Goal: Task Accomplishment & Management: Complete application form

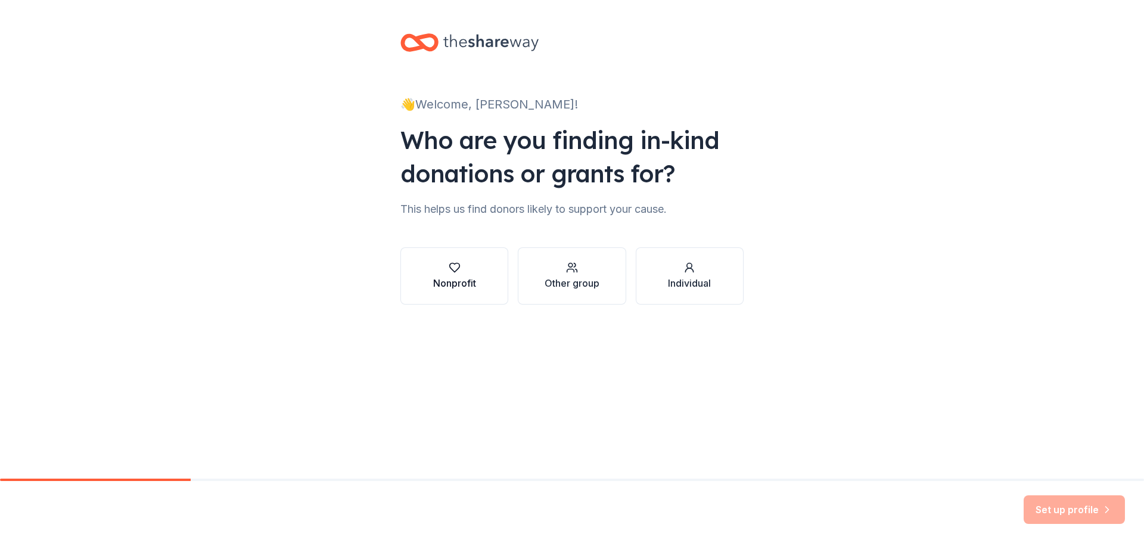
click at [482, 290] on button "Nonprofit" at bounding box center [455, 275] width 108 height 57
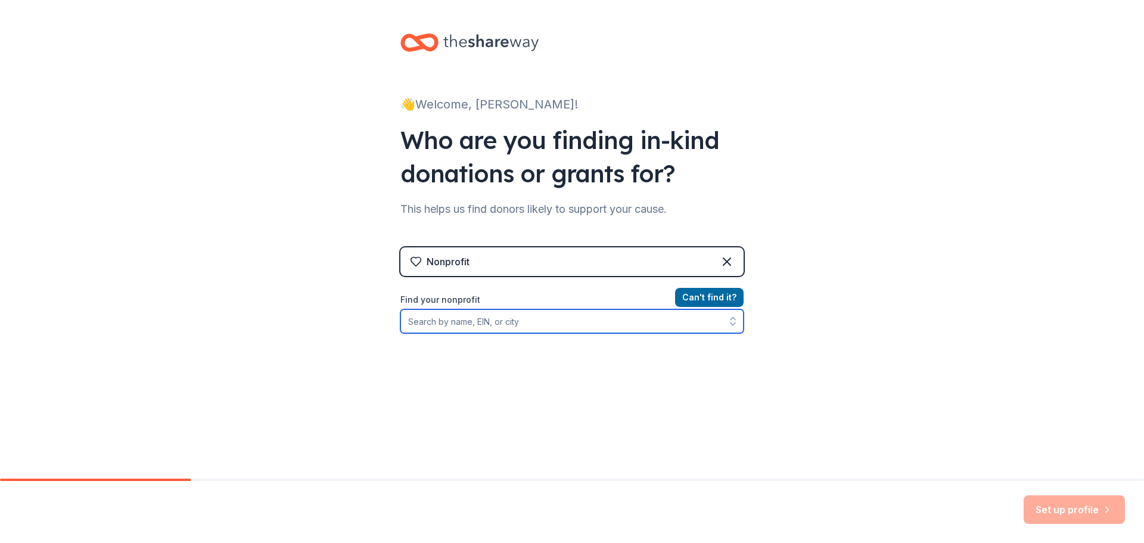
click at [526, 317] on input "Find your nonprofit" at bounding box center [572, 321] width 343 height 24
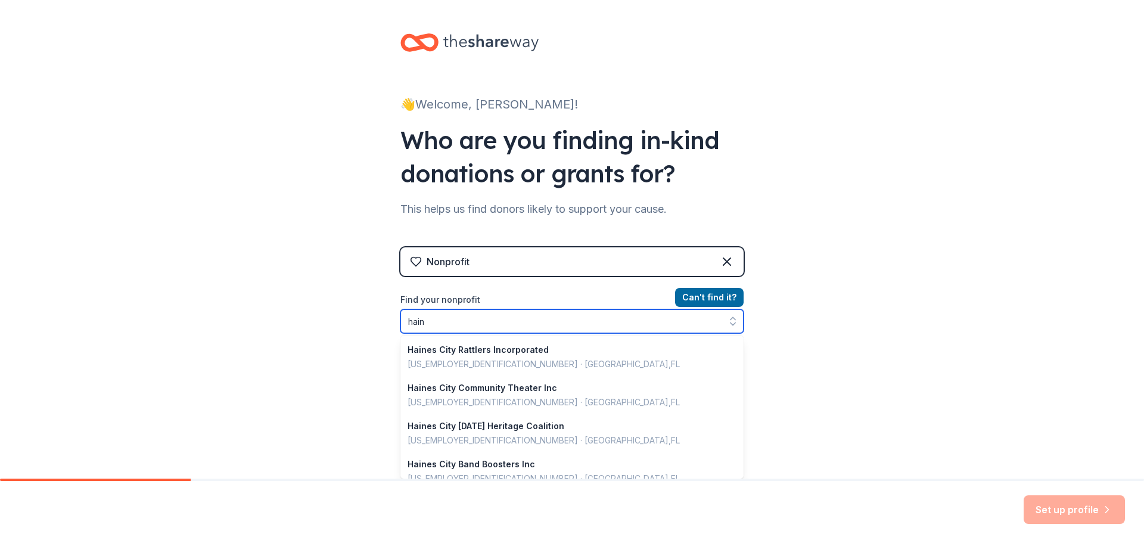
type input "hai"
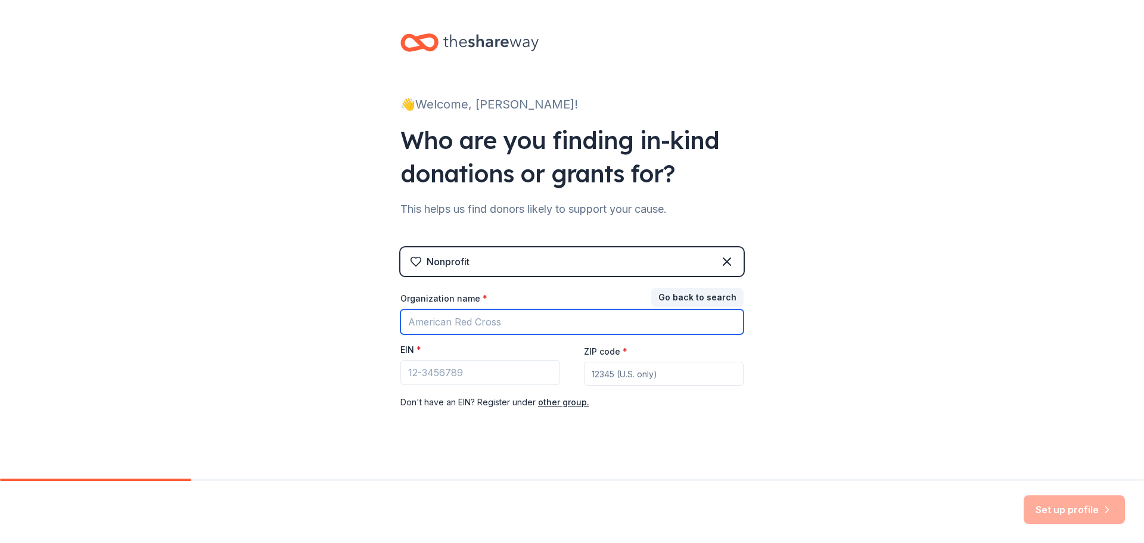
click at [495, 311] on input "Organization name *" at bounding box center [572, 321] width 343 height 25
type input "l"
click at [720, 262] on icon at bounding box center [727, 261] width 14 height 14
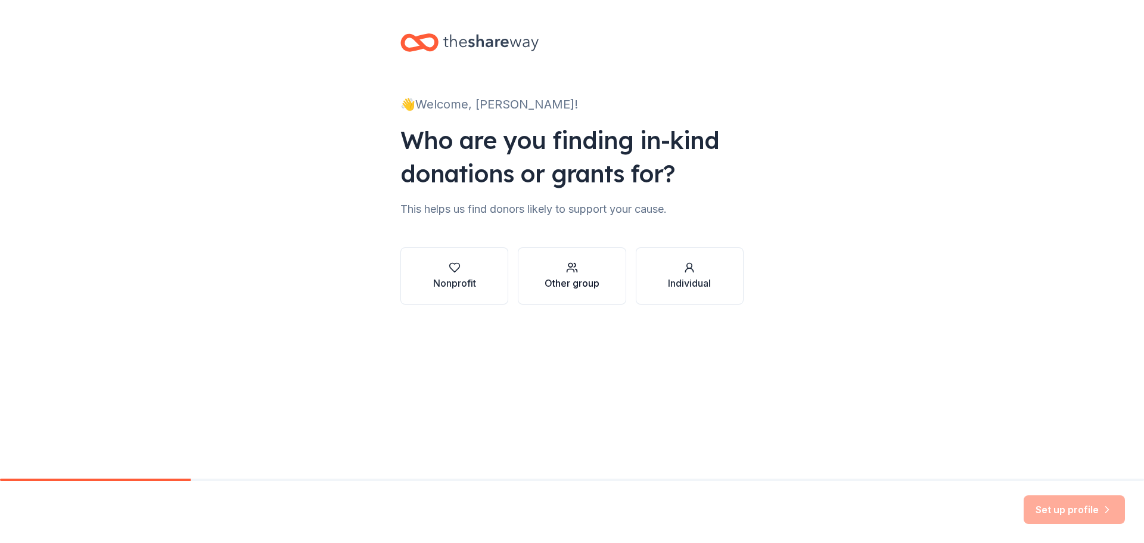
click at [569, 295] on button "Other group" at bounding box center [572, 275] width 108 height 57
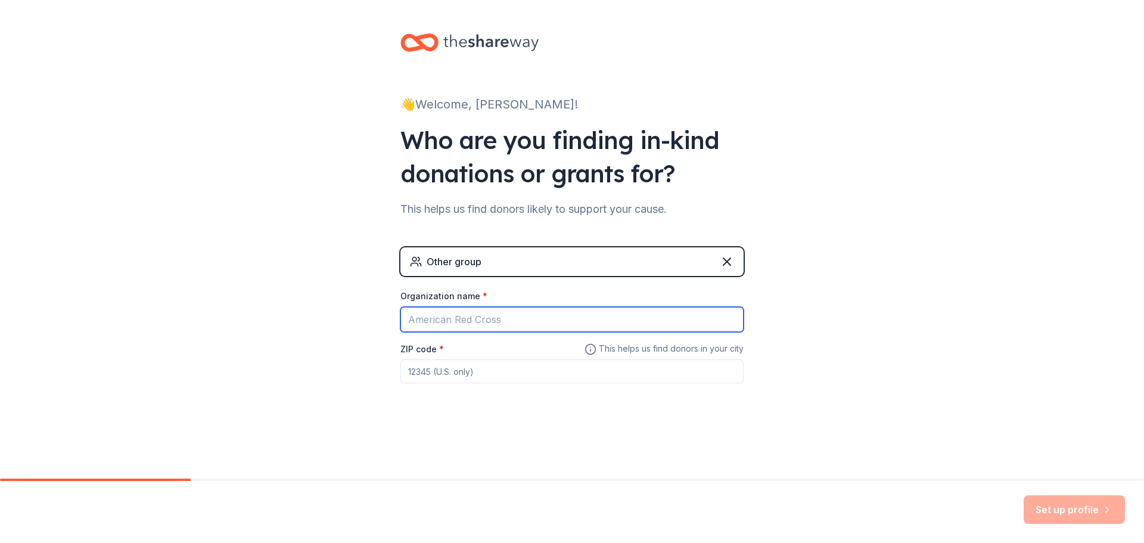
click at [513, 314] on input "Organization name *" at bounding box center [572, 319] width 343 height 25
type input "[DEMOGRAPHIC_DATA]"
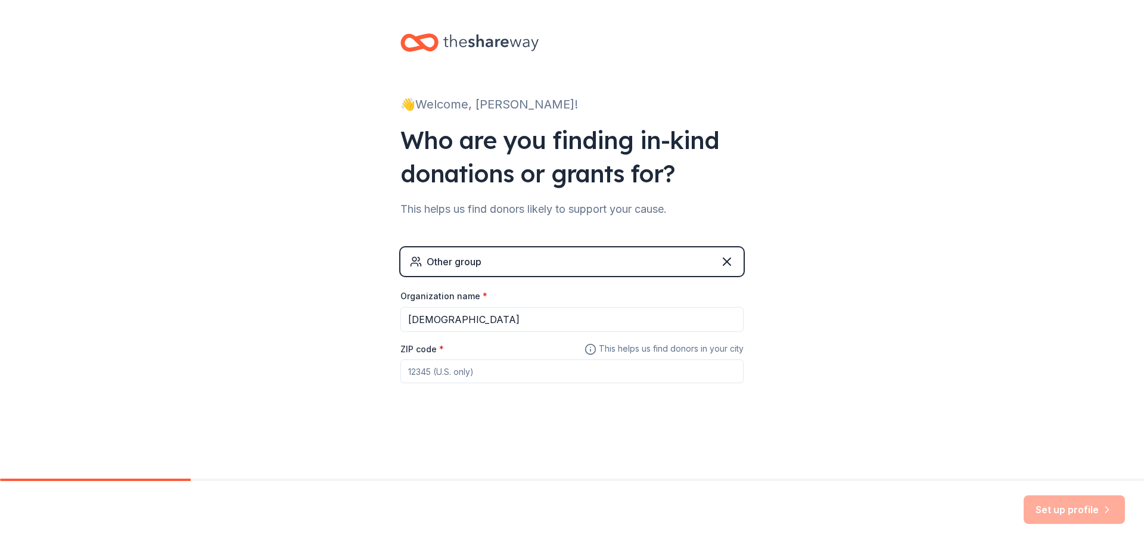
click at [489, 379] on input "ZIP code *" at bounding box center [572, 371] width 343 height 24
type input "33844"
click at [1109, 517] on button "Set up profile" at bounding box center [1074, 509] width 101 height 29
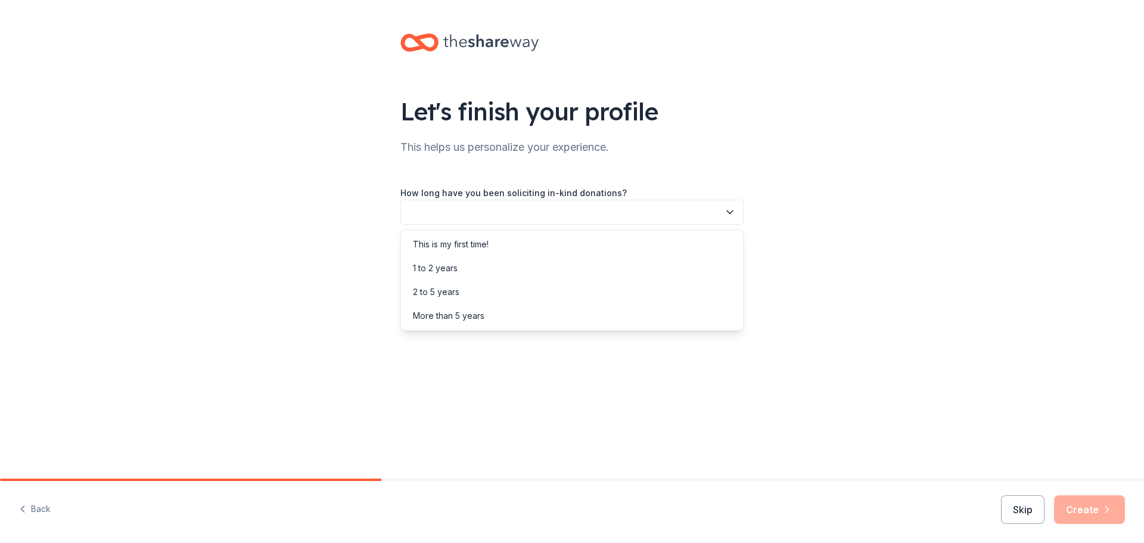
click at [725, 217] on icon "button" at bounding box center [730, 212] width 12 height 12
click at [417, 325] on div "More than 5 years" at bounding box center [571, 316] width 337 height 24
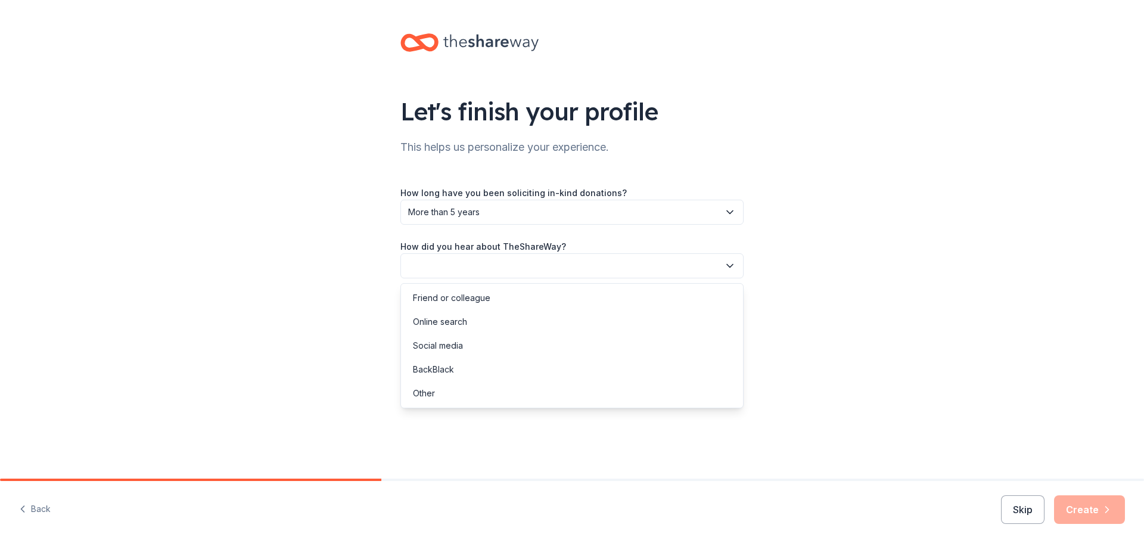
click at [587, 265] on button "button" at bounding box center [572, 265] width 343 height 25
click at [517, 306] on div "Friend or colleague" at bounding box center [571, 298] width 337 height 24
click at [1026, 509] on button "Skip" at bounding box center [1023, 509] width 44 height 29
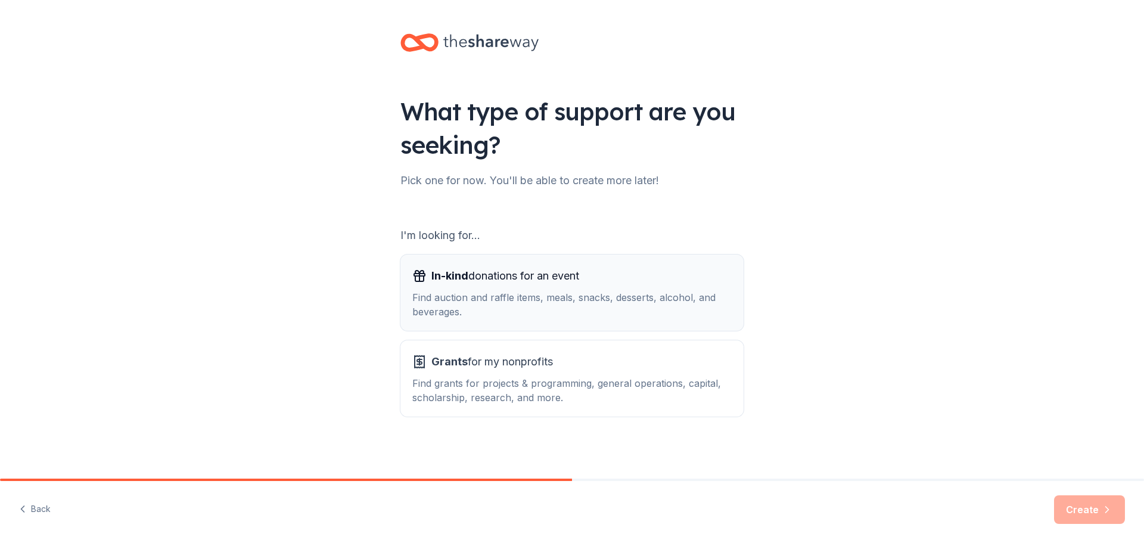
click at [551, 280] on span "In-kind donations for an event" at bounding box center [505, 275] width 148 height 19
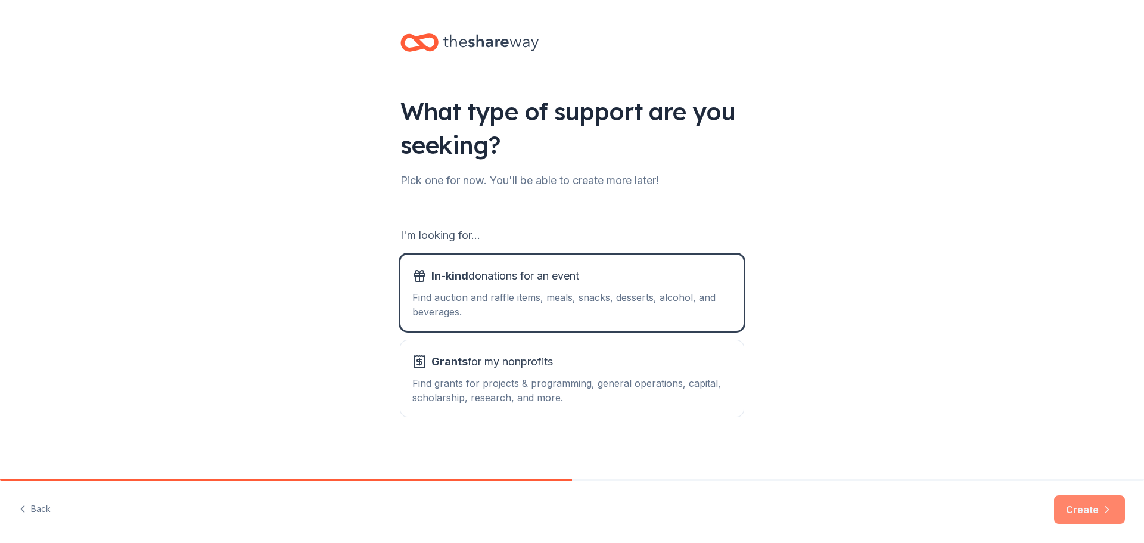
click at [1082, 511] on button "Create" at bounding box center [1089, 509] width 71 height 29
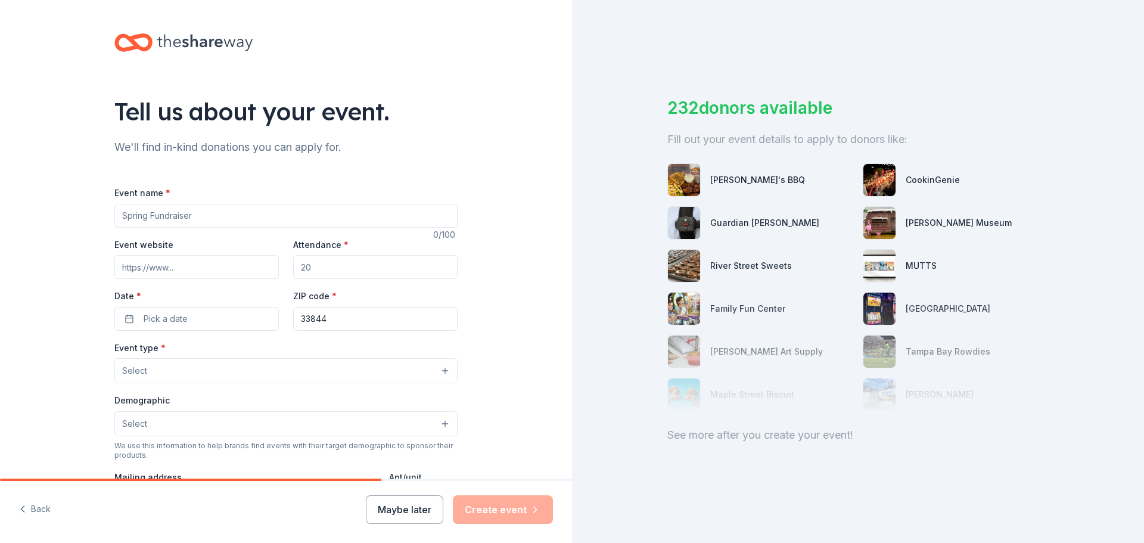
click at [248, 216] on input "Event name *" at bounding box center [285, 216] width 343 height 24
type input "Fall Festival"
click at [324, 265] on input "Attendance *" at bounding box center [375, 267] width 164 height 24
drag, startPoint x: 324, startPoint y: 265, endPoint x: 293, endPoint y: 265, distance: 31.6
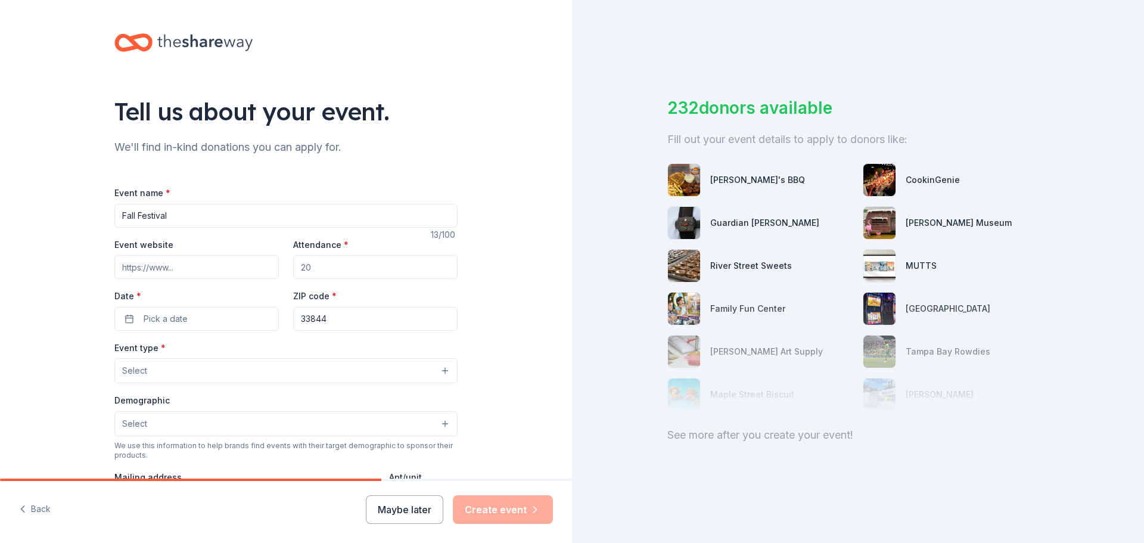
click at [293, 265] on input "Attendance *" at bounding box center [375, 267] width 164 height 24
type input "4"
type input "500"
click at [216, 322] on button "Pick a date" at bounding box center [196, 319] width 164 height 24
click at [254, 355] on button "Go to next month" at bounding box center [257, 350] width 17 height 17
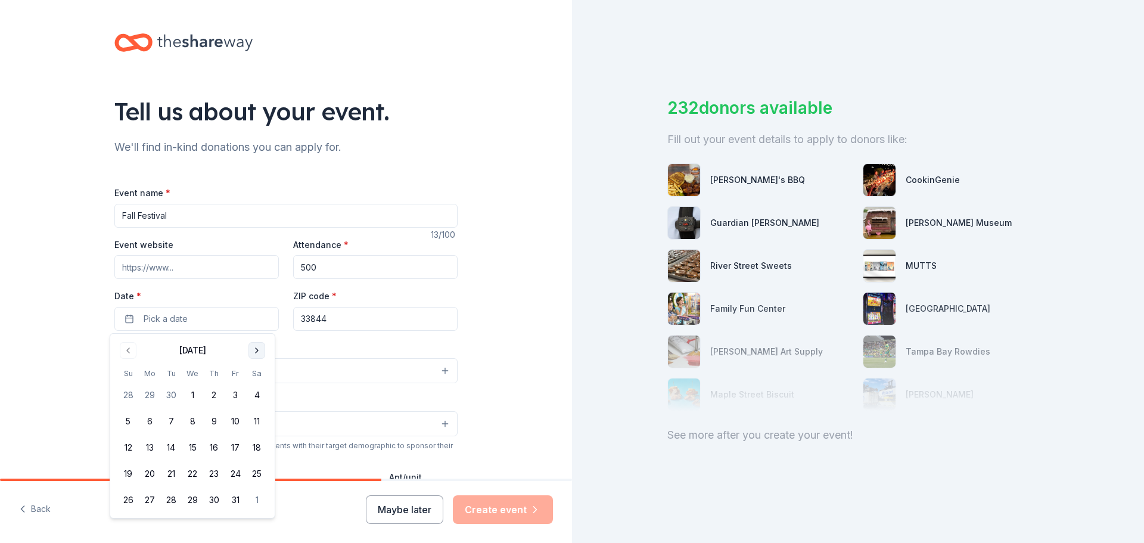
click at [254, 355] on button "Go to next month" at bounding box center [257, 350] width 17 height 17
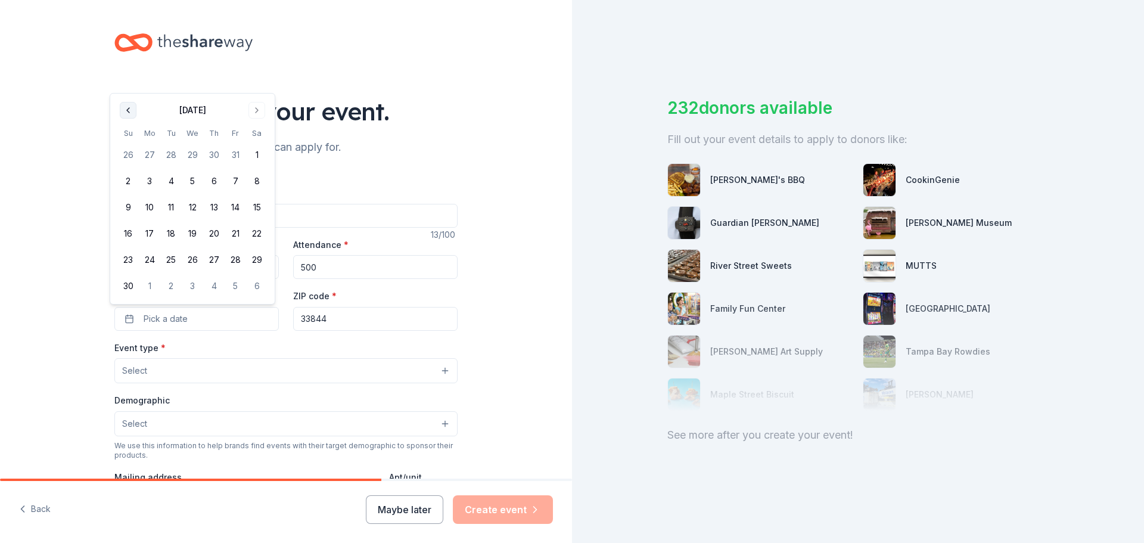
click at [134, 107] on button "Go to previous month" at bounding box center [128, 110] width 17 height 17
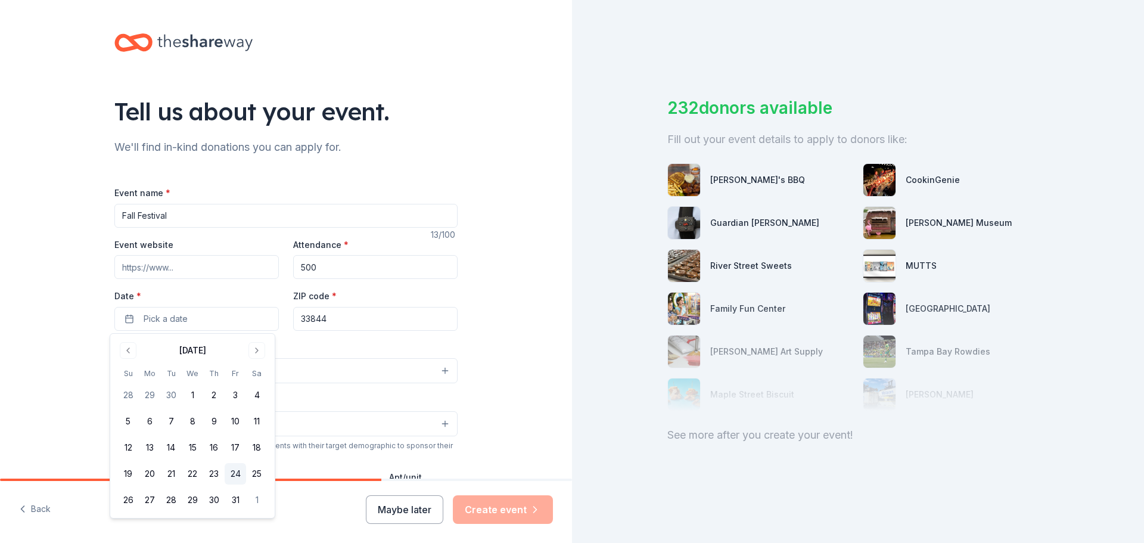
click at [238, 473] on button "24" at bounding box center [235, 473] width 21 height 21
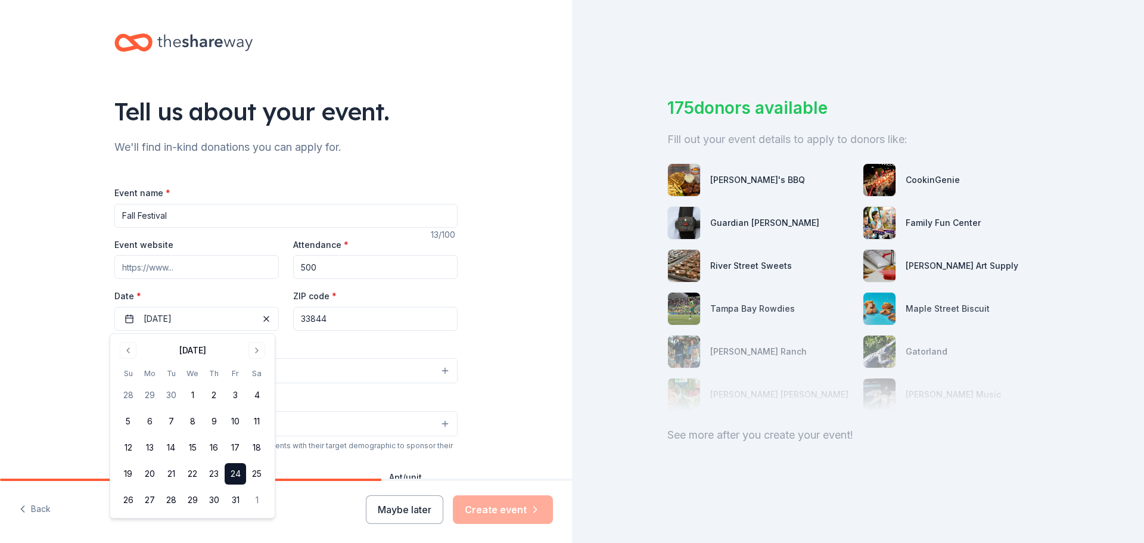
click at [337, 353] on div "Event type * Select" at bounding box center [285, 362] width 343 height 44
click at [375, 372] on button "Select" at bounding box center [285, 370] width 343 height 25
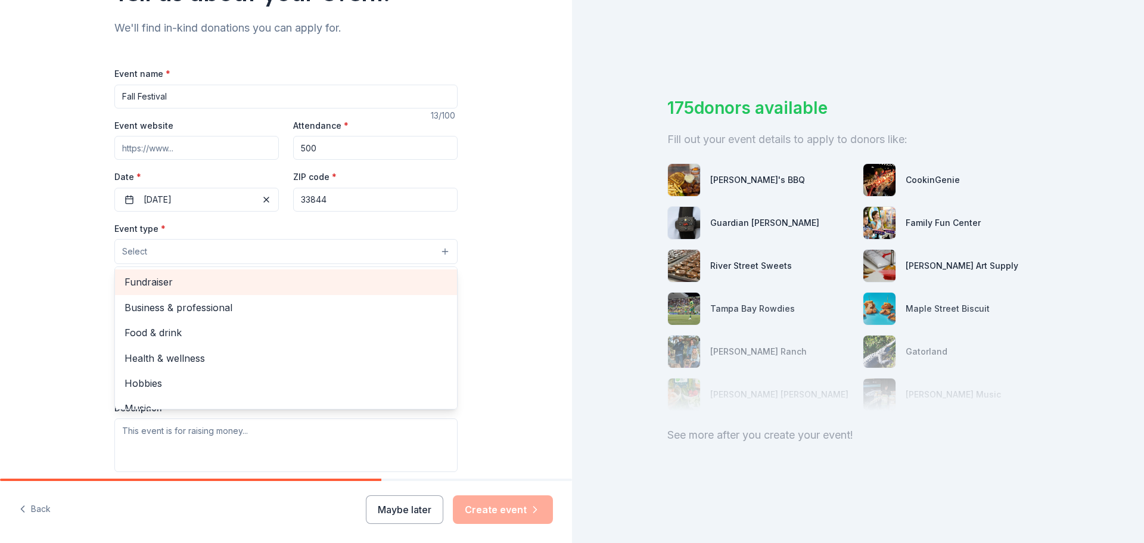
click at [151, 291] on div "Fundraiser" at bounding box center [286, 281] width 342 height 25
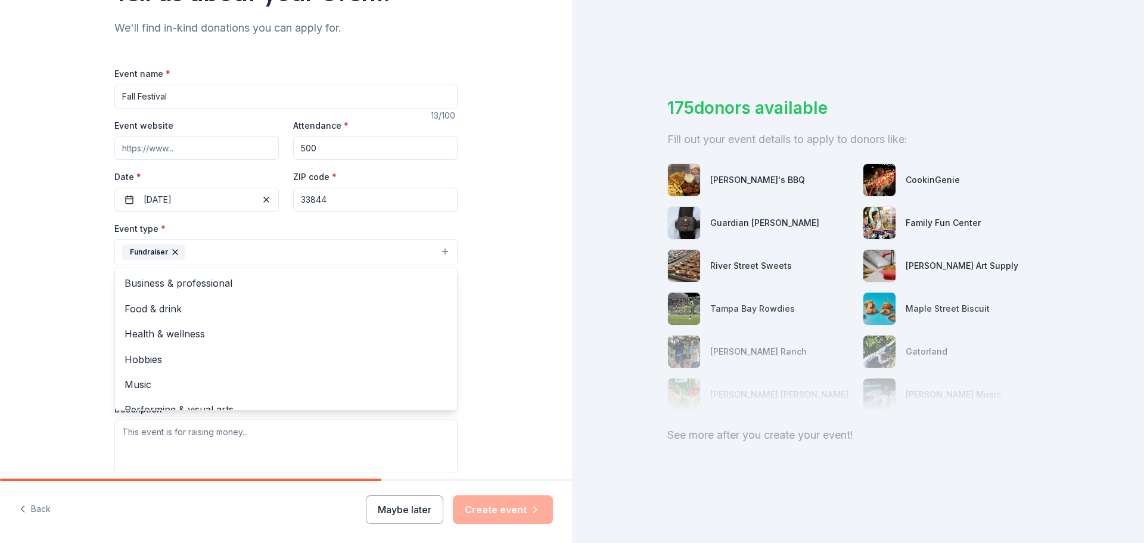
click at [477, 276] on div "Tell us about your event. We'll find in-kind donations you can apply for. Event…" at bounding box center [286, 278] width 572 height 794
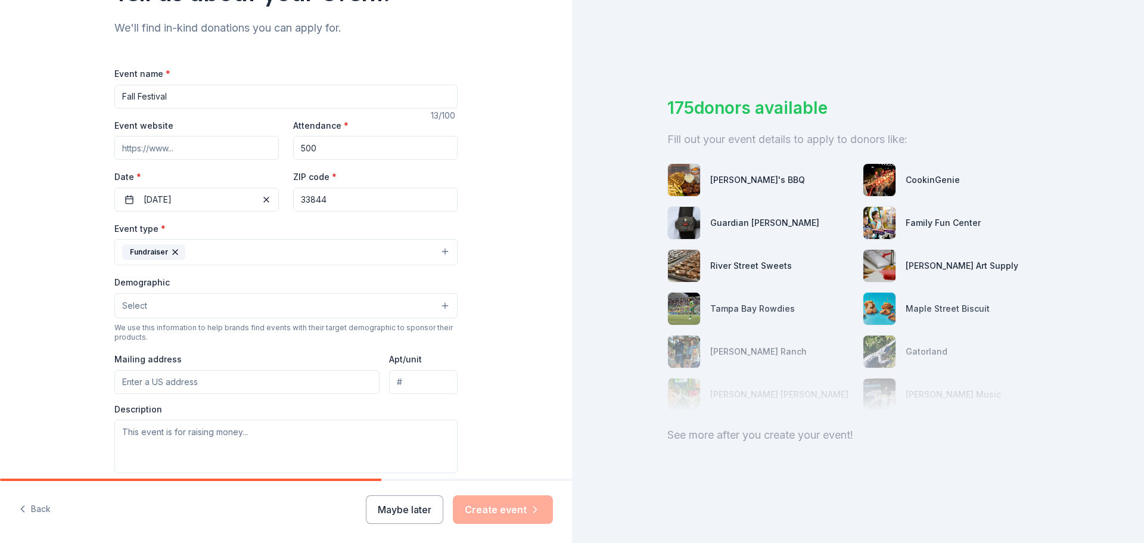
click at [325, 254] on button "Fundraiser" at bounding box center [285, 252] width 343 height 26
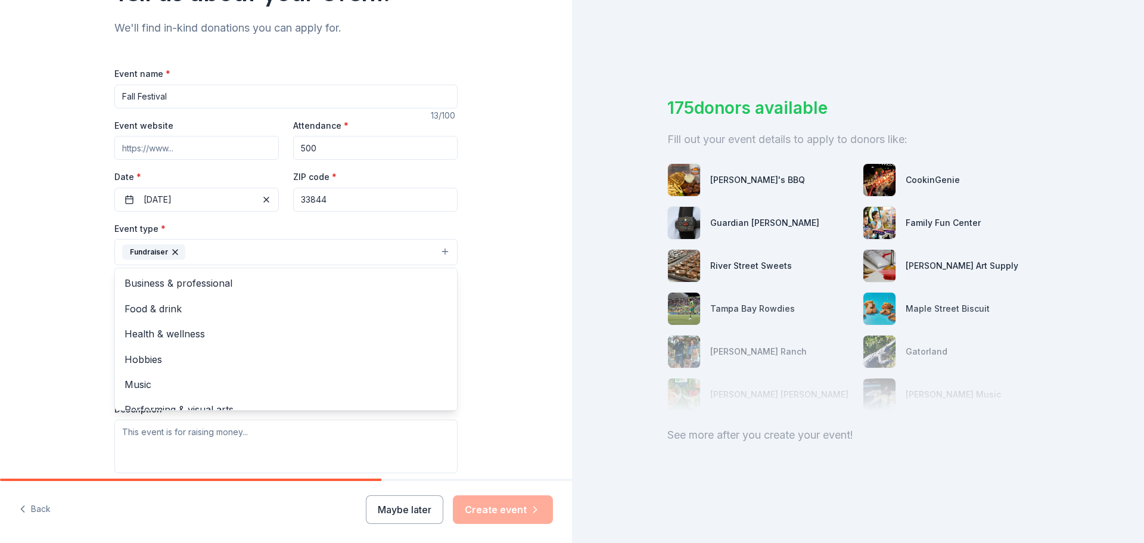
click at [506, 289] on div "Tell us about your event. We'll find in-kind donations you can apply for. Event…" at bounding box center [286, 278] width 572 height 794
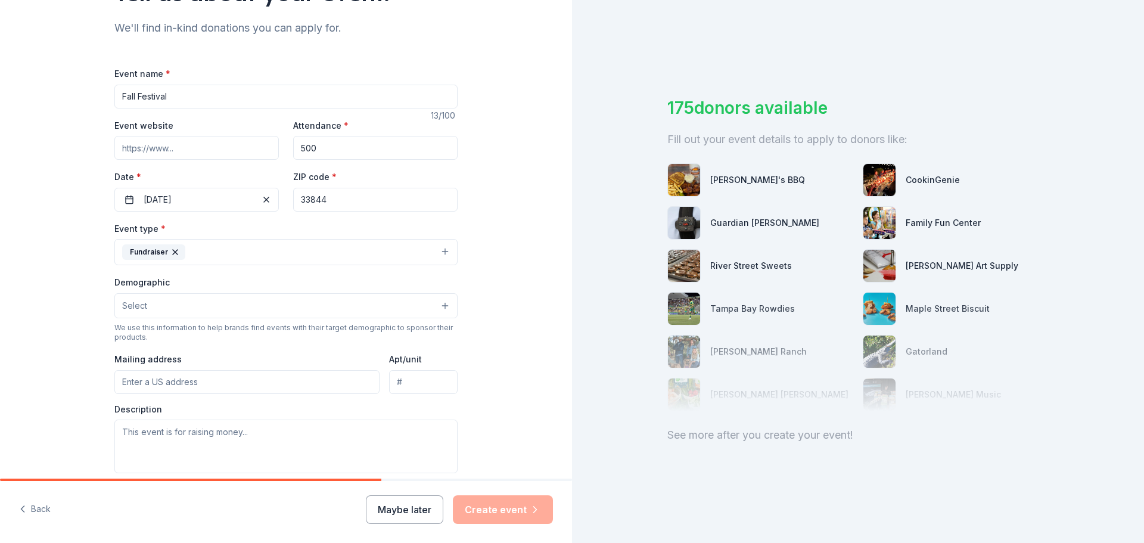
click at [250, 256] on button "Fundraiser" at bounding box center [285, 252] width 343 height 26
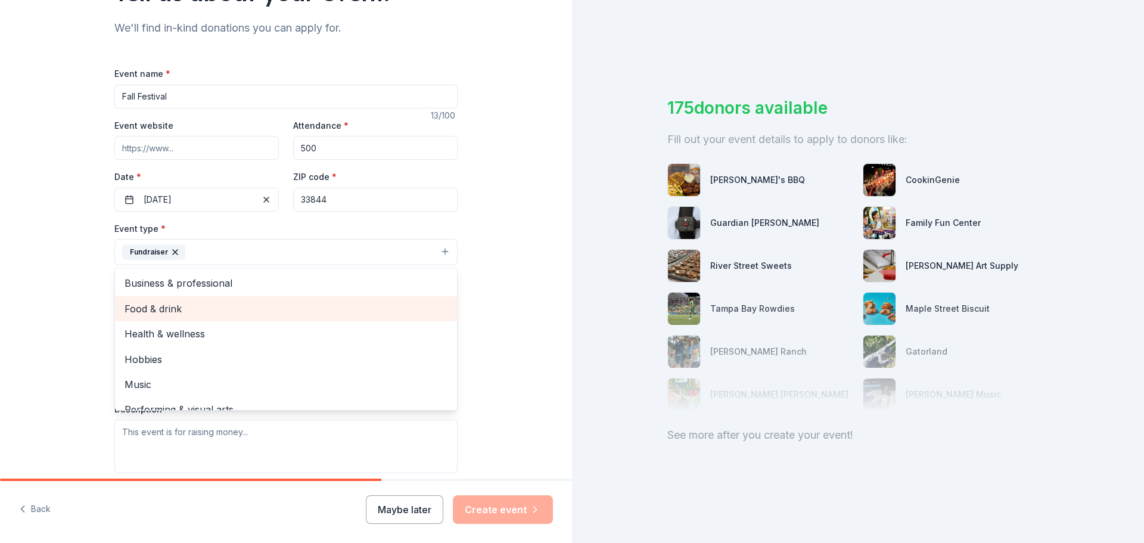
click at [198, 304] on span "Food & drink" at bounding box center [286, 308] width 323 height 15
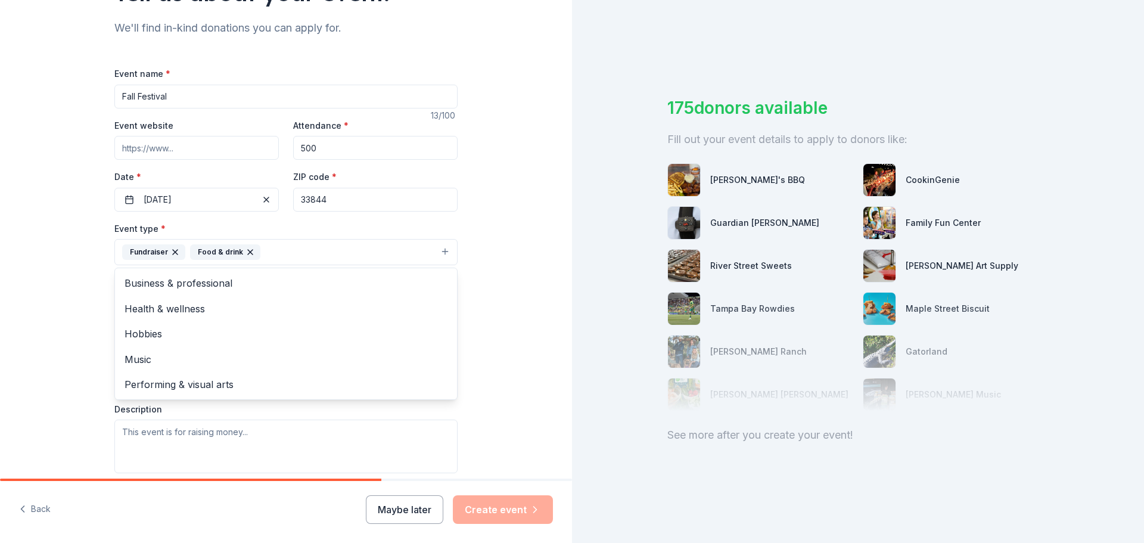
click at [523, 318] on div "Tell us about your event. We'll find in-kind donations you can apply for. Event…" at bounding box center [286, 278] width 572 height 794
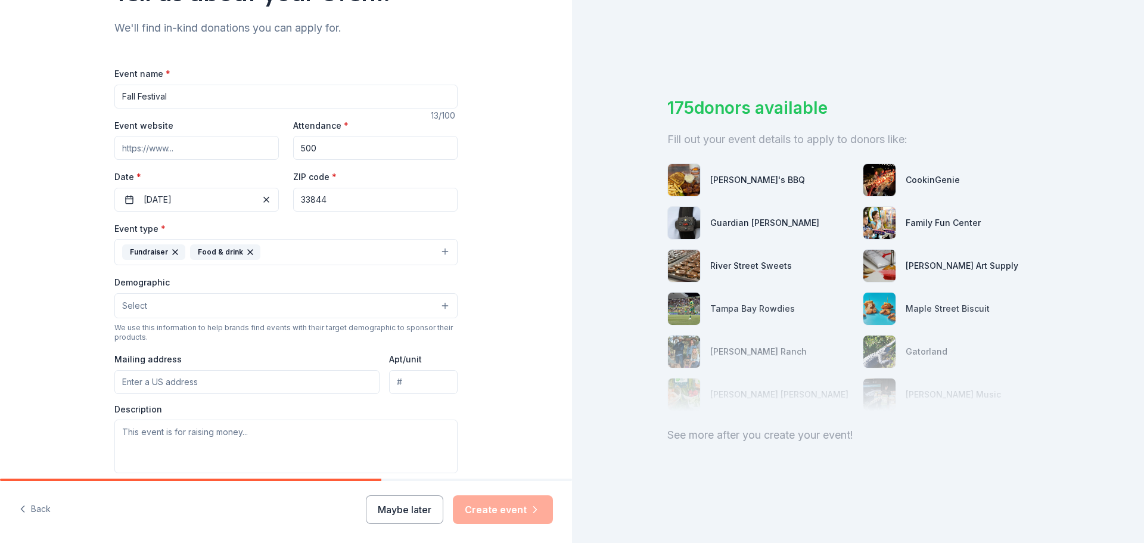
click at [281, 317] on button "Select" at bounding box center [285, 305] width 343 height 25
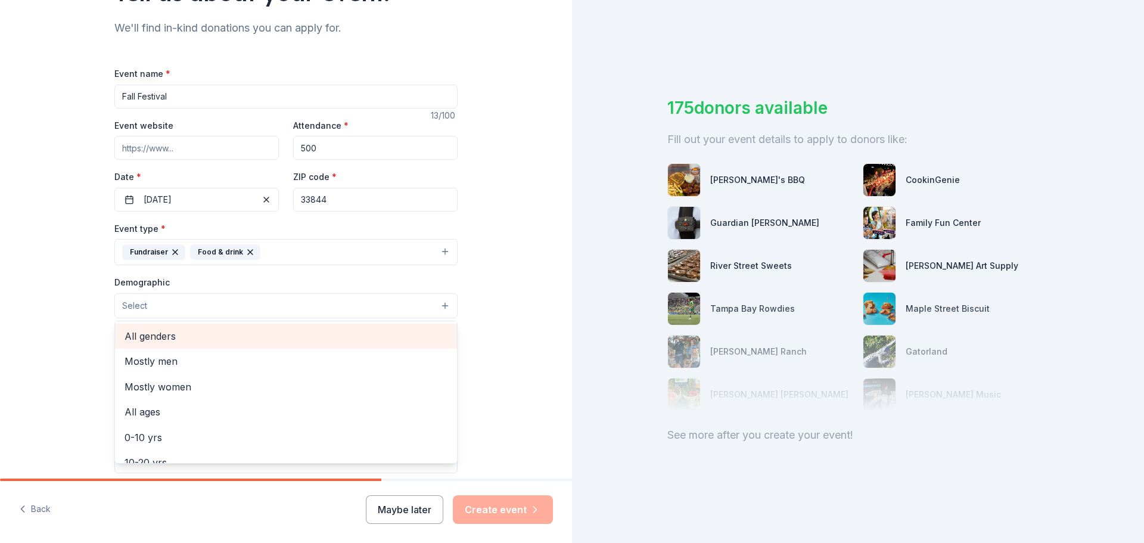
click at [164, 337] on span "All genders" at bounding box center [286, 335] width 323 height 15
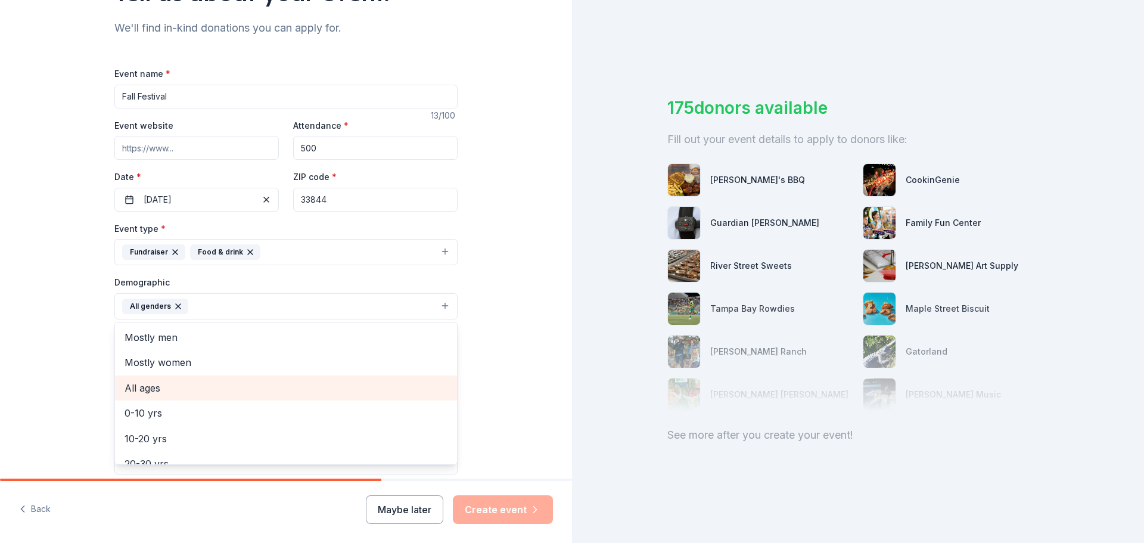
click at [182, 396] on span "All ages" at bounding box center [286, 387] width 323 height 15
click at [485, 364] on div "Tell us about your event. We'll find in-kind donations you can apply for. Event…" at bounding box center [286, 279] width 572 height 796
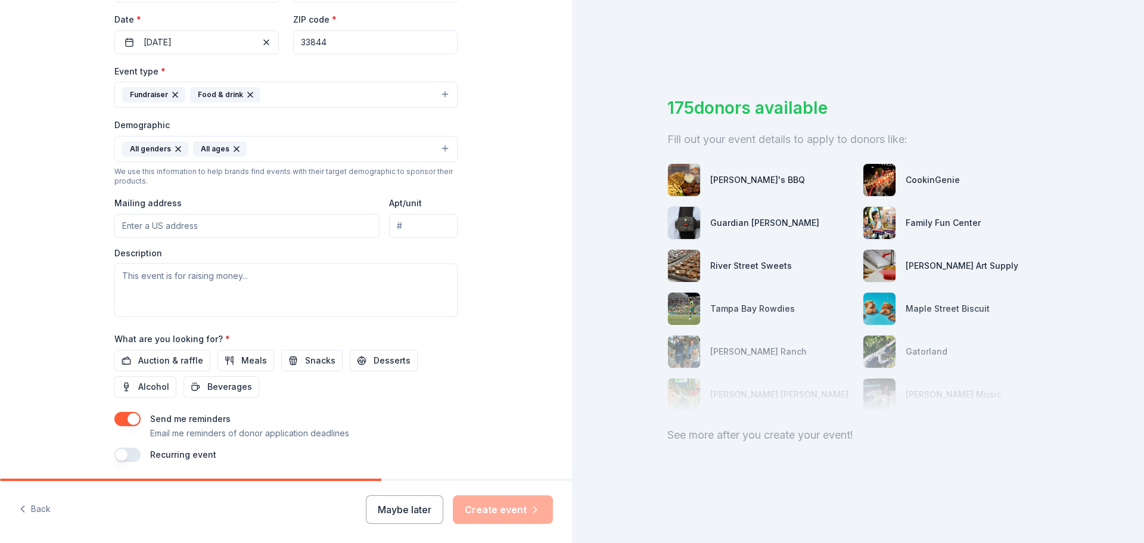
scroll to position [298, 0]
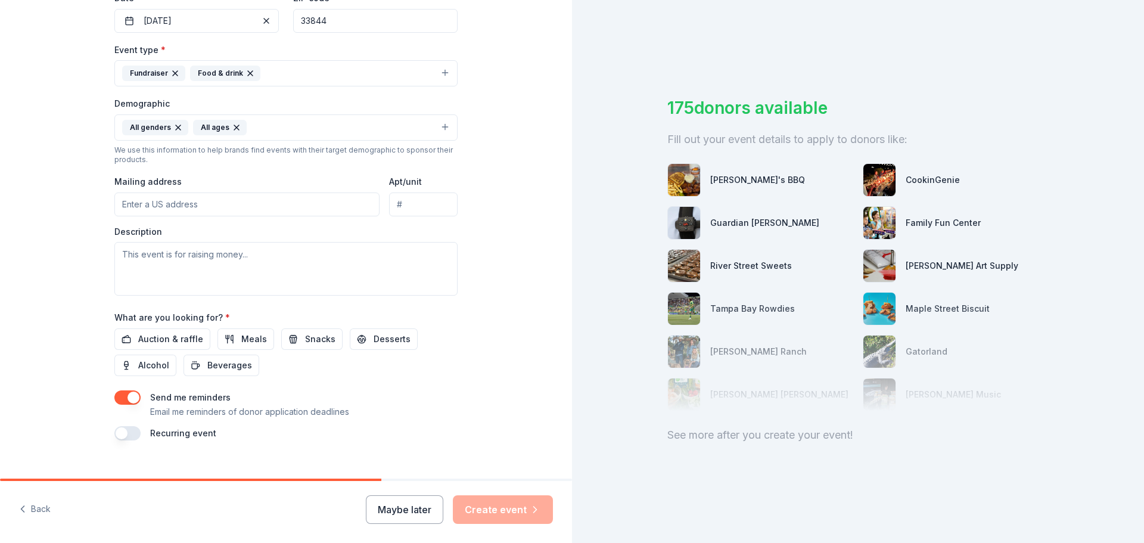
click at [181, 210] on input "Mailing address" at bounding box center [246, 205] width 265 height 24
click at [279, 128] on button "All genders All ages" at bounding box center [285, 127] width 343 height 26
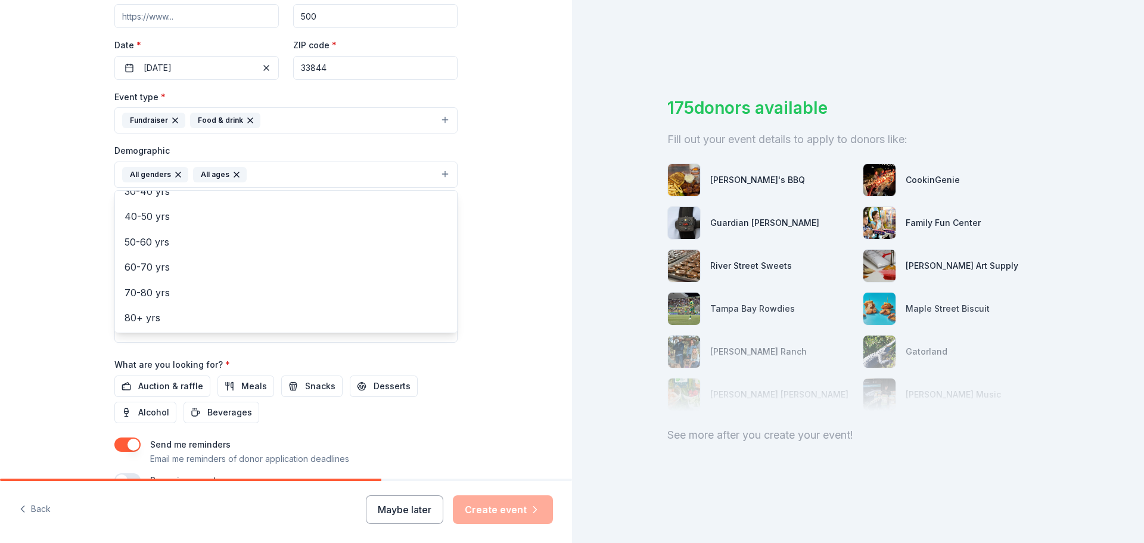
scroll to position [317, 0]
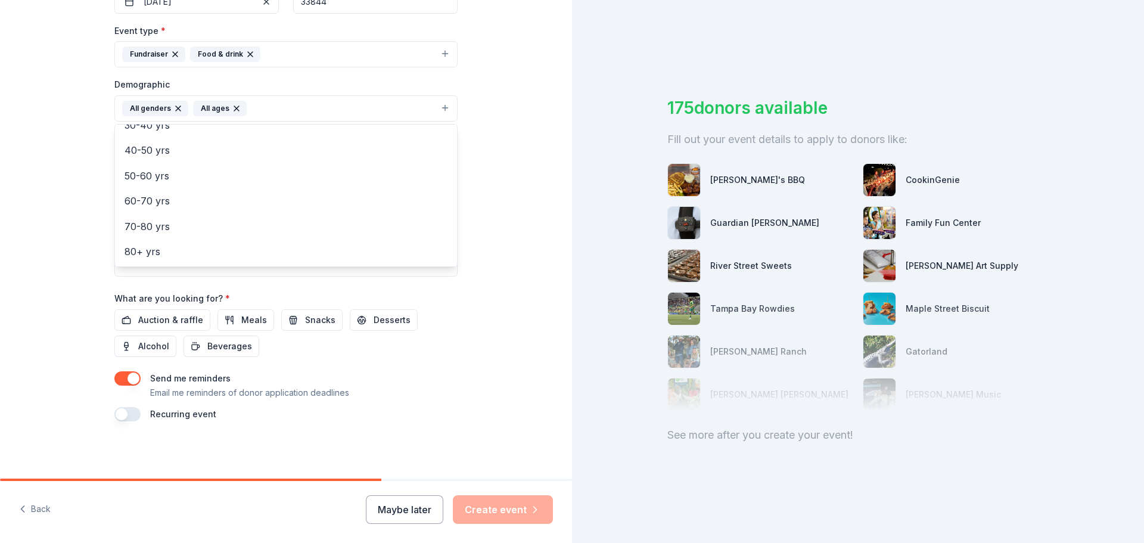
click at [496, 280] on div "Tell us about your event. We'll find in-kind donations you can apply for. Event…" at bounding box center [286, 81] width 572 height 796
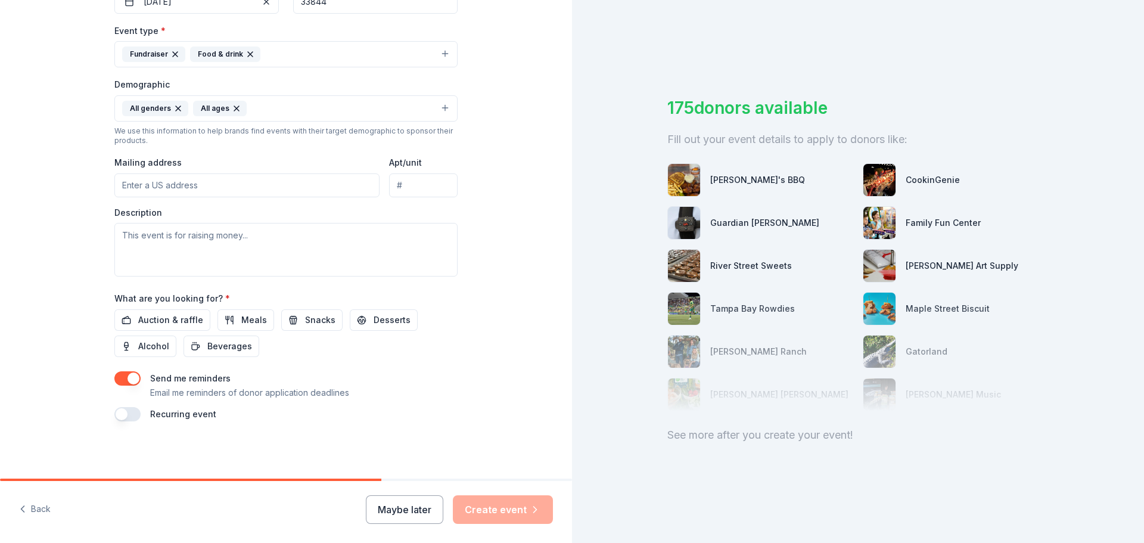
click at [212, 188] on input "Mailing address" at bounding box center [246, 185] width 265 height 24
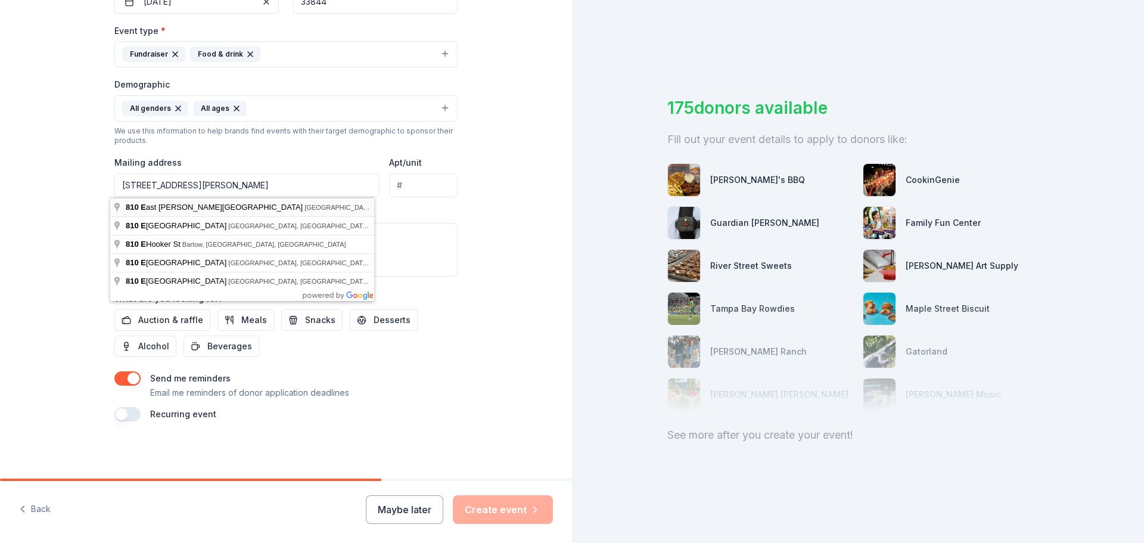
type input "810 East Hinson Avenue, Haines City, FL, 33844"
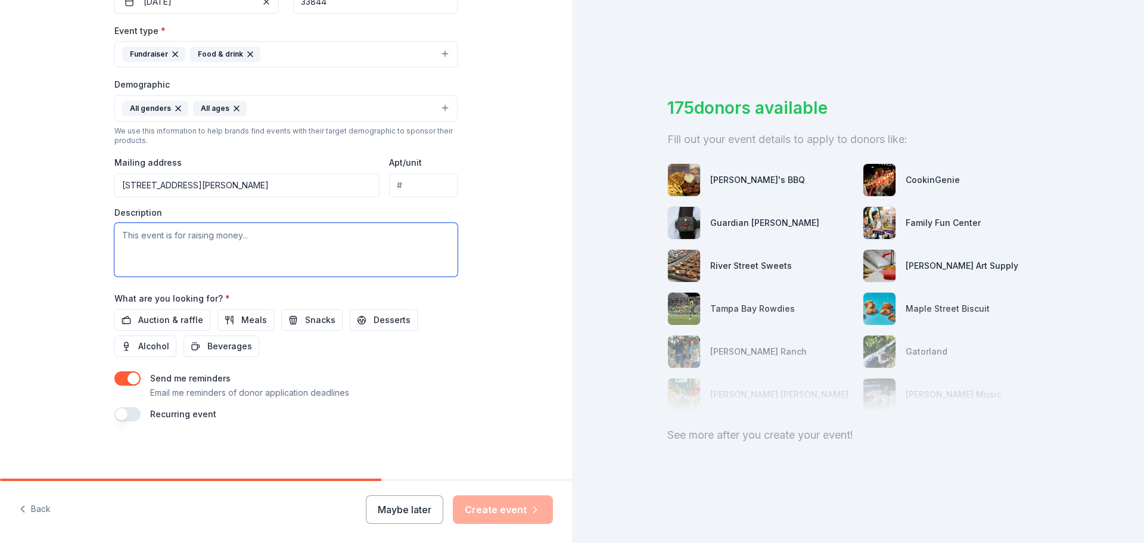
click at [251, 233] on textarea at bounding box center [285, 250] width 343 height 54
paste textarea "We are a local, private [DEMOGRAPHIC_DATA] college that trains men and women to…"
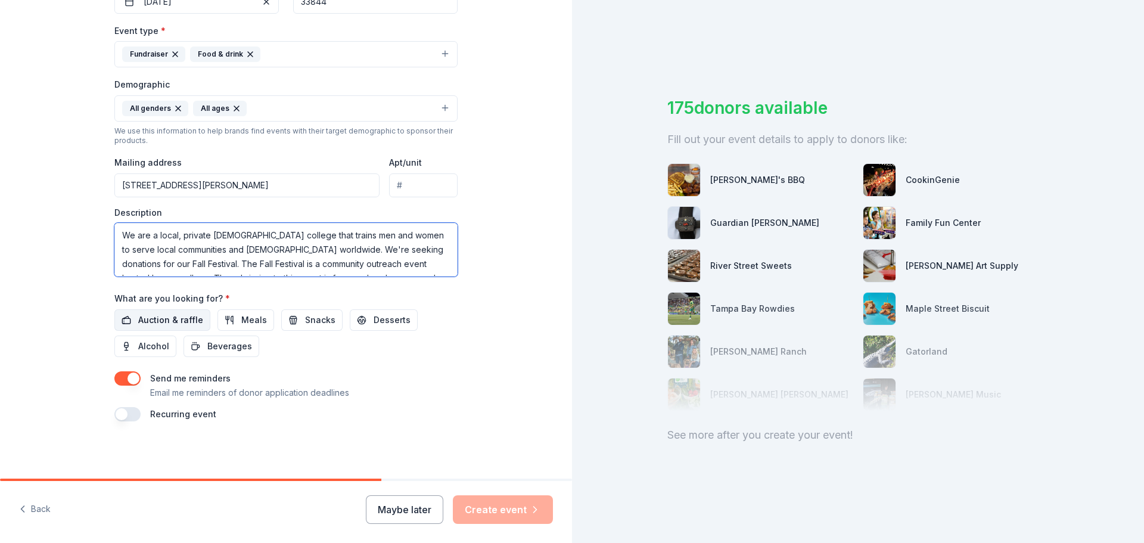
type textarea "We are a local, private [DEMOGRAPHIC_DATA] college that trains men and women to…"
click at [155, 319] on span "Auction & raffle" at bounding box center [170, 320] width 65 height 14
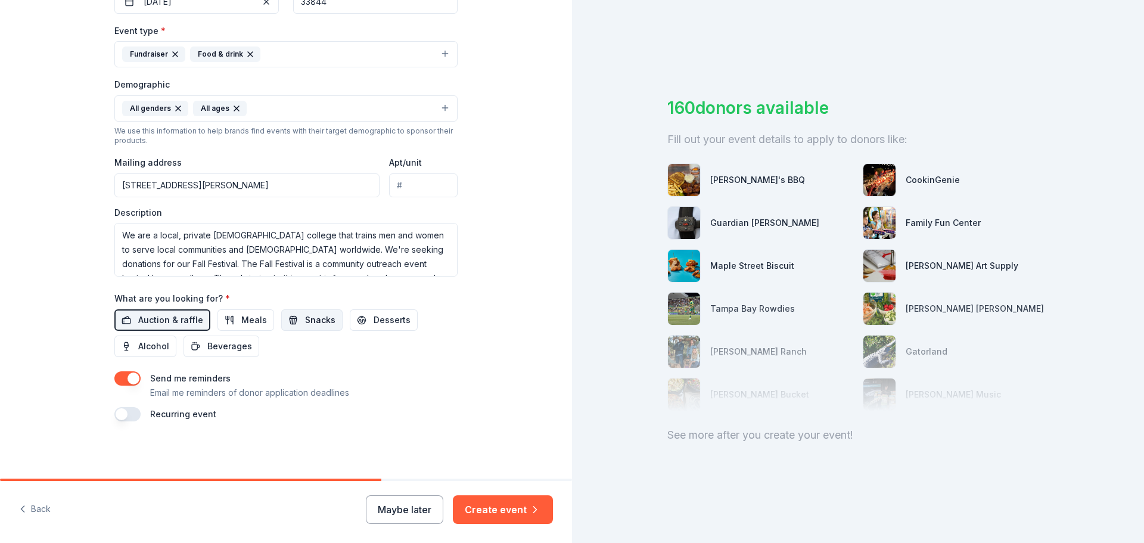
click at [305, 321] on span "Snacks" at bounding box center [320, 320] width 30 height 14
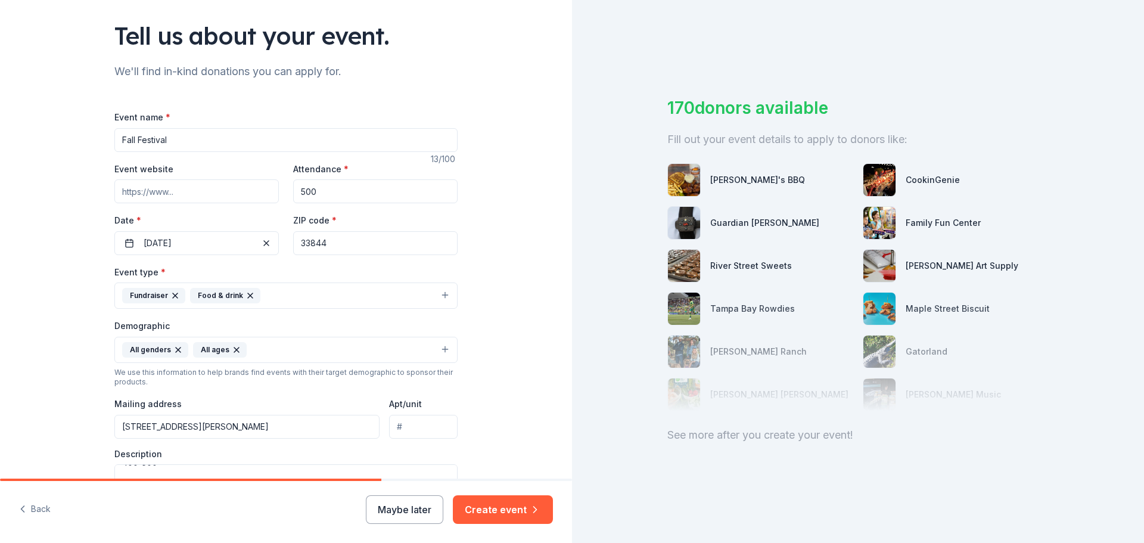
scroll to position [0, 0]
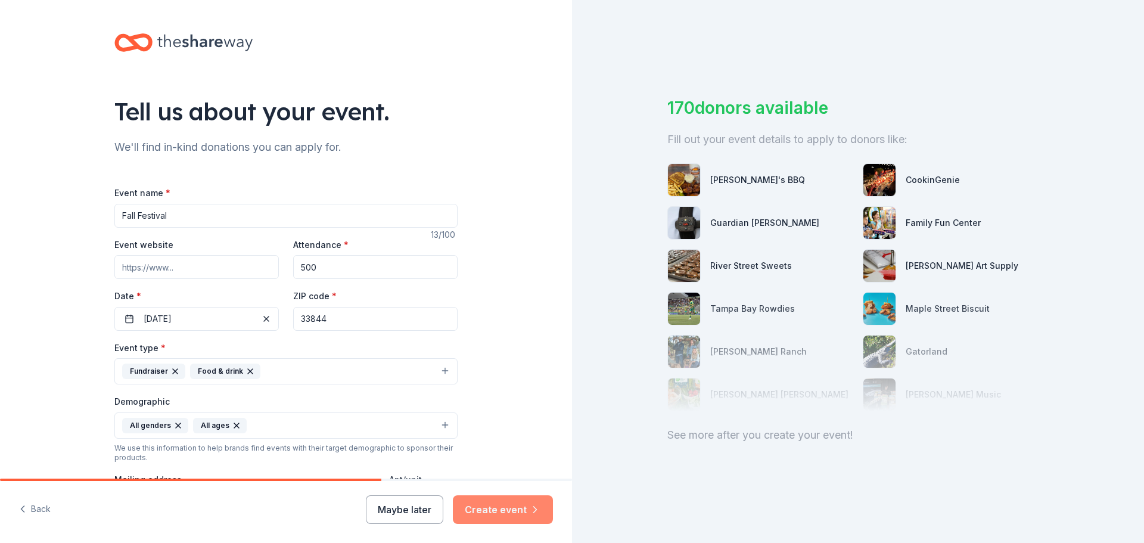
click at [510, 502] on button "Create event" at bounding box center [503, 509] width 100 height 29
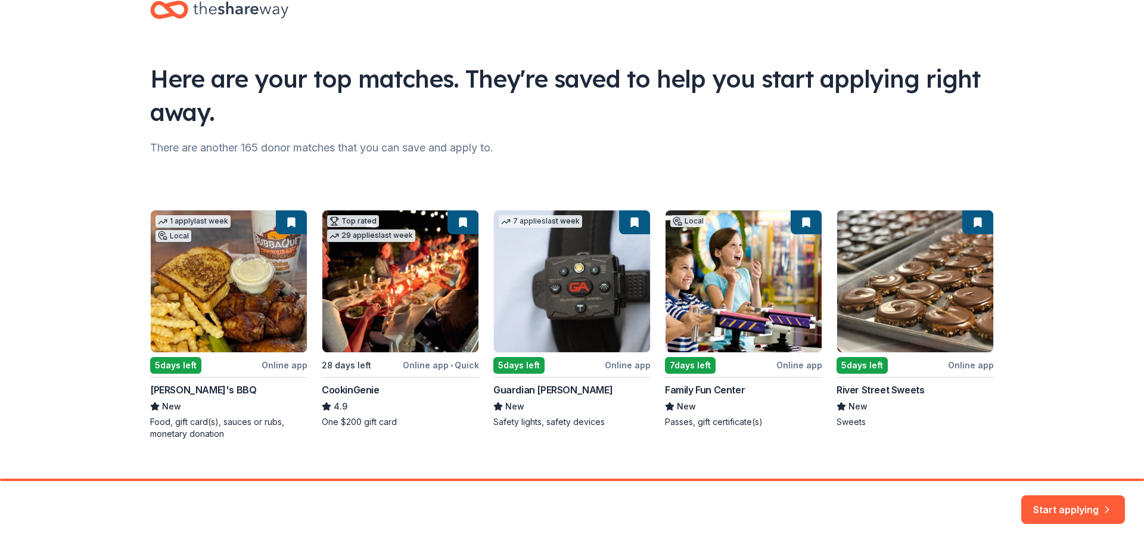
scroll to position [51, 0]
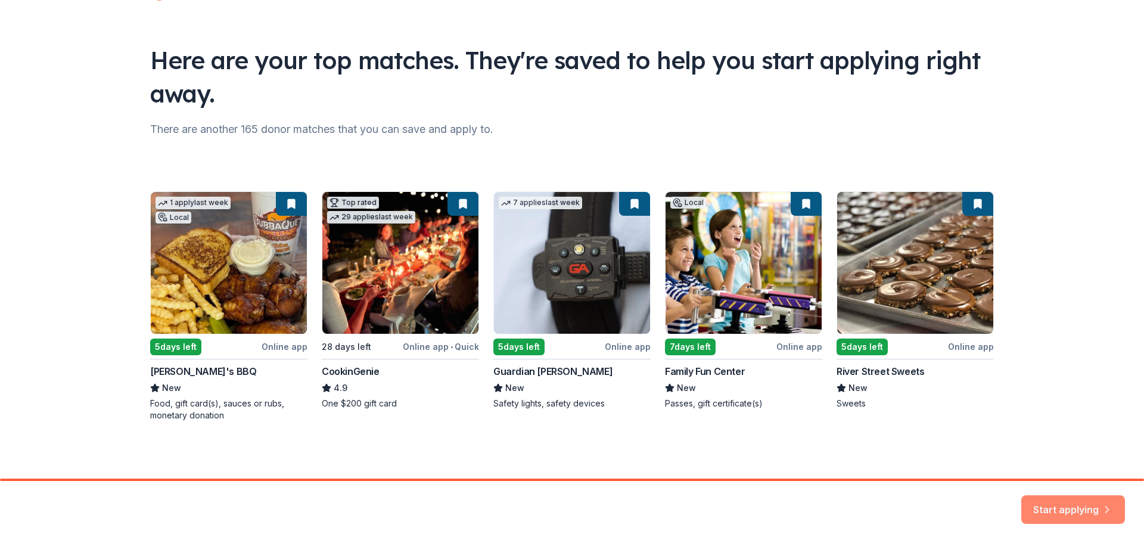
click at [1094, 511] on button "Start applying" at bounding box center [1074, 502] width 104 height 29
click at [243, 287] on div "1 apply last week Local 5 days left Online app Bubbaque's BBQ New Food, gift ca…" at bounding box center [572, 306] width 844 height 230
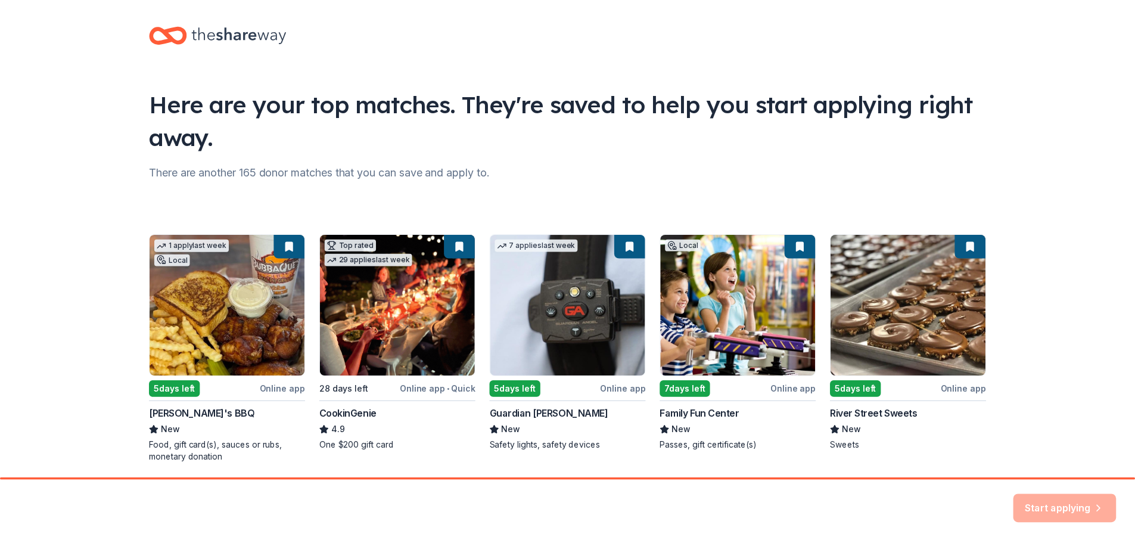
scroll to position [0, 0]
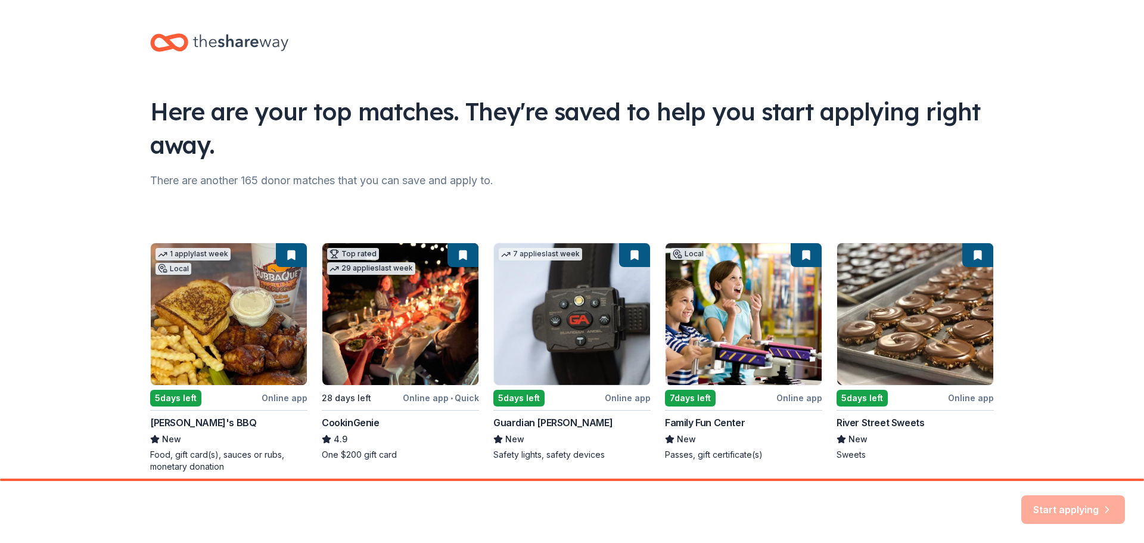
click at [1077, 518] on div "Start applying" at bounding box center [1074, 509] width 104 height 29
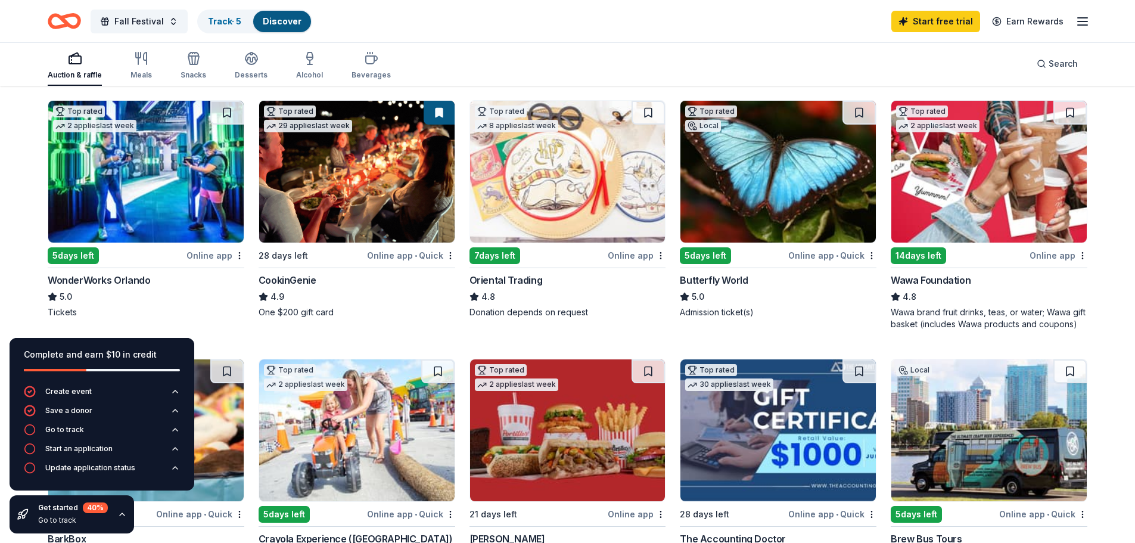
scroll to position [60, 0]
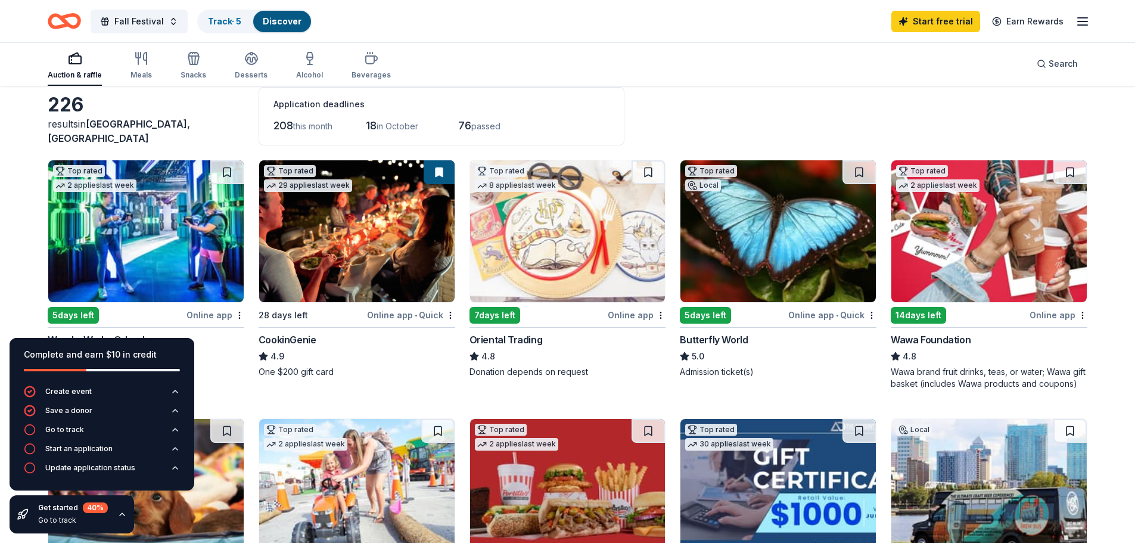
click at [136, 243] on img at bounding box center [145, 231] width 195 height 142
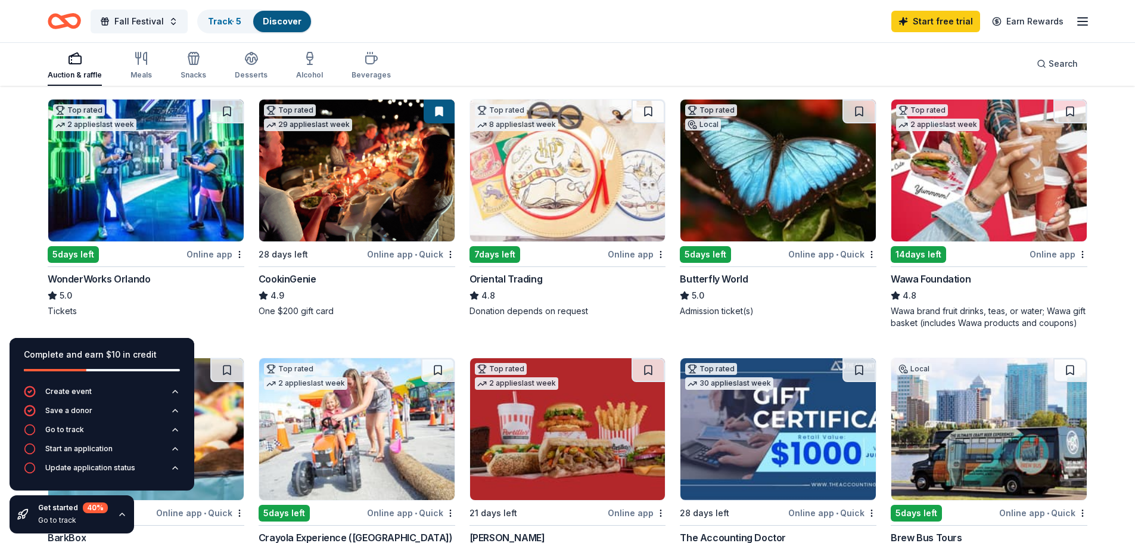
scroll to position [119, 0]
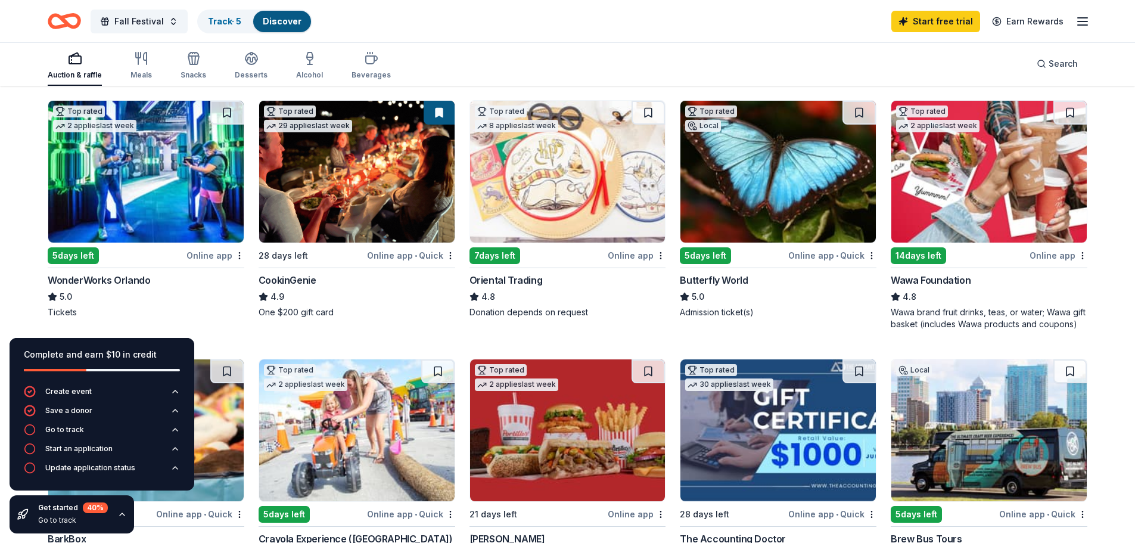
click at [157, 176] on img at bounding box center [145, 172] width 195 height 142
click at [233, 24] on link "Track · 5" at bounding box center [224, 21] width 33 height 10
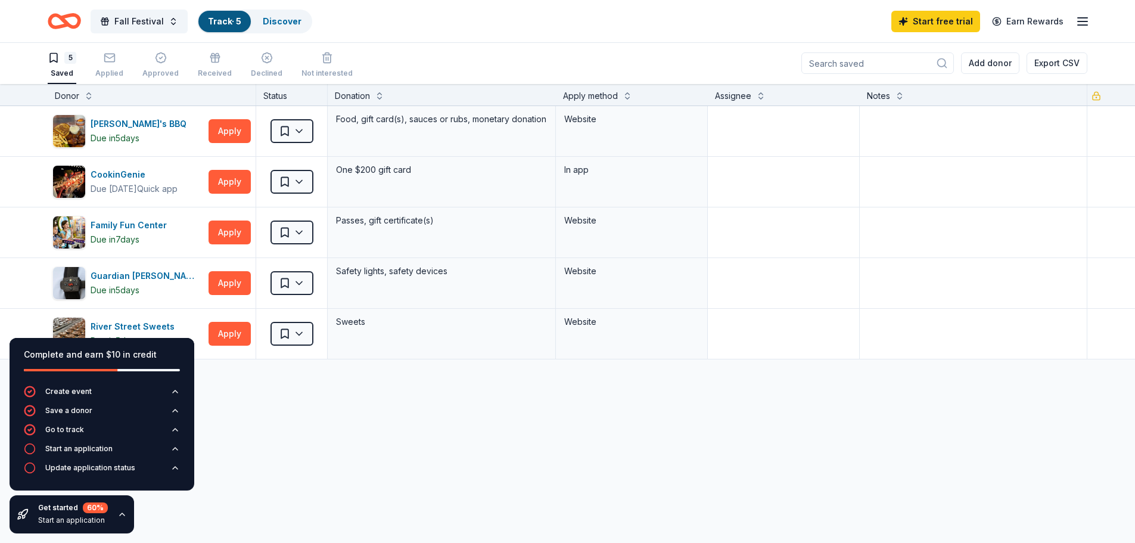
click at [252, 502] on div "Bubbaque's BBQ Due in 5 days Apply Saved Food, gift card(s), sauces or rubs, mo…" at bounding box center [567, 344] width 1135 height 477
click at [125, 512] on icon "button" at bounding box center [122, 515] width 10 height 10
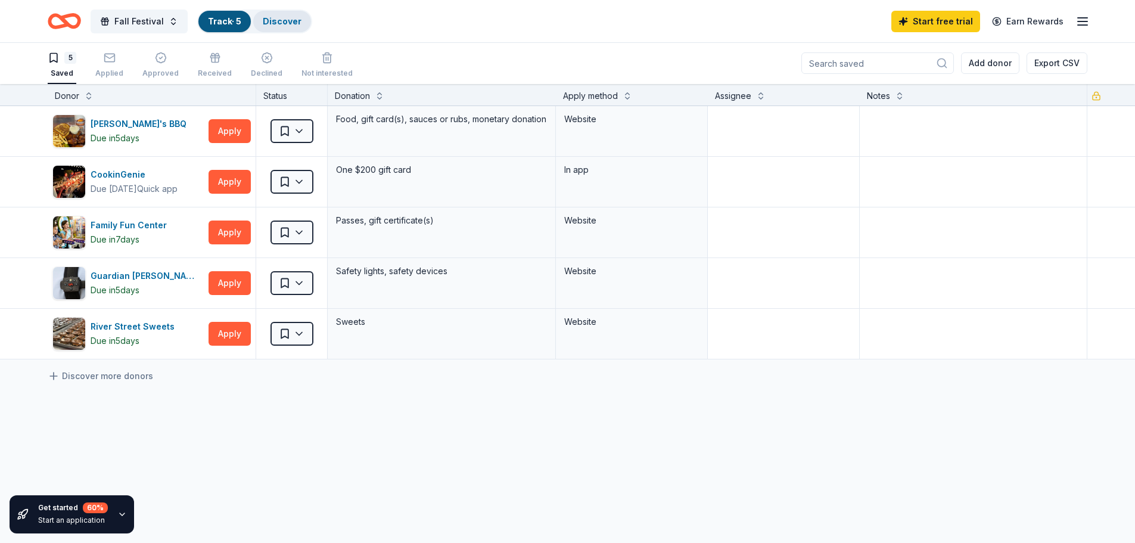
click at [276, 27] on div "Discover" at bounding box center [282, 21] width 58 height 21
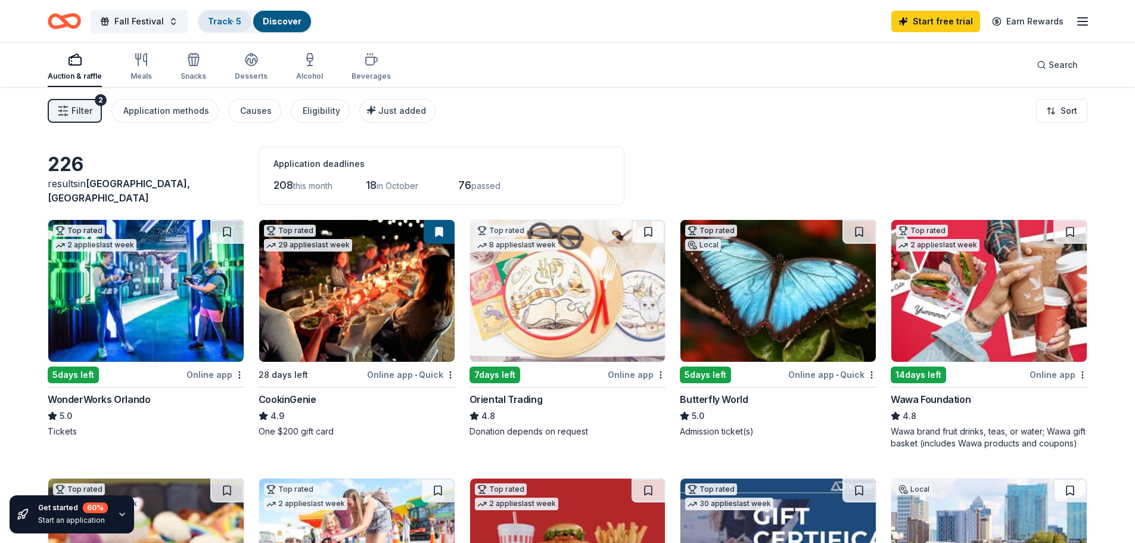
click at [215, 23] on link "Track · 5" at bounding box center [224, 21] width 33 height 10
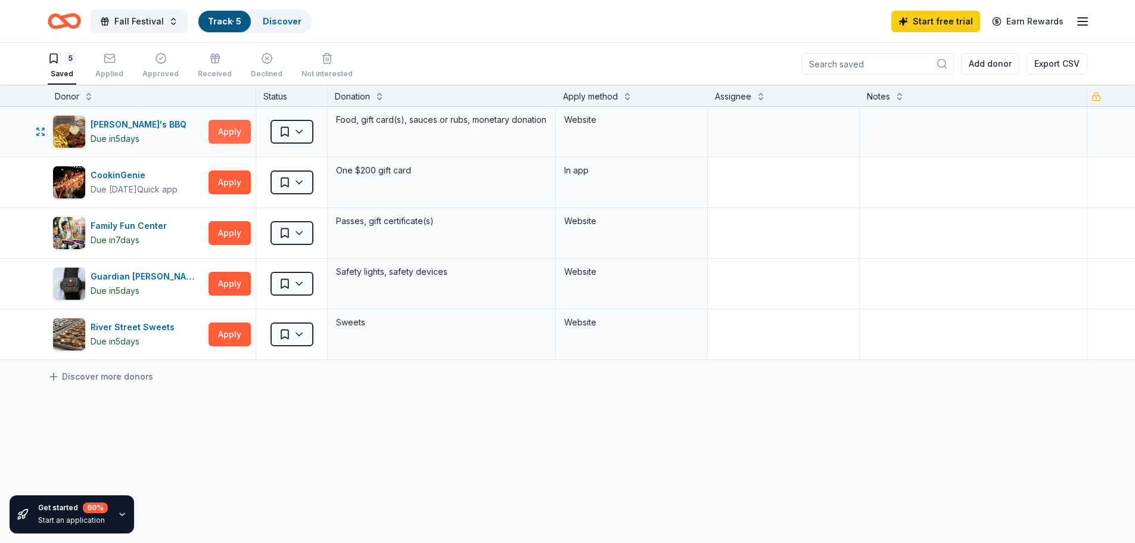
click at [235, 135] on button "Apply" at bounding box center [230, 132] width 42 height 24
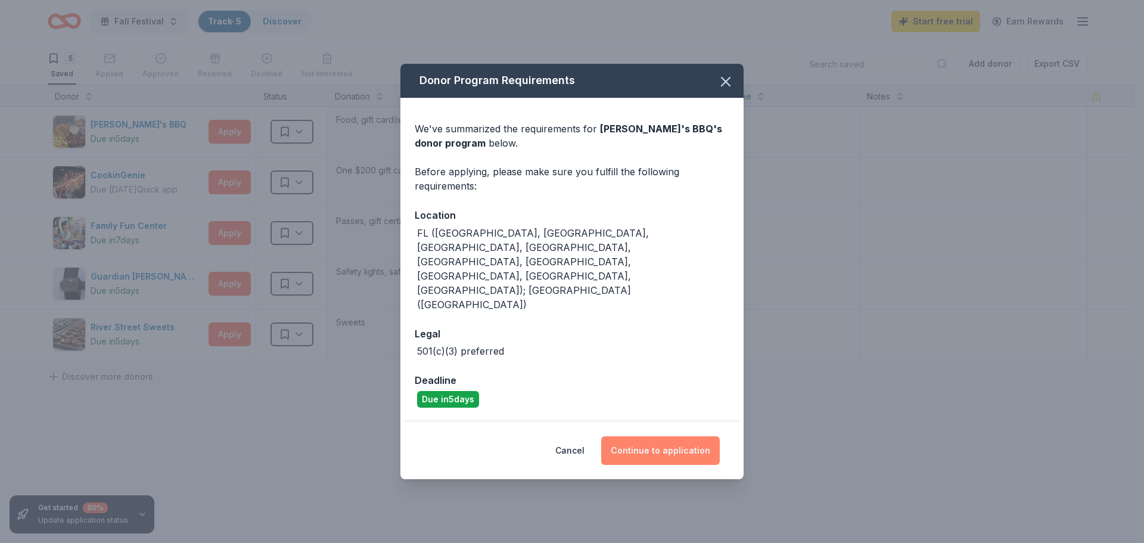
click at [692, 436] on button "Continue to application" at bounding box center [660, 450] width 119 height 29
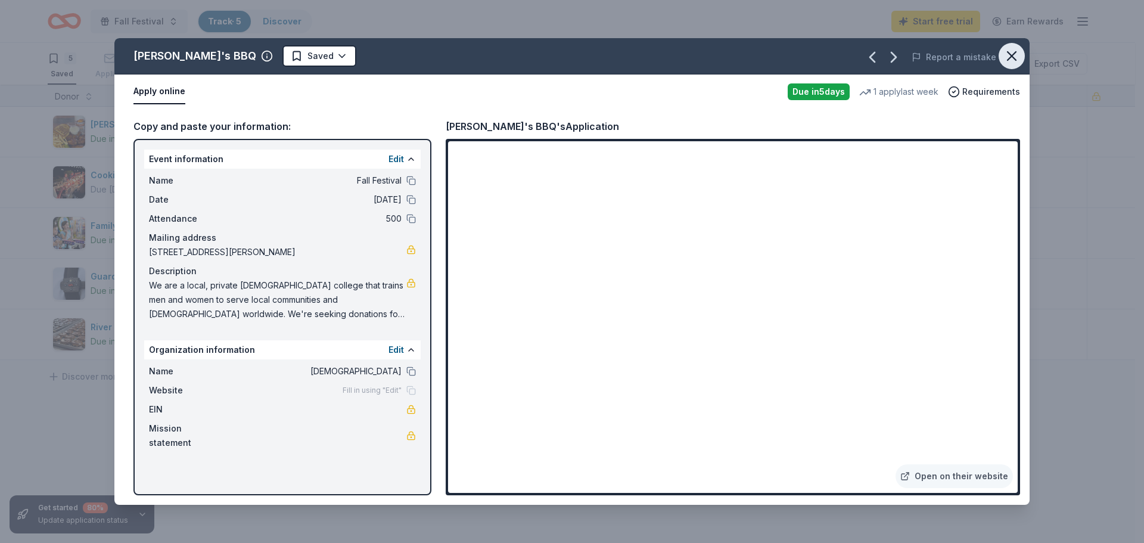
click at [1005, 53] on icon "button" at bounding box center [1012, 56] width 17 height 17
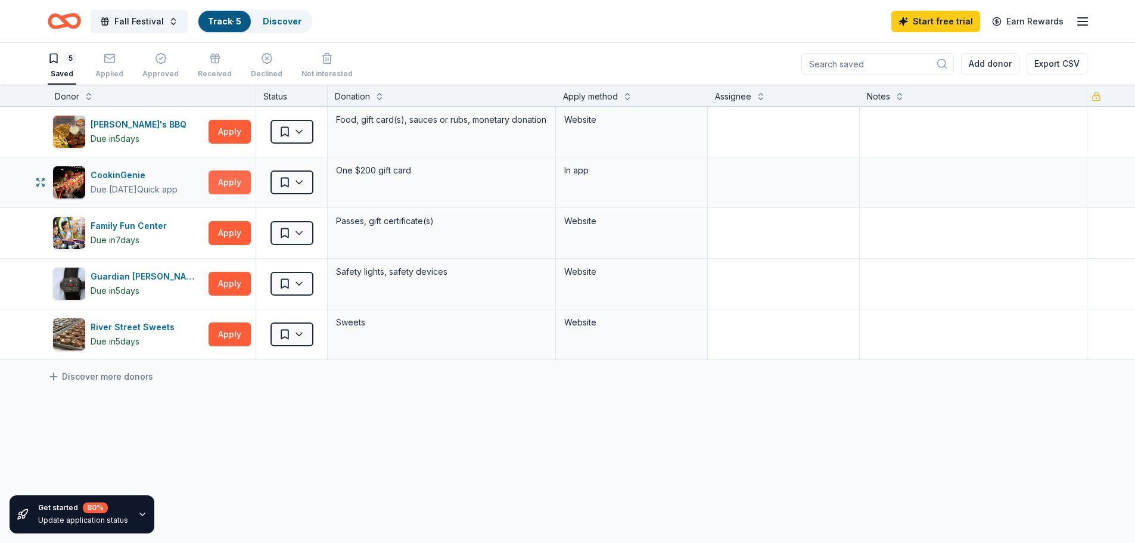
click at [223, 182] on button "Apply" at bounding box center [230, 182] width 42 height 24
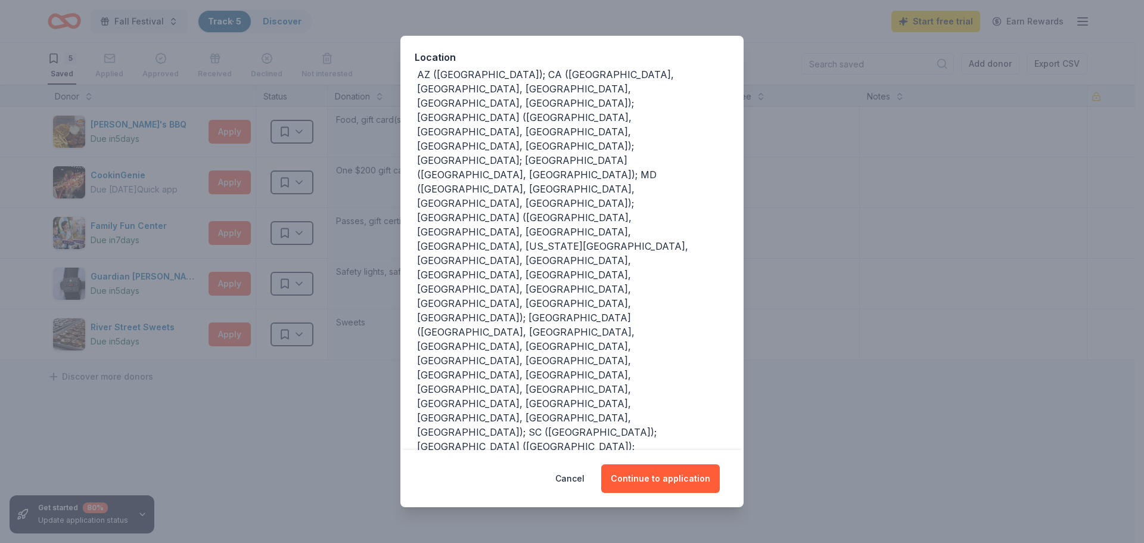
scroll to position [134, 0]
click at [667, 479] on button "Continue to application" at bounding box center [660, 478] width 119 height 29
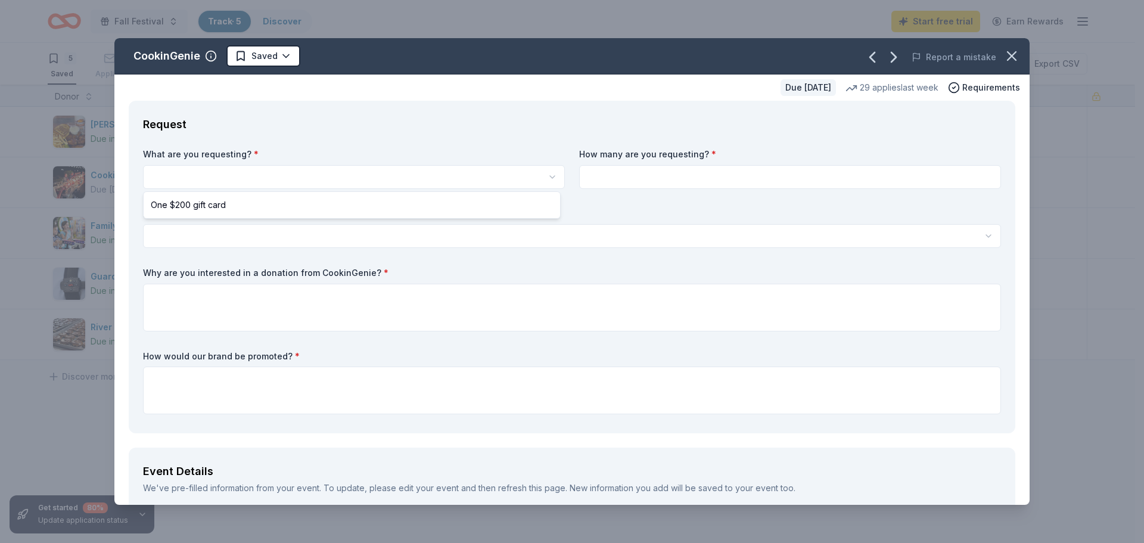
click at [543, 173] on html "Fall Festival Track · 5 Discover Start free trial Earn Rewards 5 Saved Applied …" at bounding box center [572, 271] width 1144 height 543
select select "One $200 gift card"
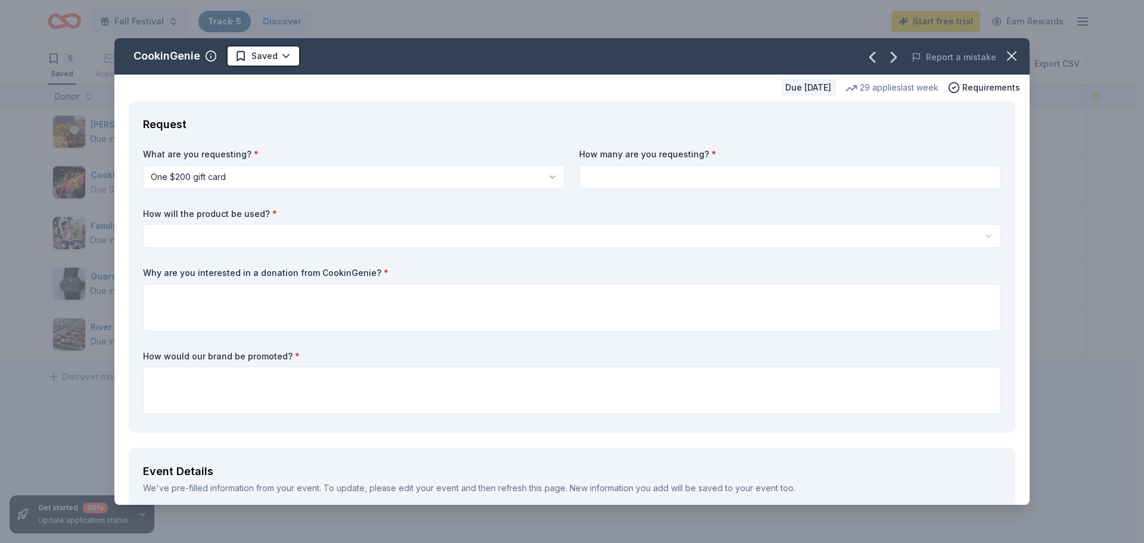
click at [598, 181] on input at bounding box center [790, 177] width 422 height 24
type input "5"
type input "2"
type input "1"
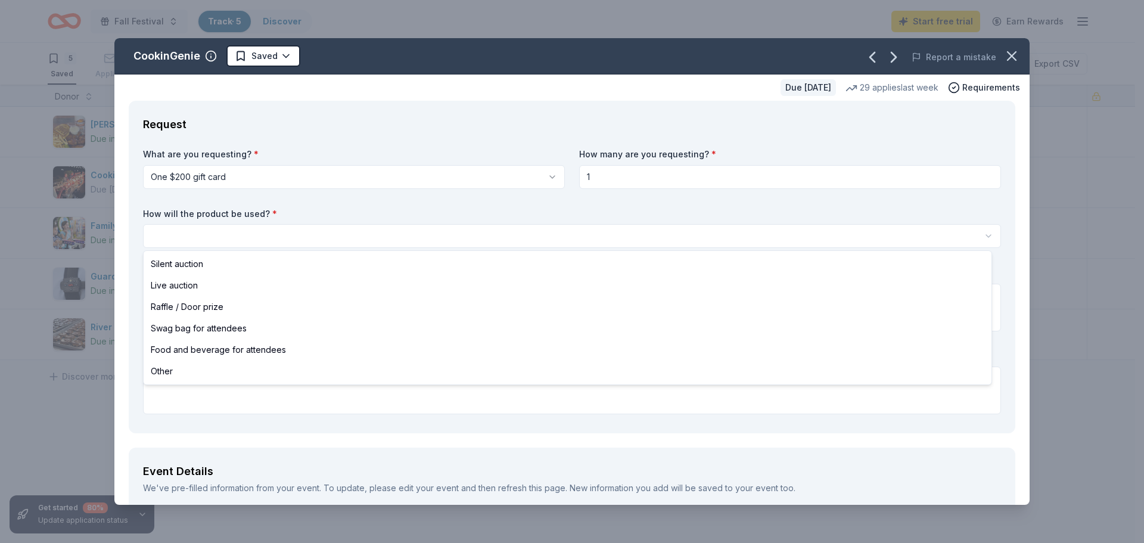
click at [262, 237] on html "Fall Festival Track · 5 Discover Start free trial Earn Rewards 5 Saved Applied …" at bounding box center [572, 271] width 1144 height 543
select select "silentAuction"
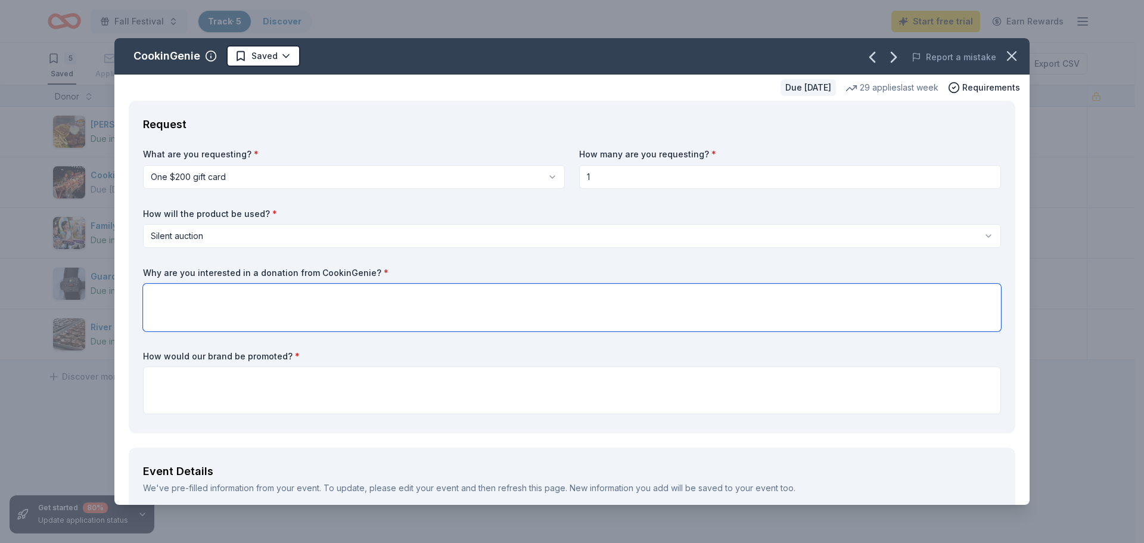
click at [259, 303] on textarea at bounding box center [572, 308] width 858 height 48
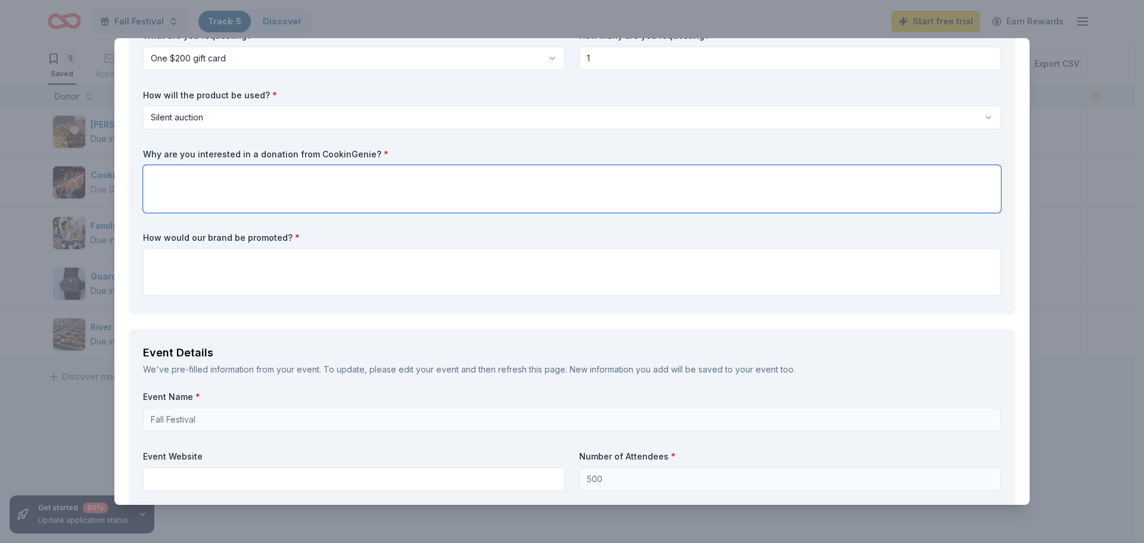
scroll to position [119, 0]
click at [256, 271] on textarea at bounding box center [572, 271] width 858 height 48
click at [281, 172] on textarea at bounding box center [572, 188] width 858 height 48
paste textarea "We are a local, private Baptist college that trains men and women to serve loca…"
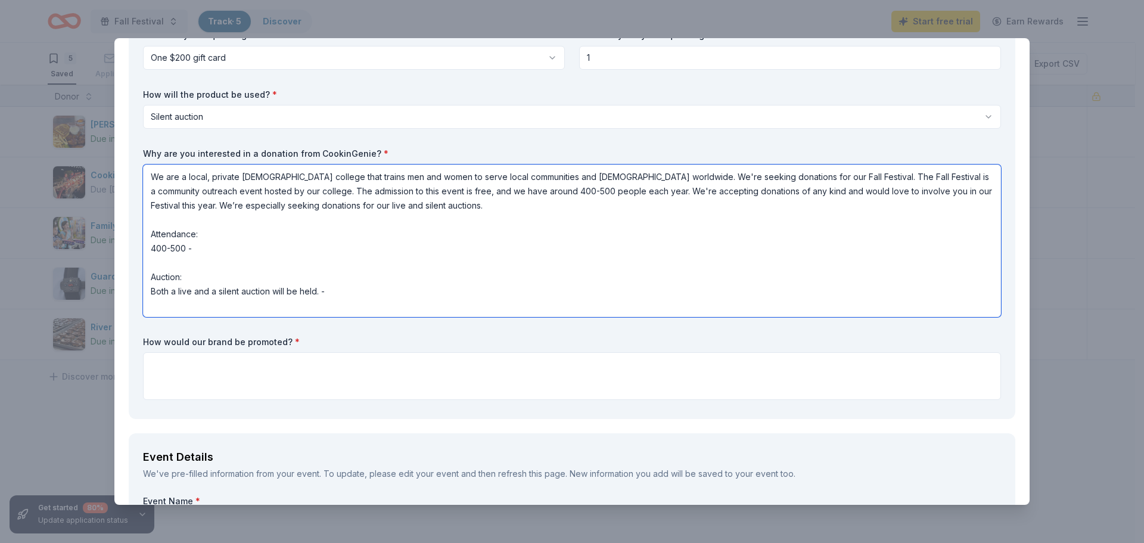
type textarea "We are a local, private Baptist college that trains men and women to serve loca…"
click at [173, 377] on textarea at bounding box center [572, 376] width 858 height 48
click at [370, 328] on div "What are you requesting? * One $200 gift card One $200 gift card How many are y…" at bounding box center [572, 216] width 858 height 375
click at [315, 371] on textarea at bounding box center [572, 376] width 858 height 48
paste textarea "We are a local, private Baptist college that trains men and women to serve loca…"
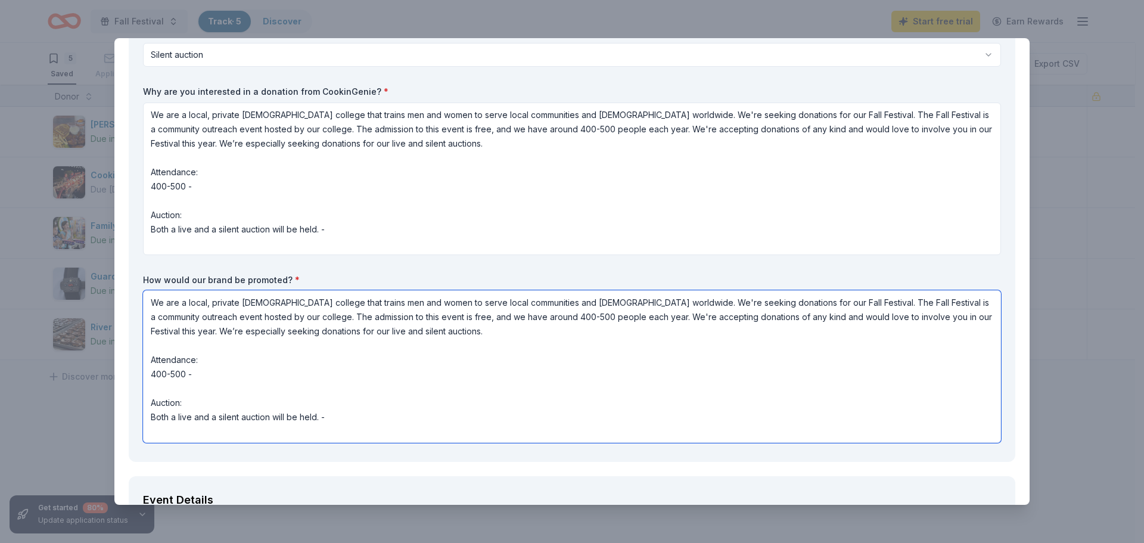
scroll to position [179, 0]
type textarea "We are a local, private Baptist college that trains men and women to serve loca…"
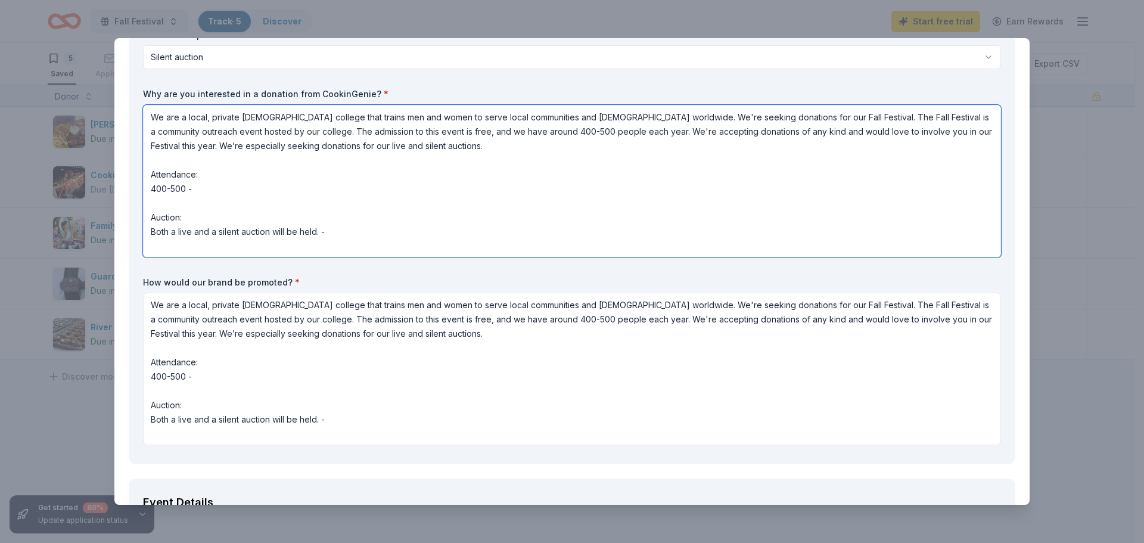
scroll to position [0, 0]
drag, startPoint x: 367, startPoint y: 229, endPoint x: 94, endPoint y: 103, distance: 300.8
click at [94, 103] on div "CookinGenie Saved Report a mistake Due in 28 days 29 applies last week Requirem…" at bounding box center [572, 271] width 1144 height 543
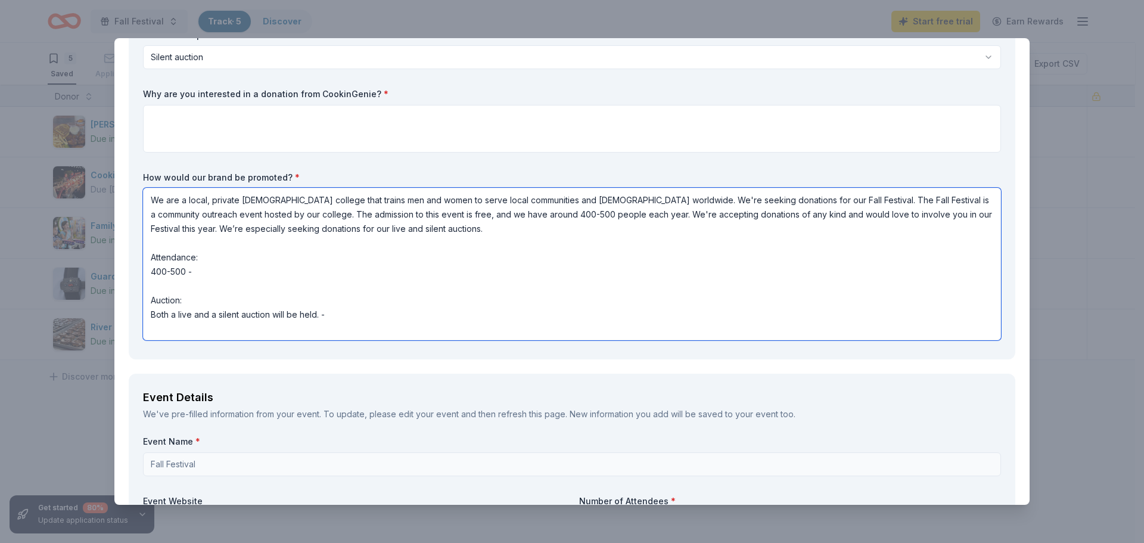
drag, startPoint x: 342, startPoint y: 317, endPoint x: 144, endPoint y: 191, distance: 235.3
click at [144, 191] on textarea "We are a local, private Baptist college that trains men and women to serve loca…" at bounding box center [572, 264] width 858 height 153
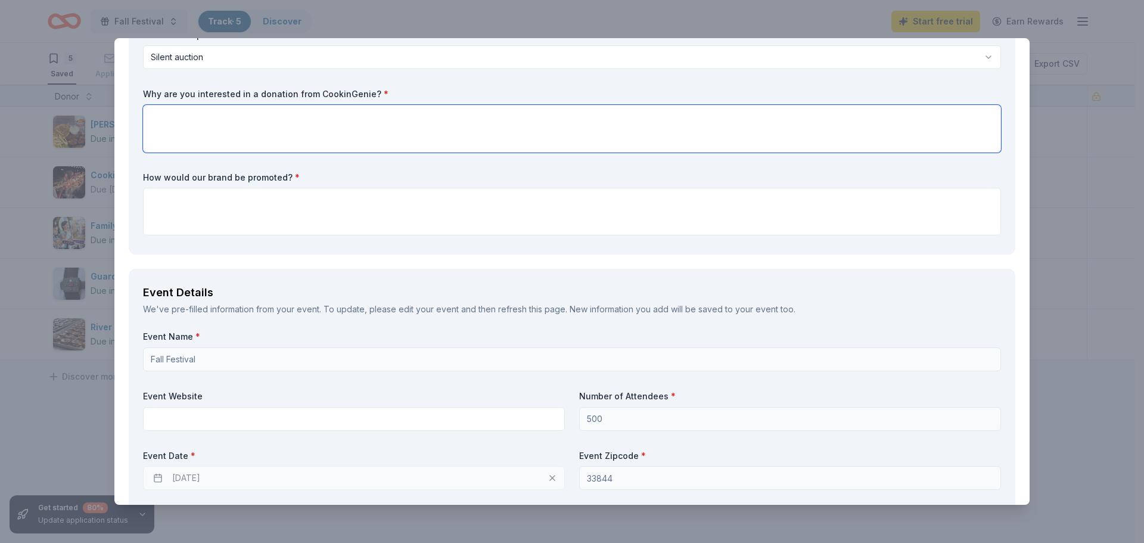
click at [305, 116] on textarea at bounding box center [572, 129] width 858 height 48
click at [264, 119] on textarea "We would love to promote ypur business through our silent aution." at bounding box center [572, 129] width 858 height 48
click at [394, 122] on textarea "We would love to promote your business through our silent aution." at bounding box center [572, 129] width 858 height 48
click at [423, 125] on textarea "We would love to promote your business through our silent auction." at bounding box center [572, 129] width 858 height 48
click at [433, 116] on textarea "We would love to promote your business through our silent auction." at bounding box center [572, 129] width 858 height 48
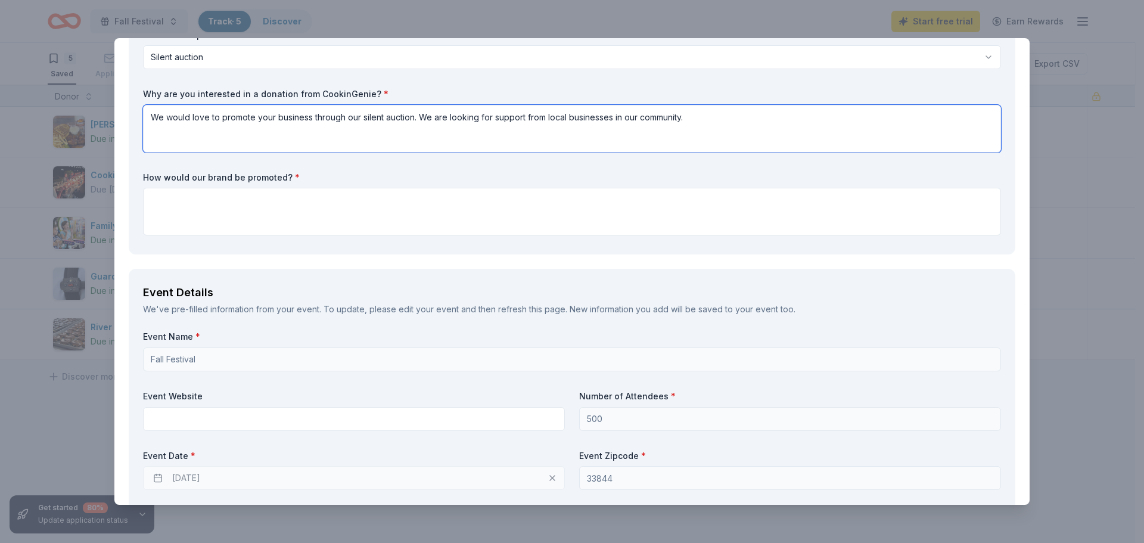
type textarea "We would love to promote your business through our silent auction. We are looki…"
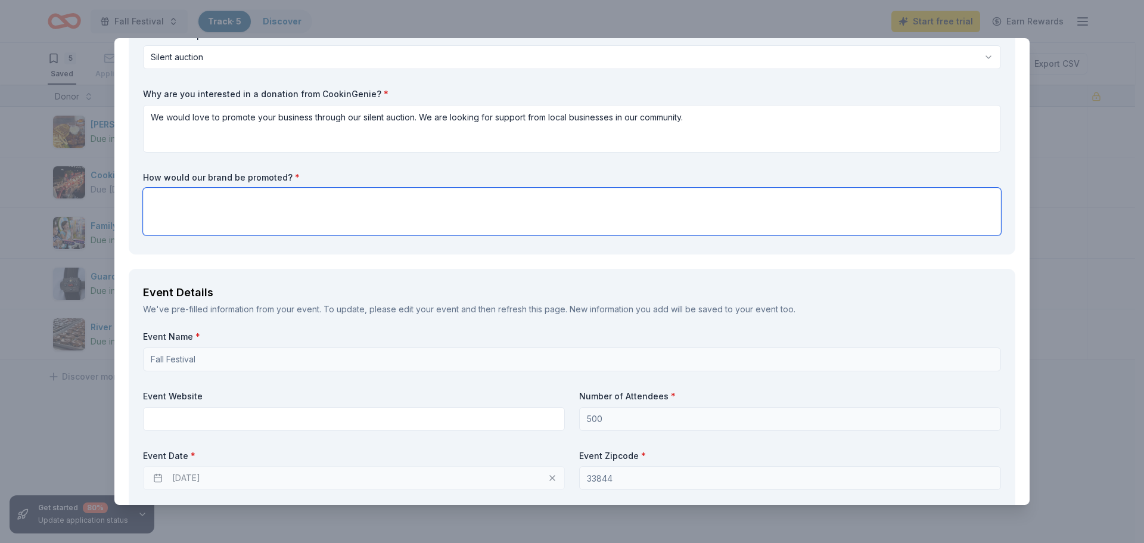
click at [247, 219] on textarea at bounding box center [572, 212] width 858 height 48
type textarea "B"
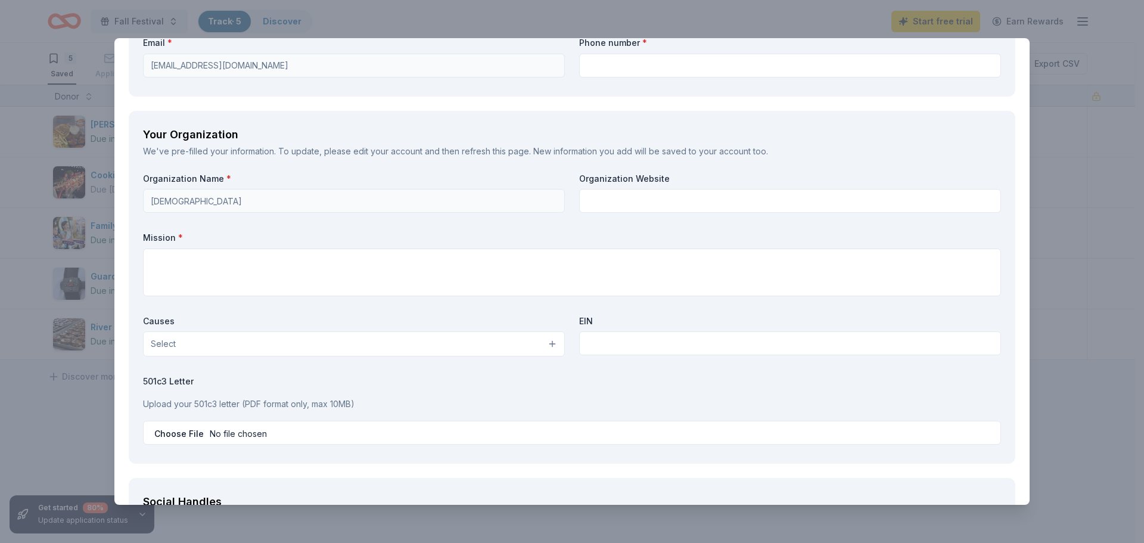
scroll to position [1040, 0]
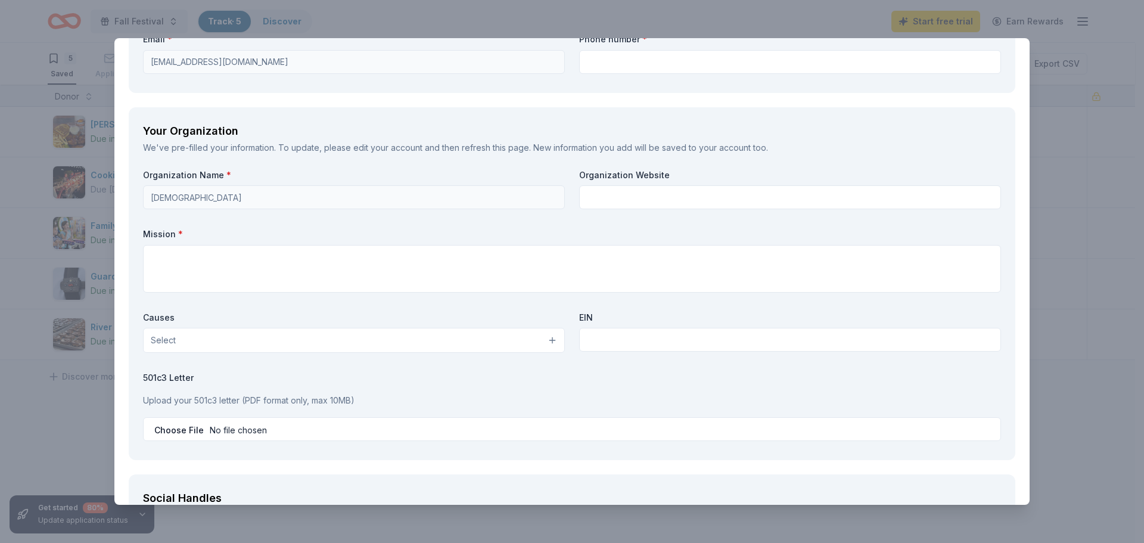
type textarea "being sold in the silent auction, there will be brief explanation on each item …"
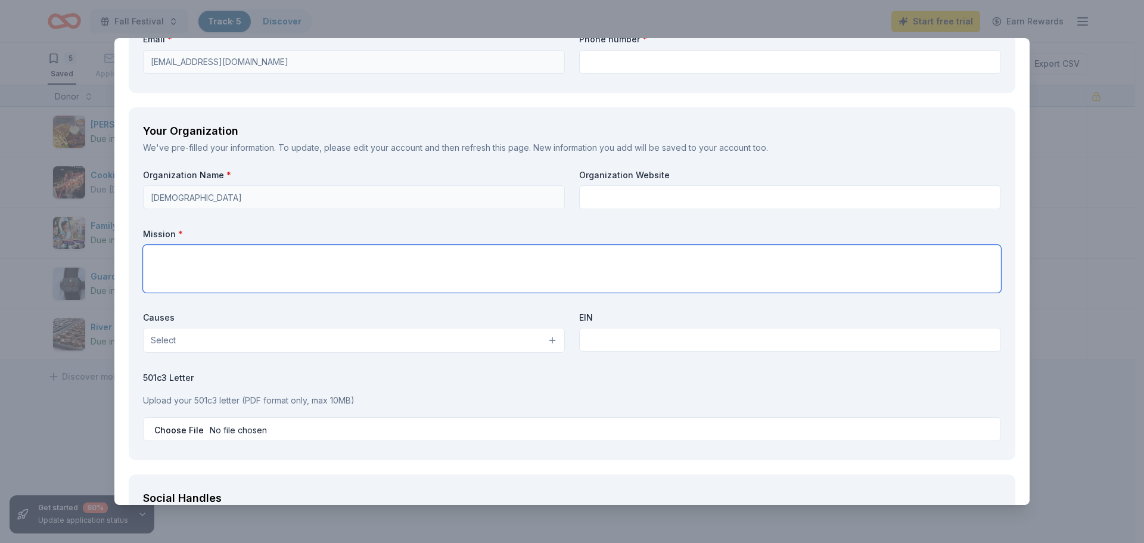
click at [231, 265] on textarea at bounding box center [572, 269] width 858 height 48
type textarea "T"
type textarea "A free community outreach."
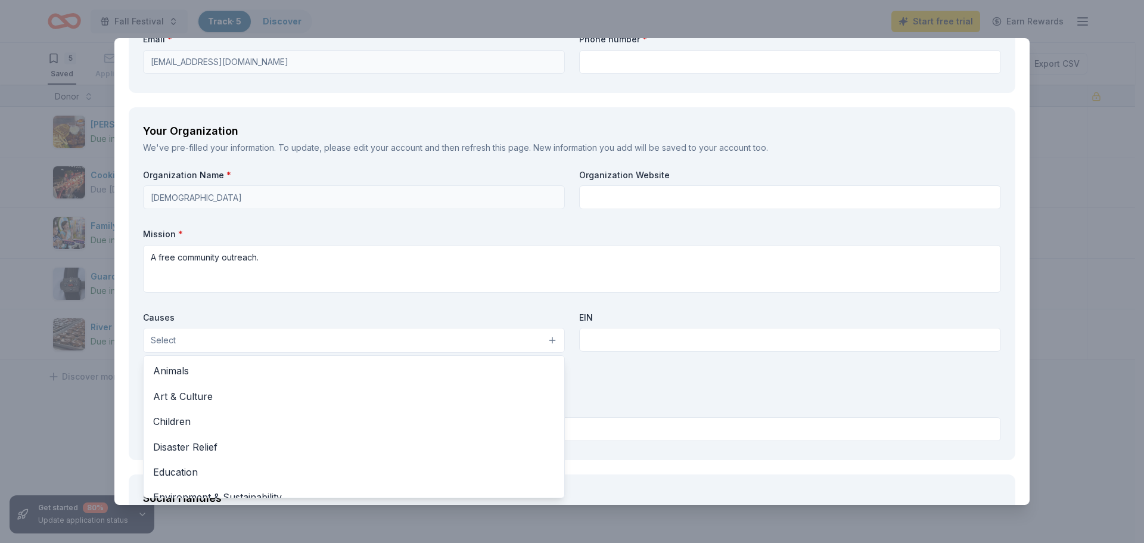
click at [489, 346] on button "Select" at bounding box center [354, 340] width 422 height 25
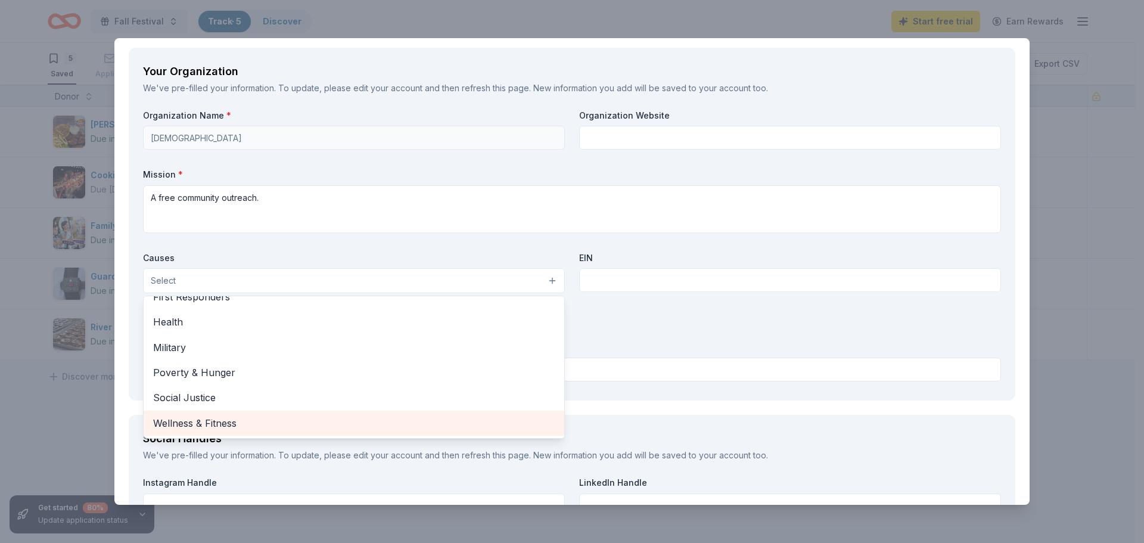
scroll to position [1159, 0]
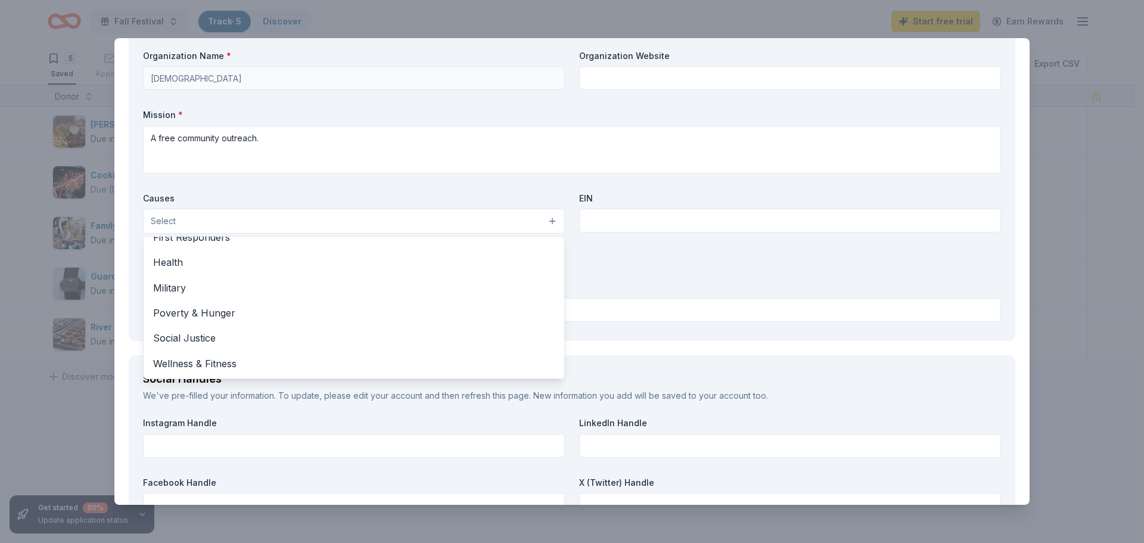
click at [701, 275] on div "Organization Name * Landmark Baptist Church Organization Website Mission * A fr…" at bounding box center [572, 188] width 858 height 277
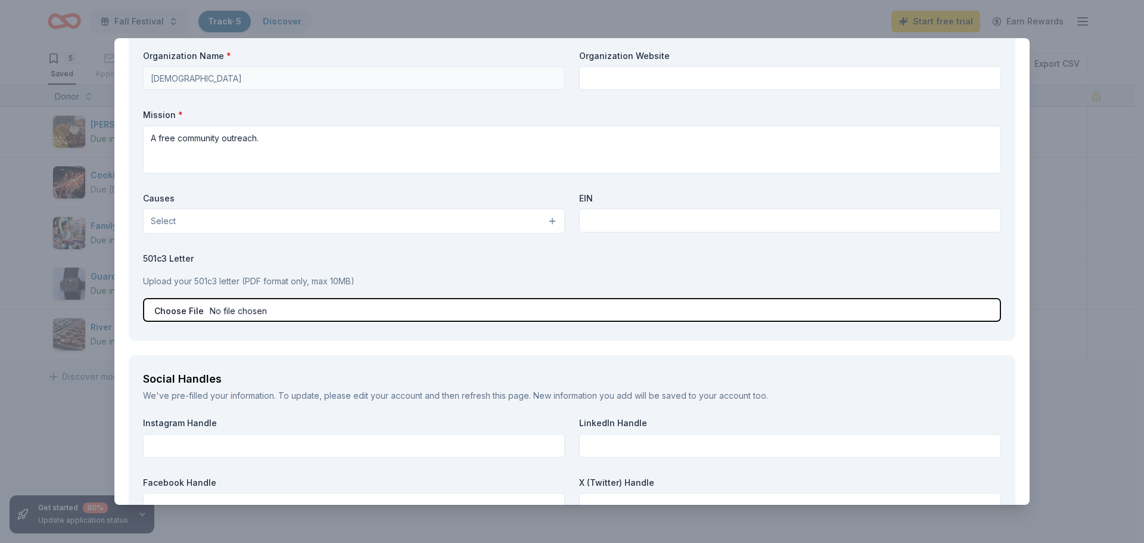
click at [367, 316] on input "file" at bounding box center [572, 310] width 858 height 24
type input "C:\fakepath\501c3 info.pdf"
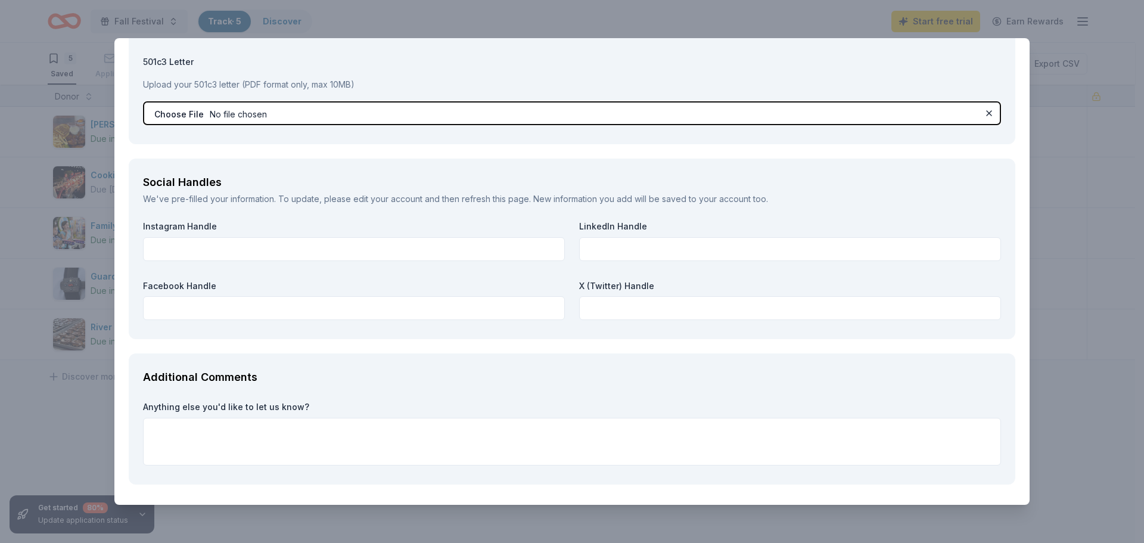
scroll to position [1338, 0]
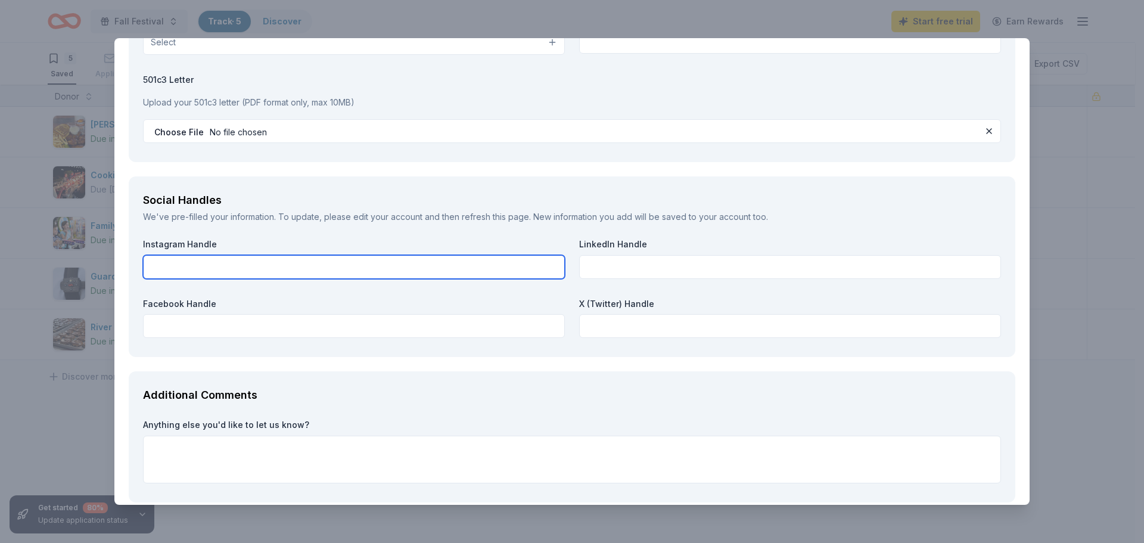
click at [343, 265] on input "text" at bounding box center [354, 267] width 422 height 24
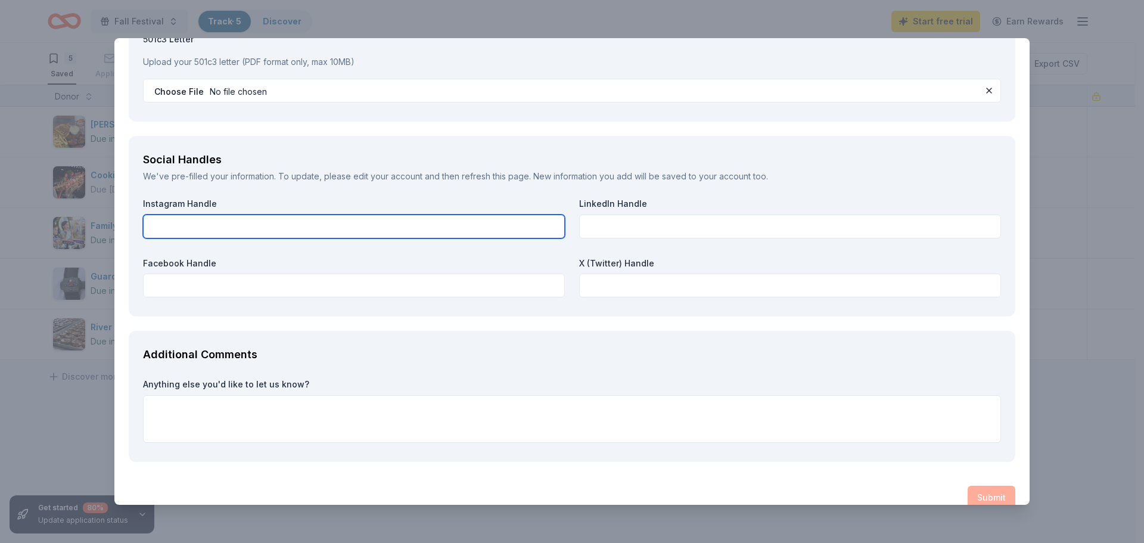
scroll to position [1398, 0]
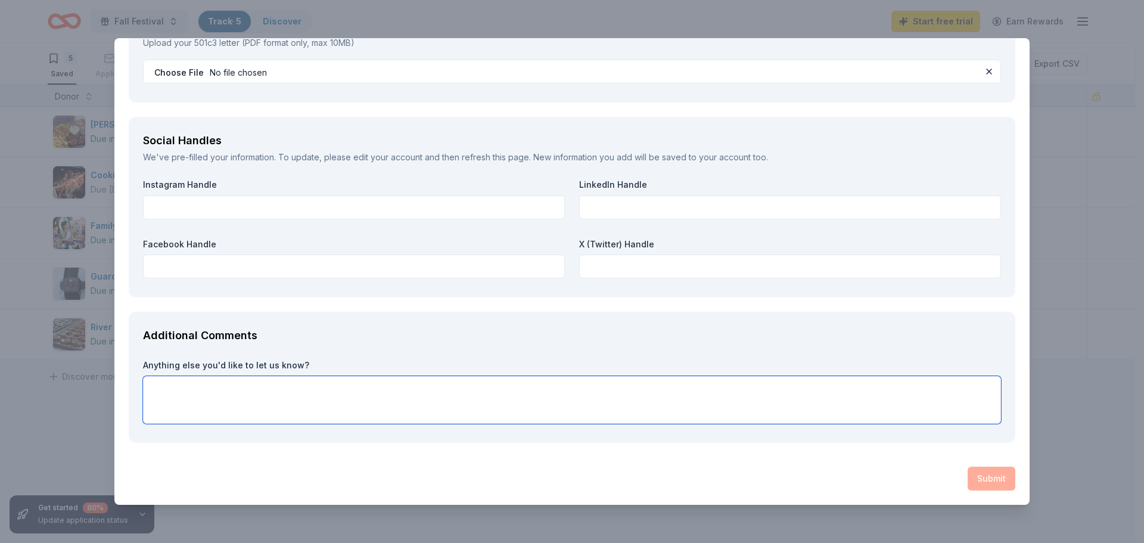
click at [524, 402] on textarea at bounding box center [572, 400] width 858 height 48
click at [977, 488] on div "Submit" at bounding box center [572, 479] width 887 height 24
click at [971, 475] on div "Submit" at bounding box center [572, 479] width 887 height 24
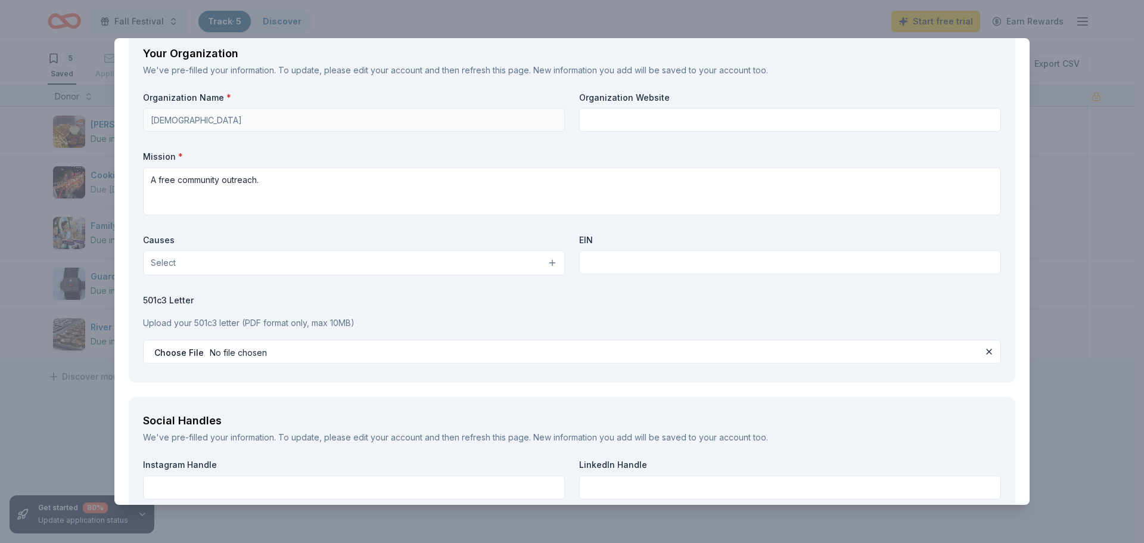
scroll to position [1100, 0]
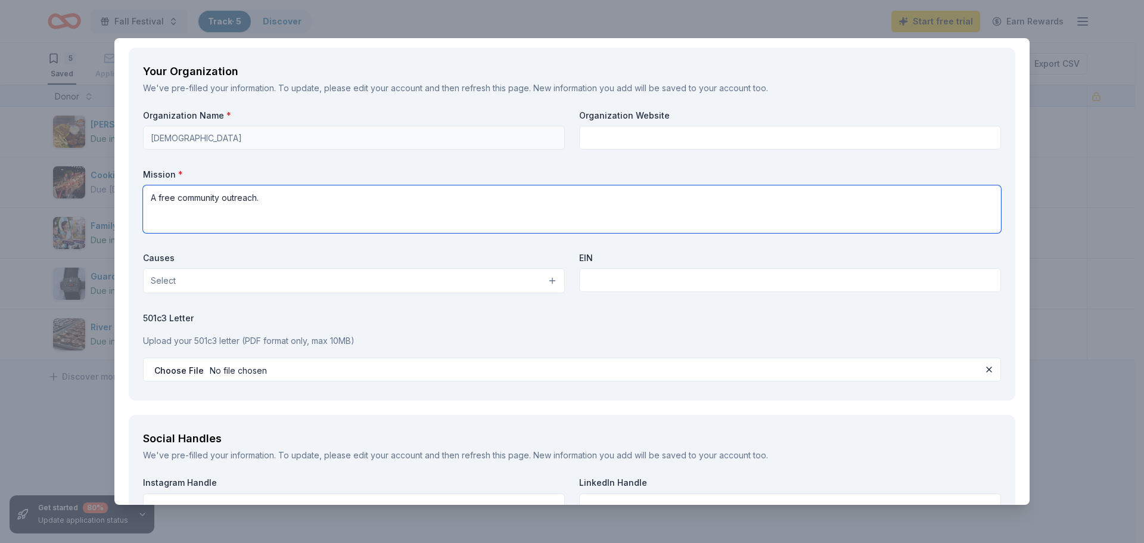
click at [265, 204] on textarea "A free community outreach." at bounding box center [572, 209] width 858 height 48
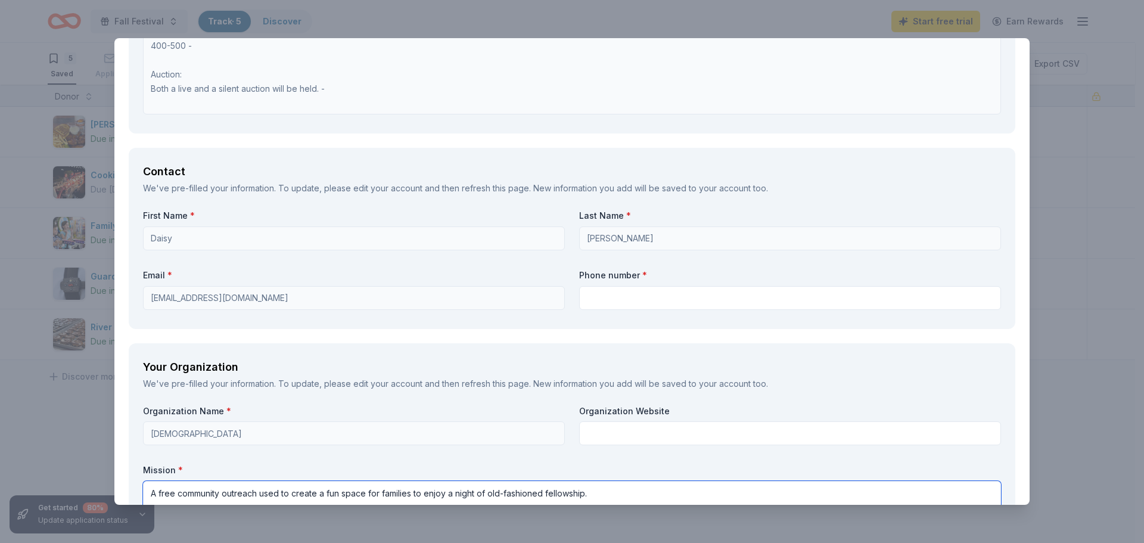
scroll to position [802, 0]
type textarea "A free community outreach used to create a fun space for families to enjoy a ni…"
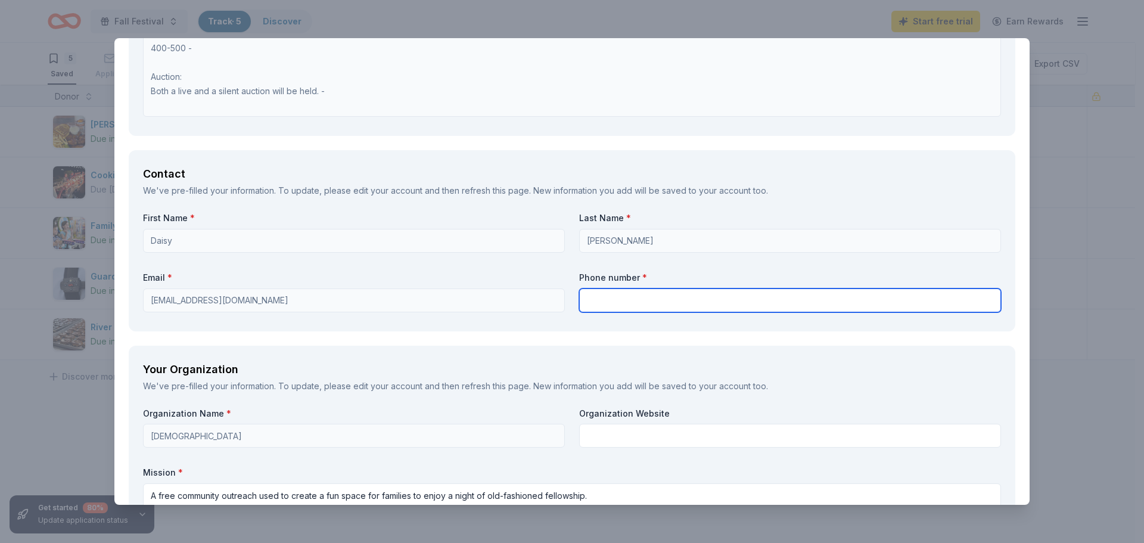
click at [642, 294] on input "text" at bounding box center [790, 300] width 422 height 24
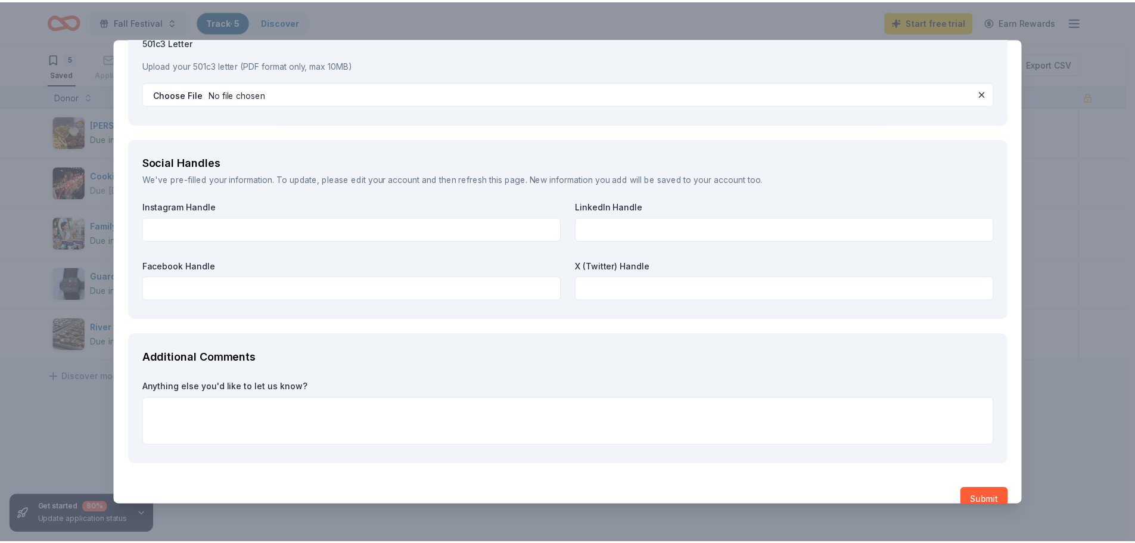
scroll to position [1398, 0]
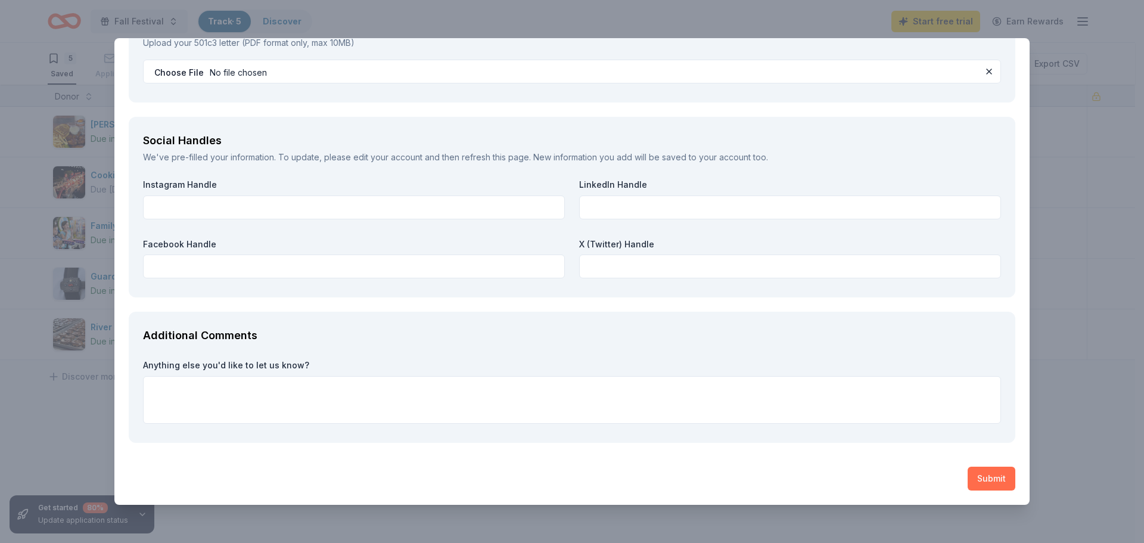
type input "863-422-6493"
click at [981, 471] on button "Submit" at bounding box center [992, 479] width 48 height 24
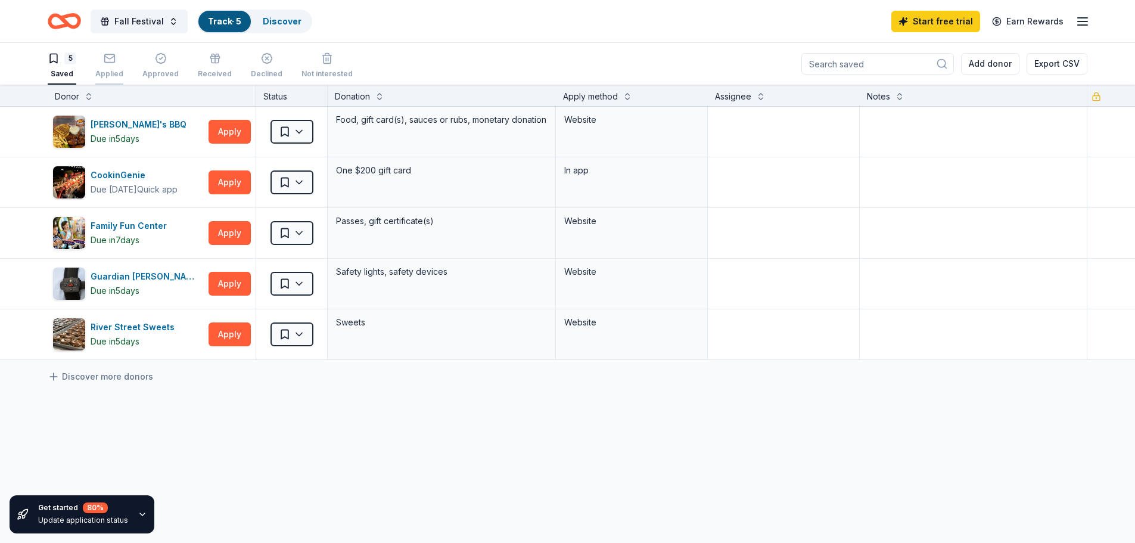
click at [108, 56] on icon "button" at bounding box center [110, 58] width 12 height 12
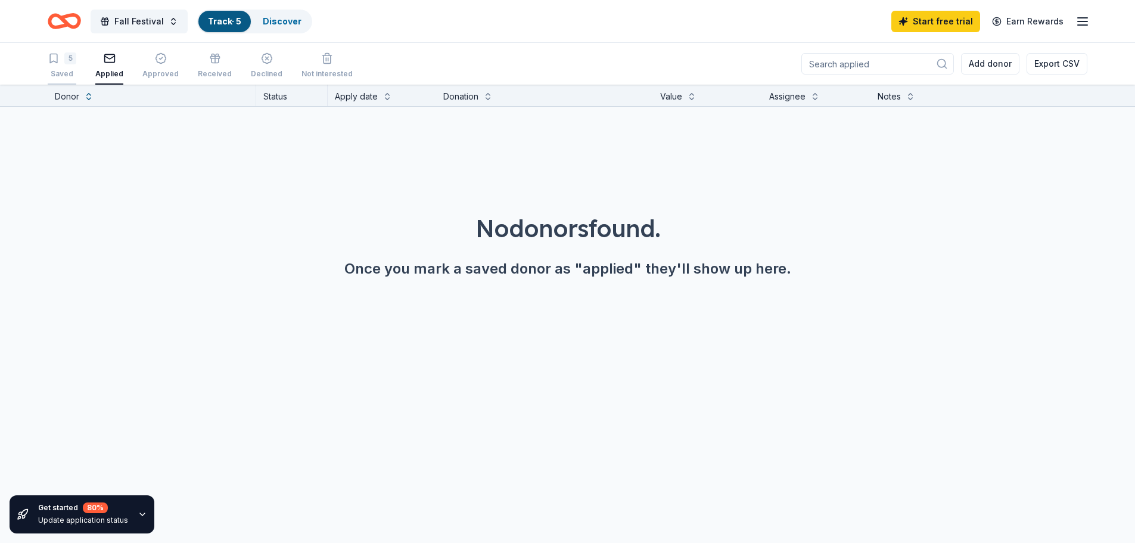
click at [66, 70] on div "Saved" at bounding box center [62, 74] width 29 height 10
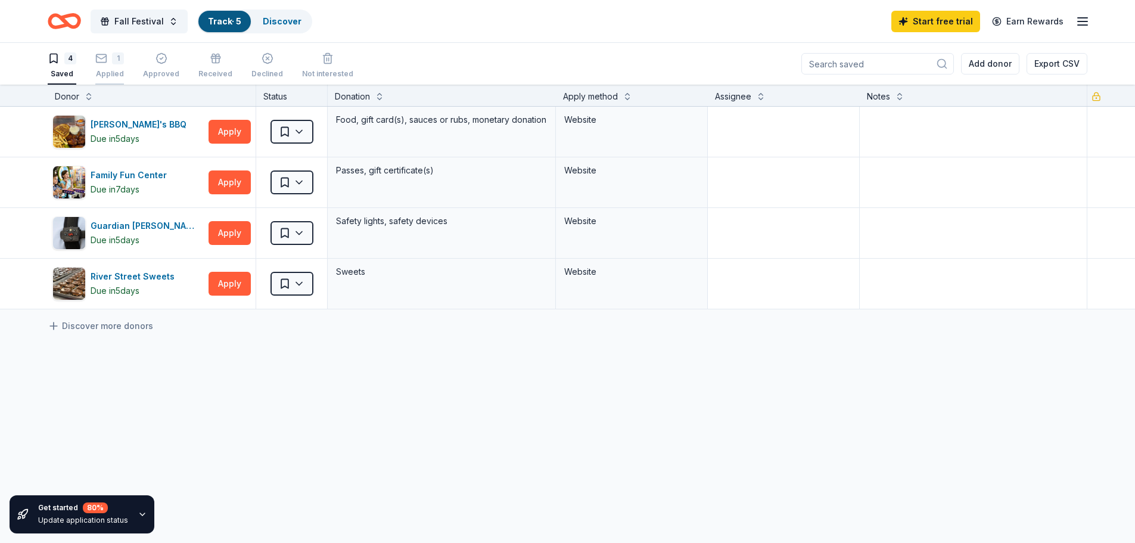
click at [108, 58] on div "1" at bounding box center [109, 58] width 29 height 12
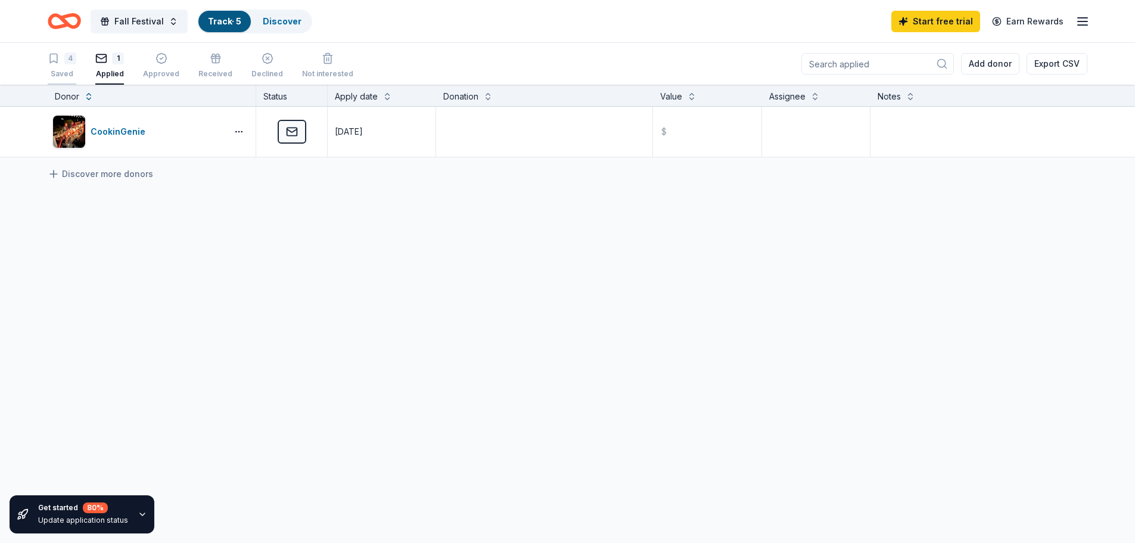
click at [72, 51] on button "4 Saved" at bounding box center [62, 66] width 29 height 37
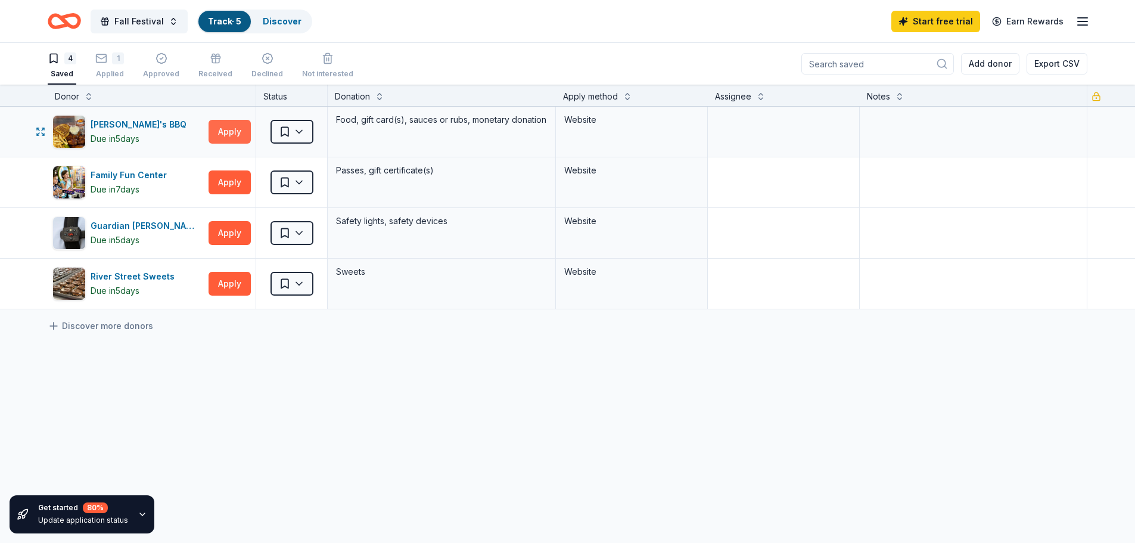
click at [222, 134] on button "Apply" at bounding box center [230, 132] width 42 height 24
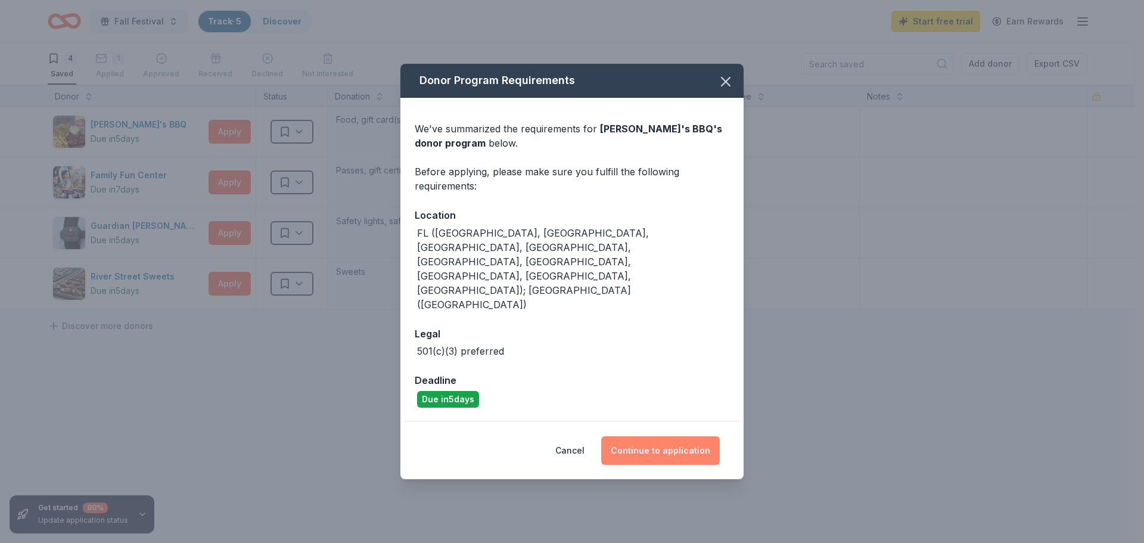
click at [641, 436] on button "Continue to application" at bounding box center [660, 450] width 119 height 29
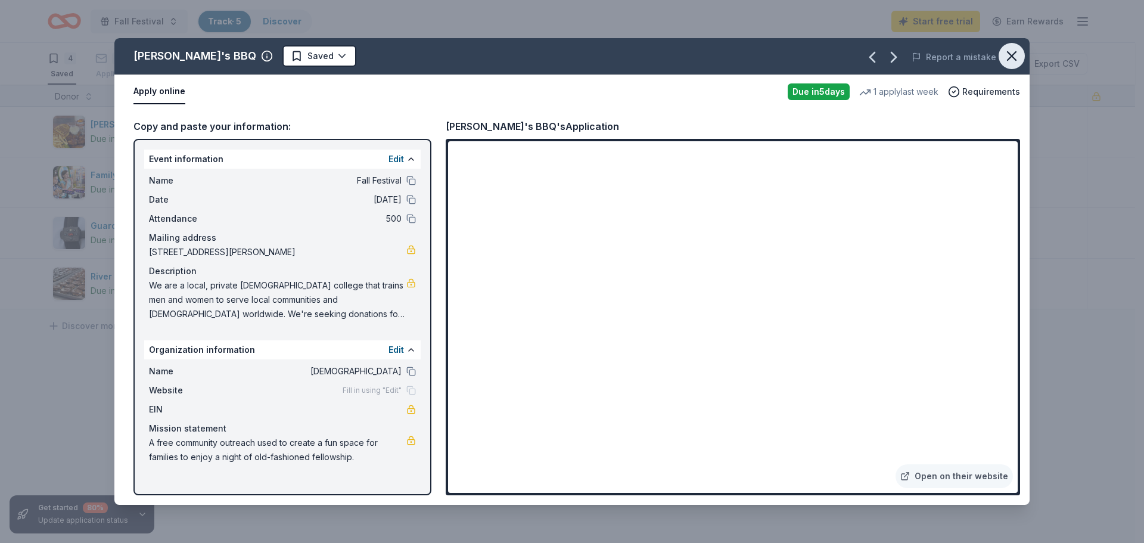
click at [1007, 57] on icon "button" at bounding box center [1012, 56] width 17 height 17
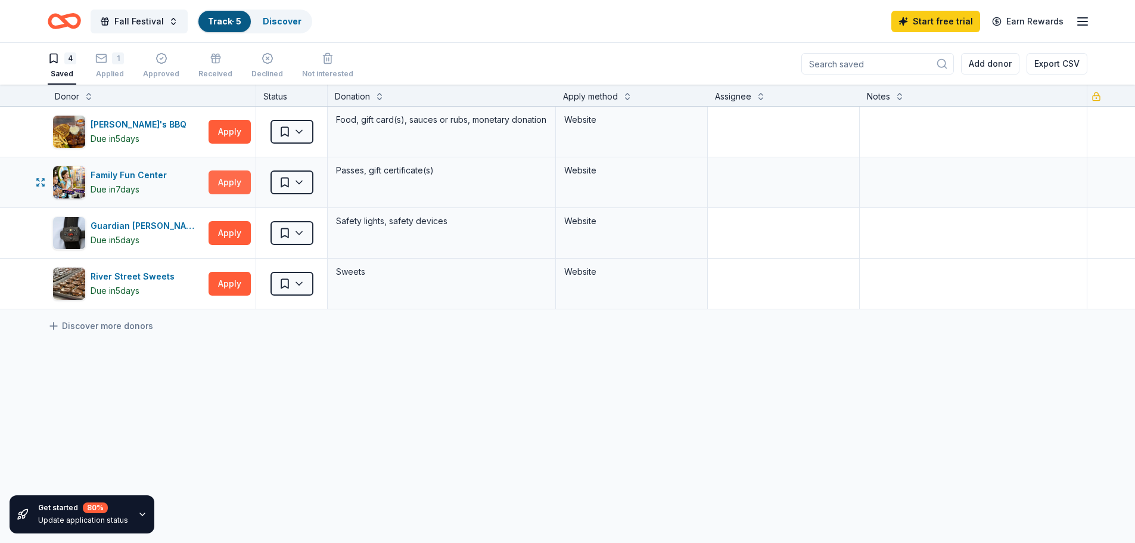
click at [221, 179] on button "Apply" at bounding box center [230, 182] width 42 height 24
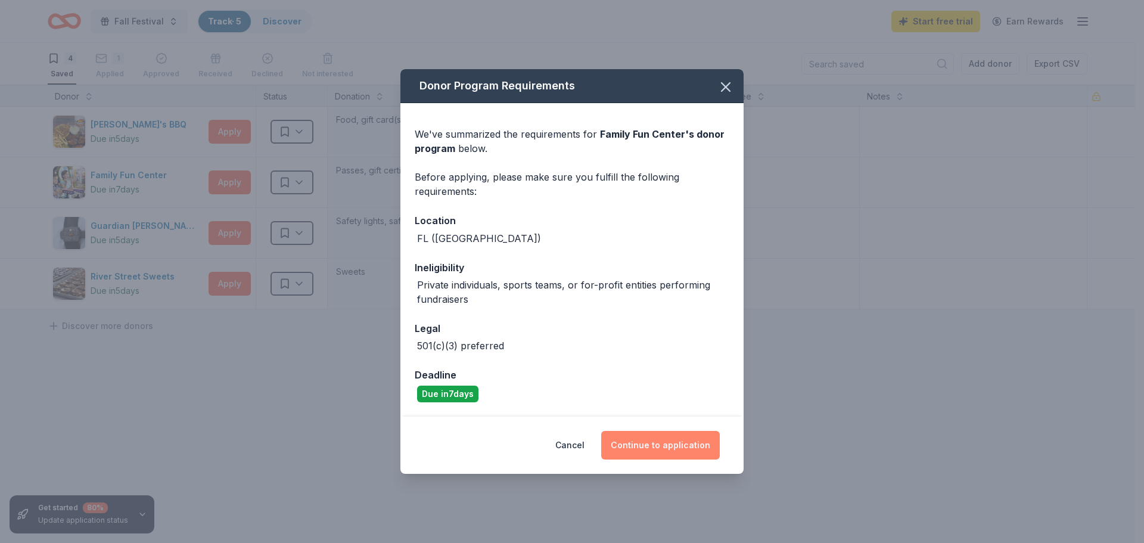
click at [645, 448] on button "Continue to application" at bounding box center [660, 445] width 119 height 29
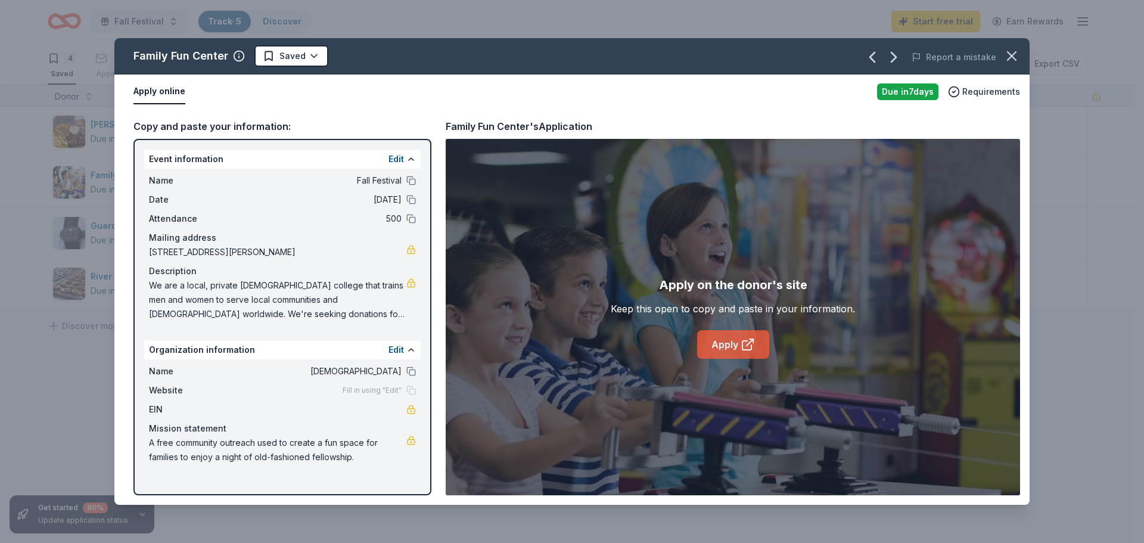
click at [738, 343] on link "Apply" at bounding box center [733, 344] width 72 height 29
click at [1008, 55] on icon "button" at bounding box center [1012, 56] width 17 height 17
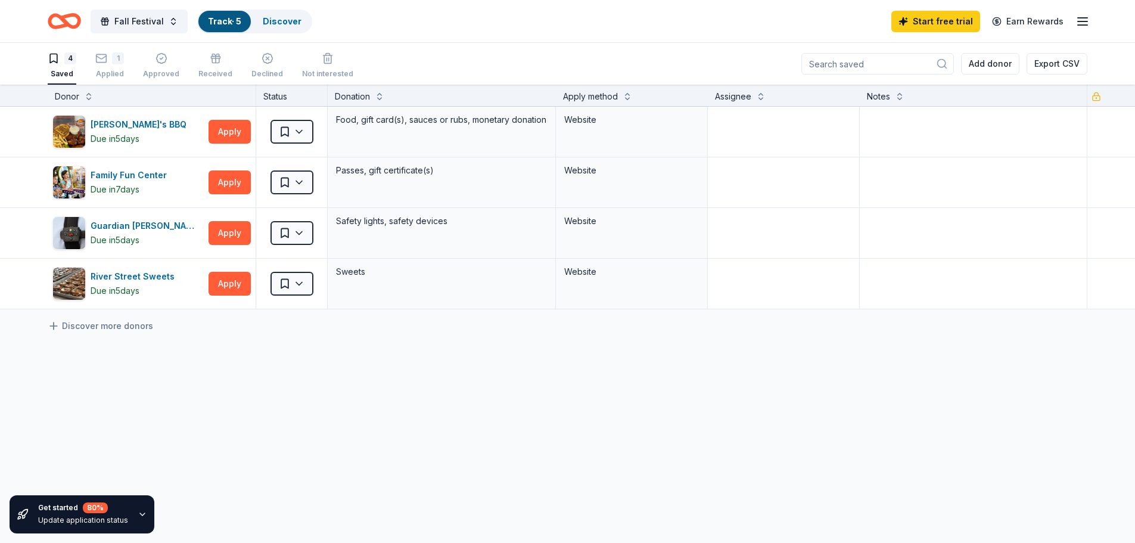
click at [126, 58] on div "4 Saved 1 Applied Approved Received Declined Not interested" at bounding box center [201, 66] width 306 height 37
click at [112, 61] on div "1" at bounding box center [118, 58] width 12 height 12
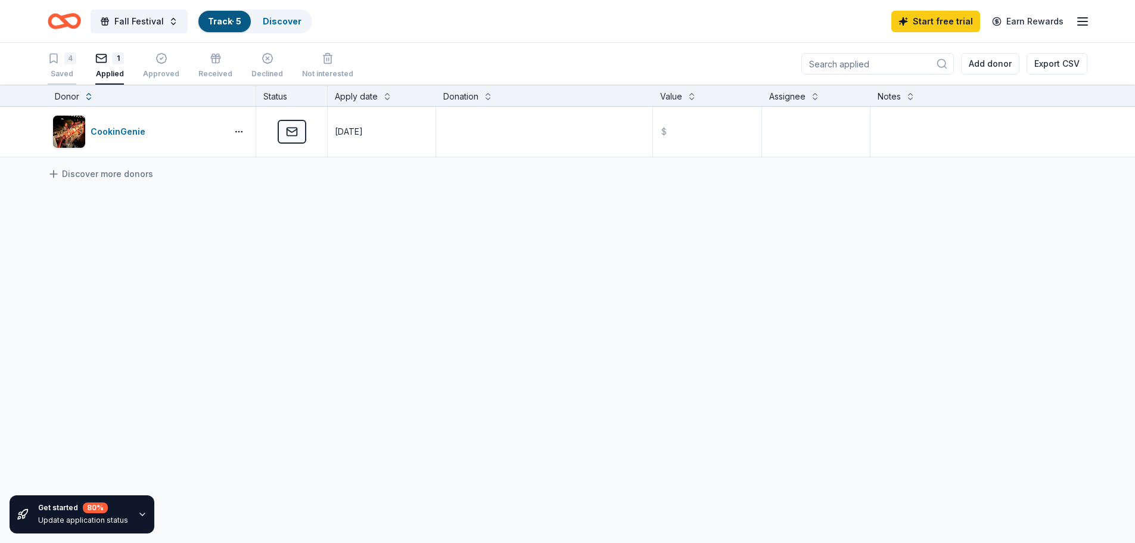
click at [74, 76] on div "Saved" at bounding box center [62, 74] width 29 height 10
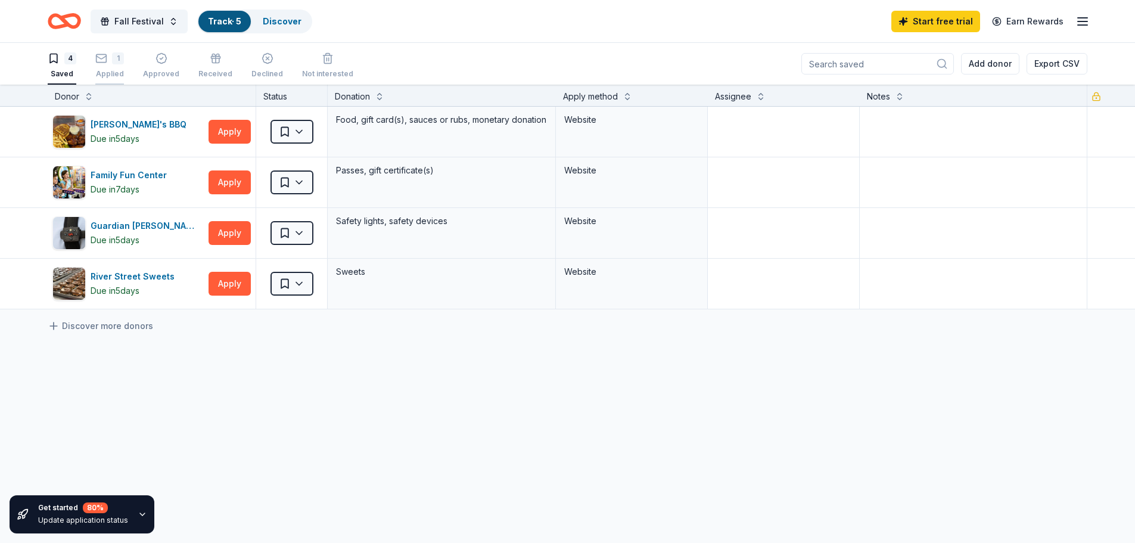
click at [120, 62] on div "1" at bounding box center [118, 58] width 12 height 12
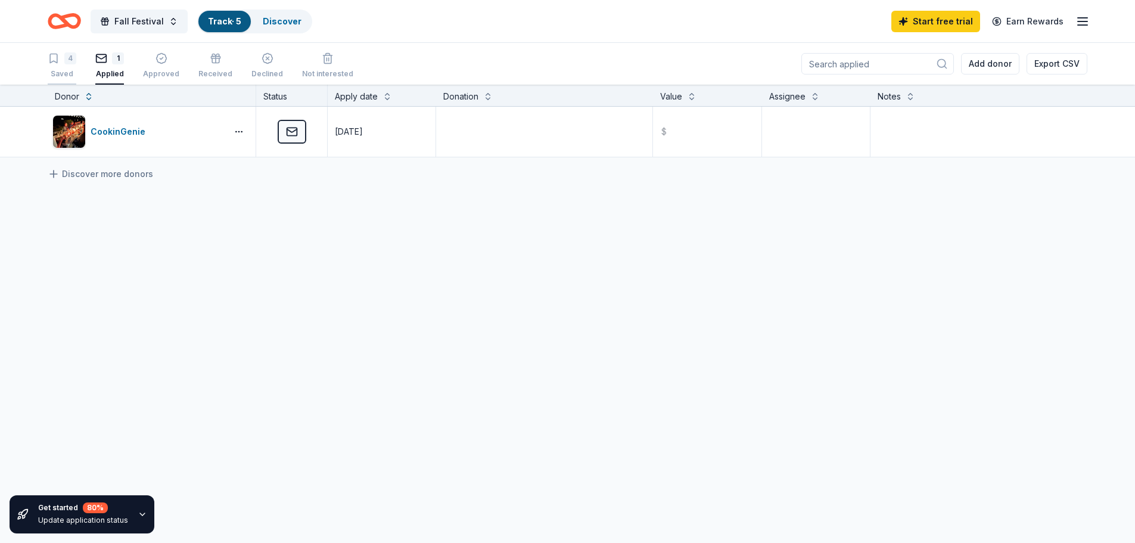
click at [61, 51] on button "4 Saved" at bounding box center [62, 66] width 29 height 37
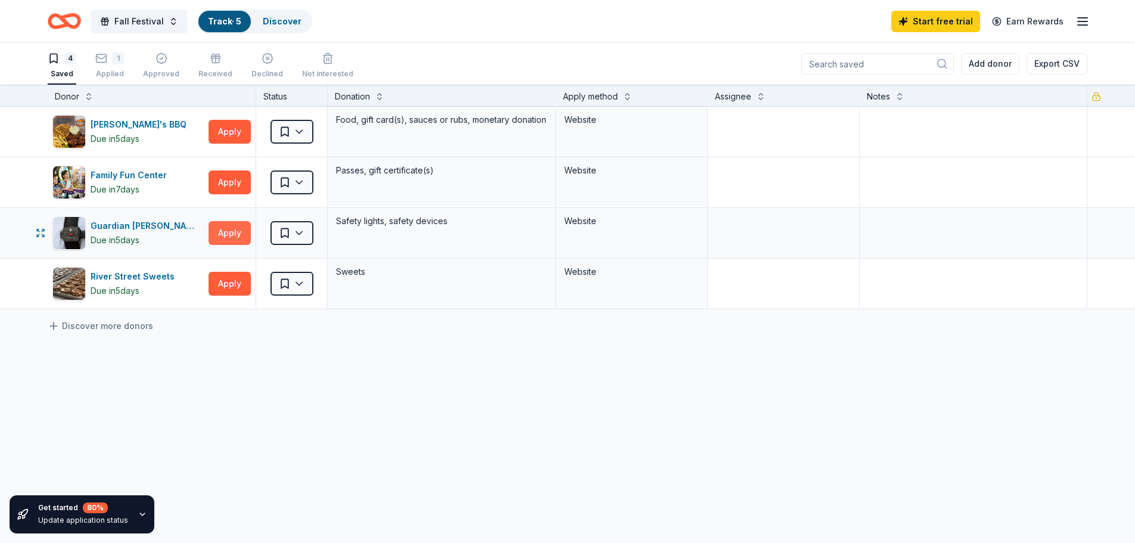
click at [221, 228] on button "Apply" at bounding box center [230, 233] width 42 height 24
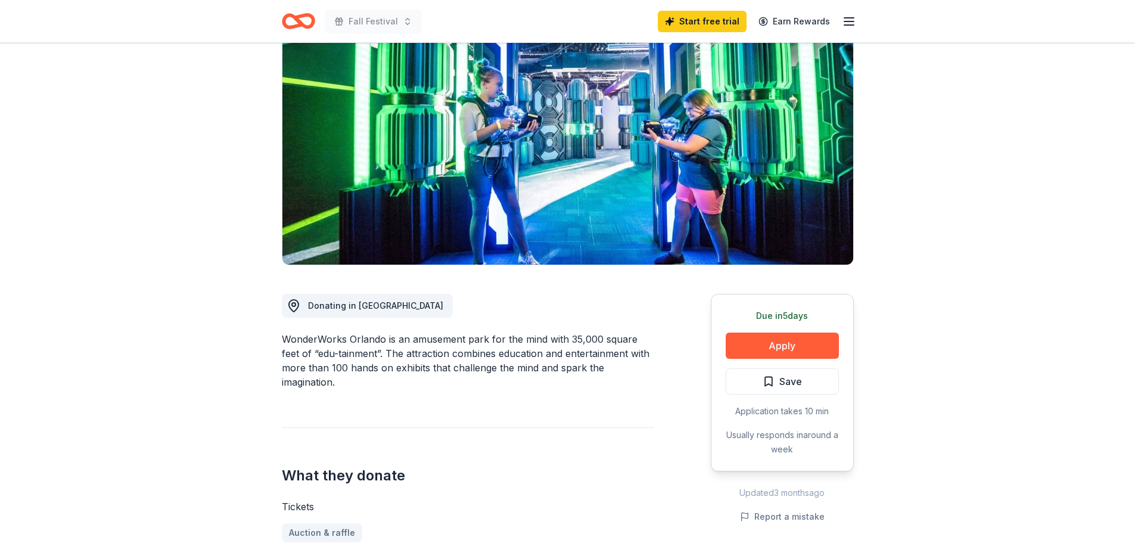
scroll to position [119, 0]
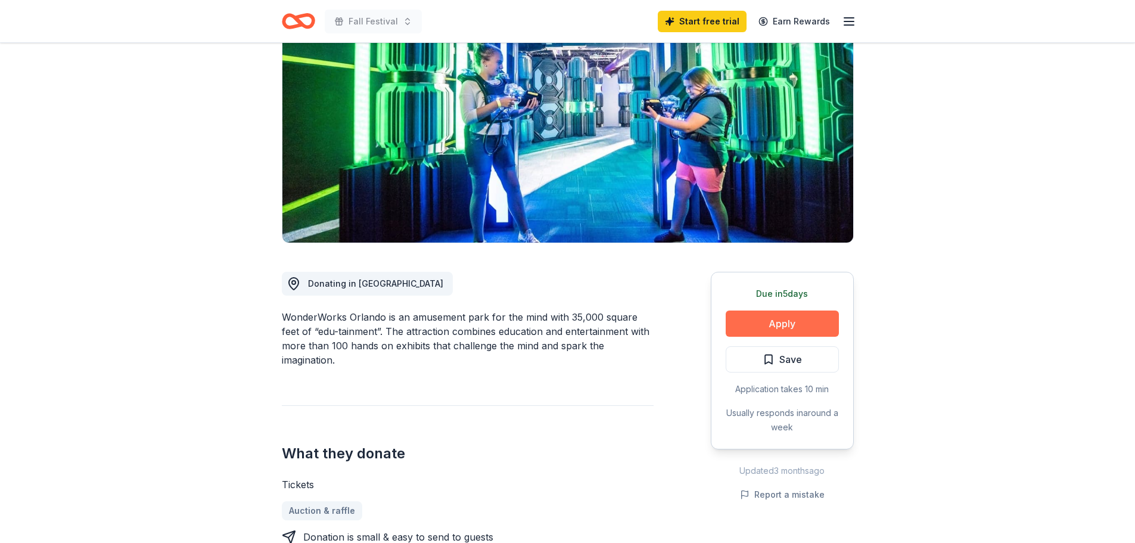
click at [806, 326] on button "Apply" at bounding box center [782, 324] width 113 height 26
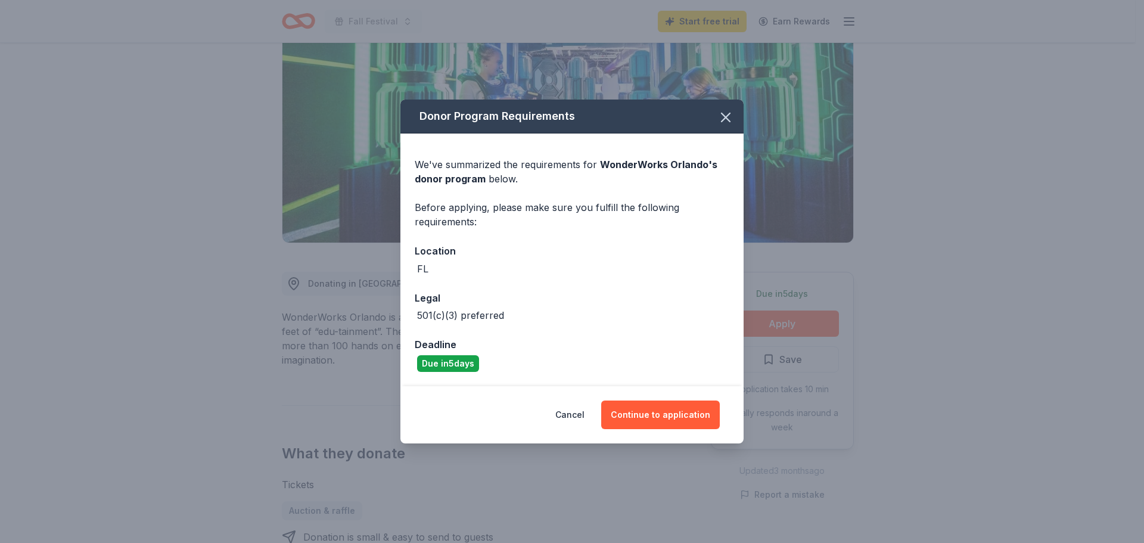
click at [505, 318] on div "501(c)(3) preferred" at bounding box center [572, 315] width 315 height 14
click at [498, 311] on div "501(c)(3) preferred" at bounding box center [460, 315] width 87 height 14
click at [645, 421] on button "Continue to application" at bounding box center [660, 415] width 119 height 29
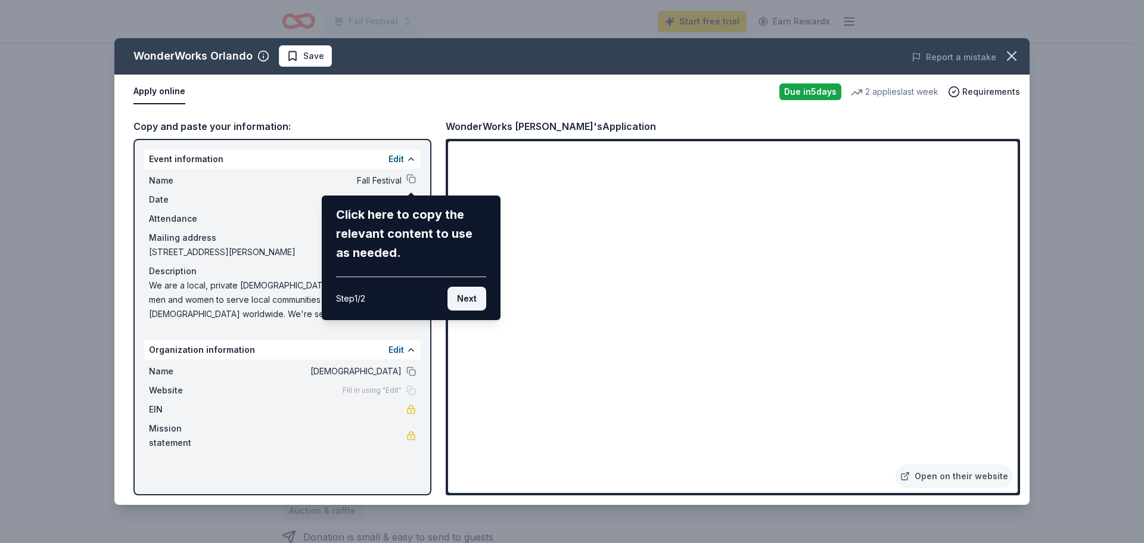
click at [468, 301] on button "Next" at bounding box center [467, 299] width 39 height 24
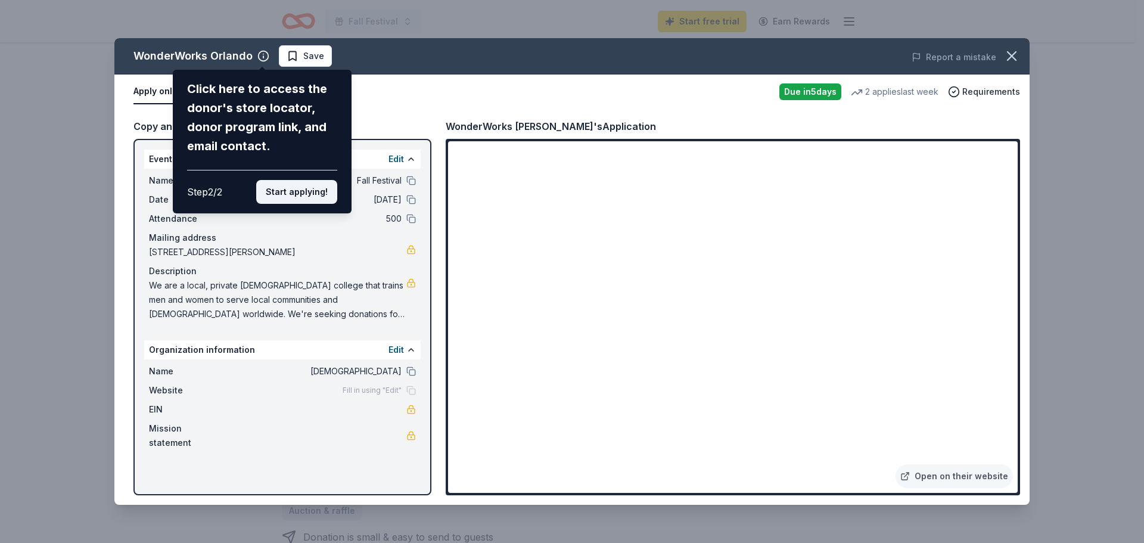
click at [315, 190] on button "Start applying!" at bounding box center [296, 192] width 81 height 24
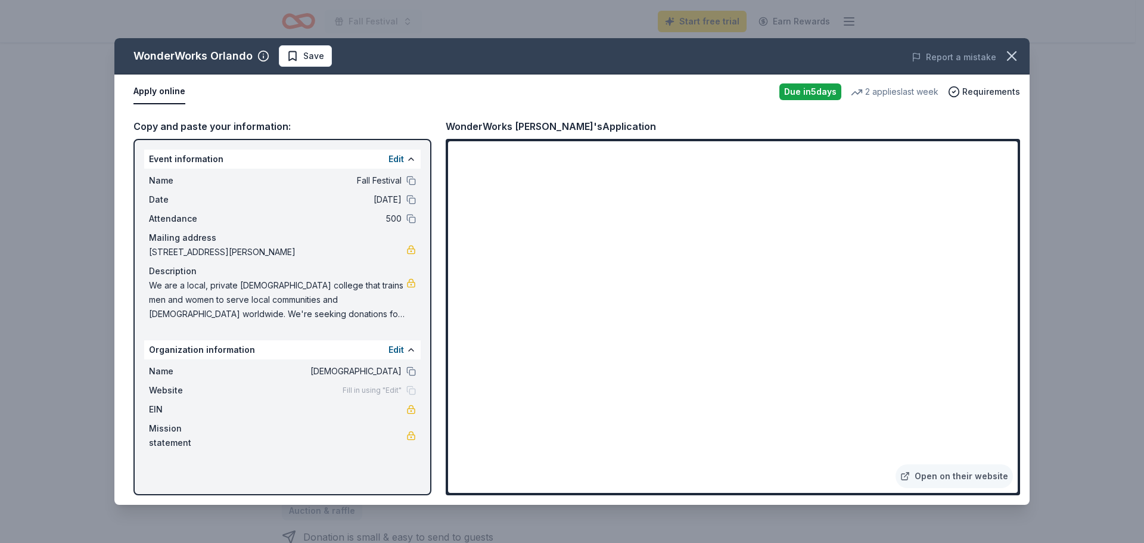
drag, startPoint x: 1014, startPoint y: 188, endPoint x: 1023, endPoint y: 207, distance: 21.4
click at [1038, 238] on div "WonderWorks Orlando Save Report a mistake Apply online Due in 5 days 2 applies …" at bounding box center [572, 271] width 1144 height 543
drag, startPoint x: 1011, startPoint y: 192, endPoint x: 1026, endPoint y: 223, distance: 34.7
click at [1026, 223] on div "WonderWorks Orlando Save Report a mistake Apply online Due in 5 days 2 applies …" at bounding box center [571, 271] width 915 height 467
click at [1015, 55] on icon "button" at bounding box center [1012, 56] width 17 height 17
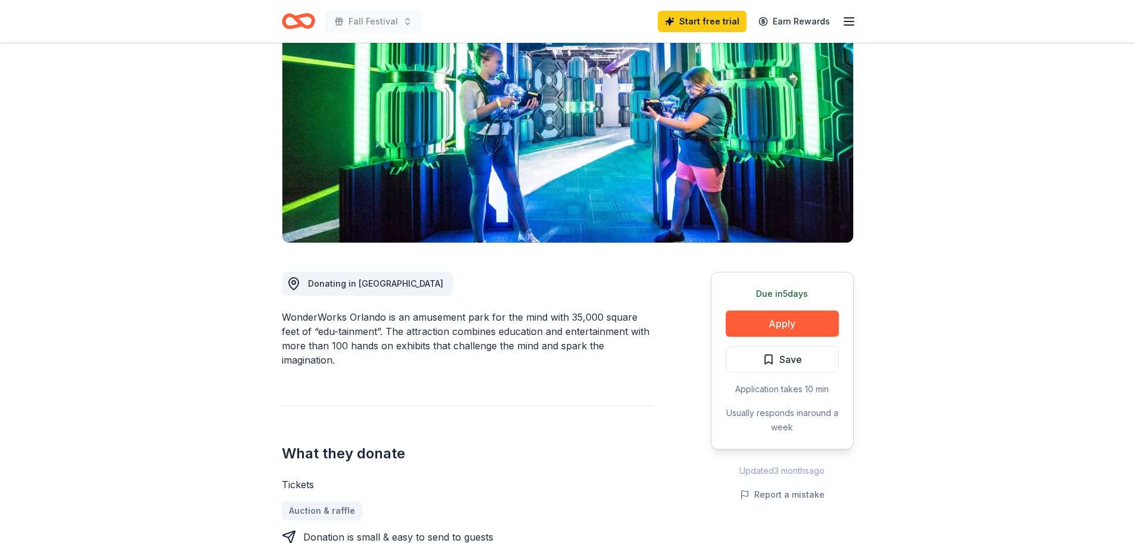
scroll to position [0, 0]
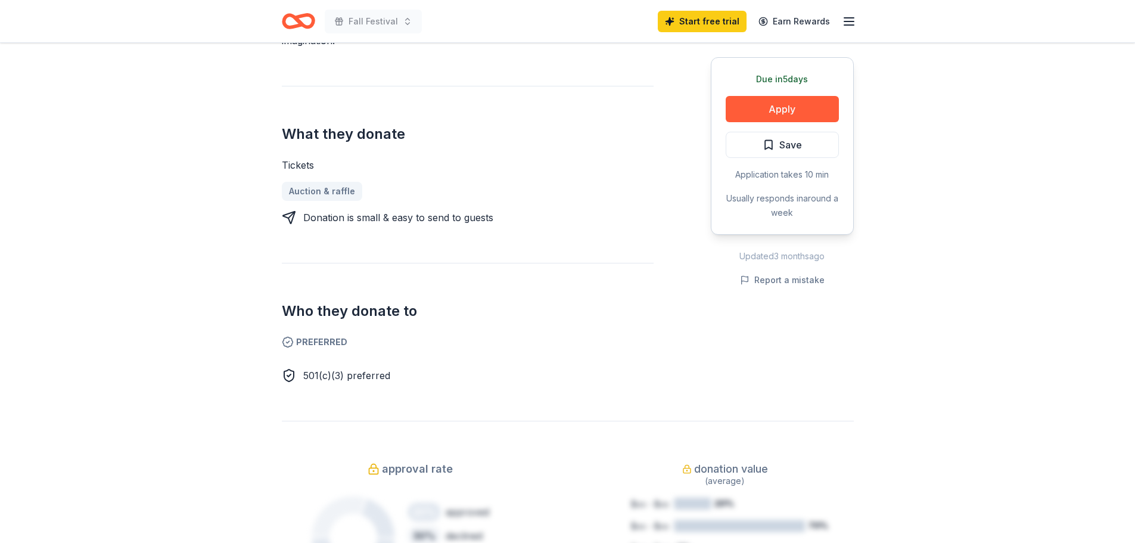
scroll to position [417, 0]
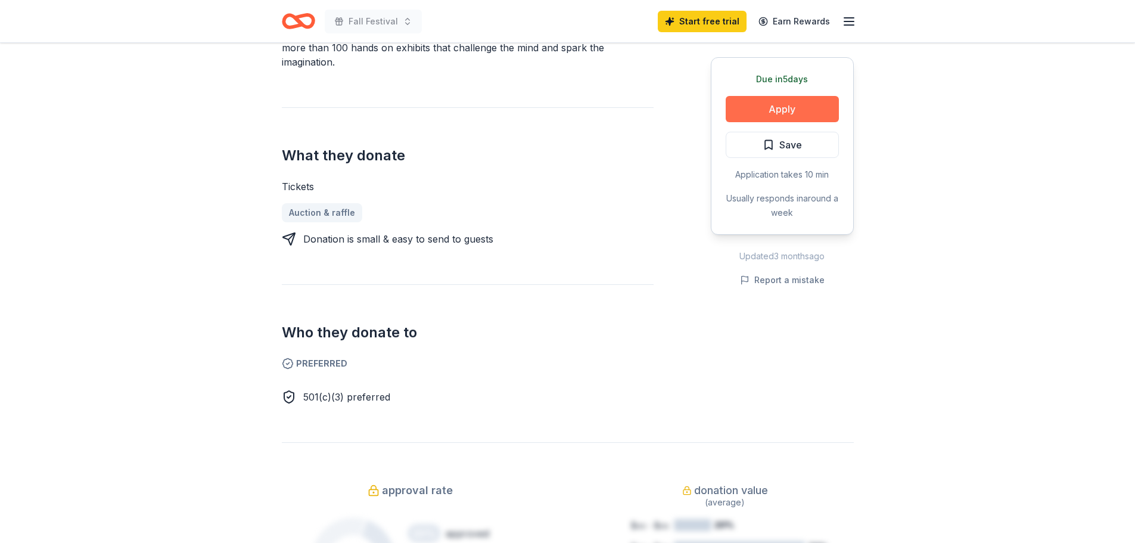
click at [764, 114] on button "Apply" at bounding box center [782, 109] width 113 height 26
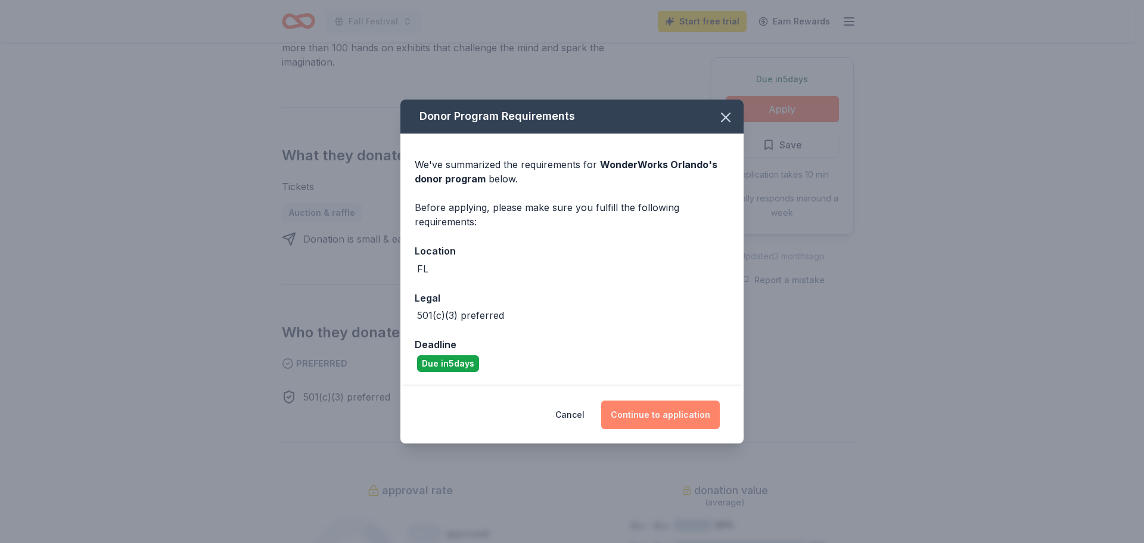
click at [682, 420] on button "Continue to application" at bounding box center [660, 415] width 119 height 29
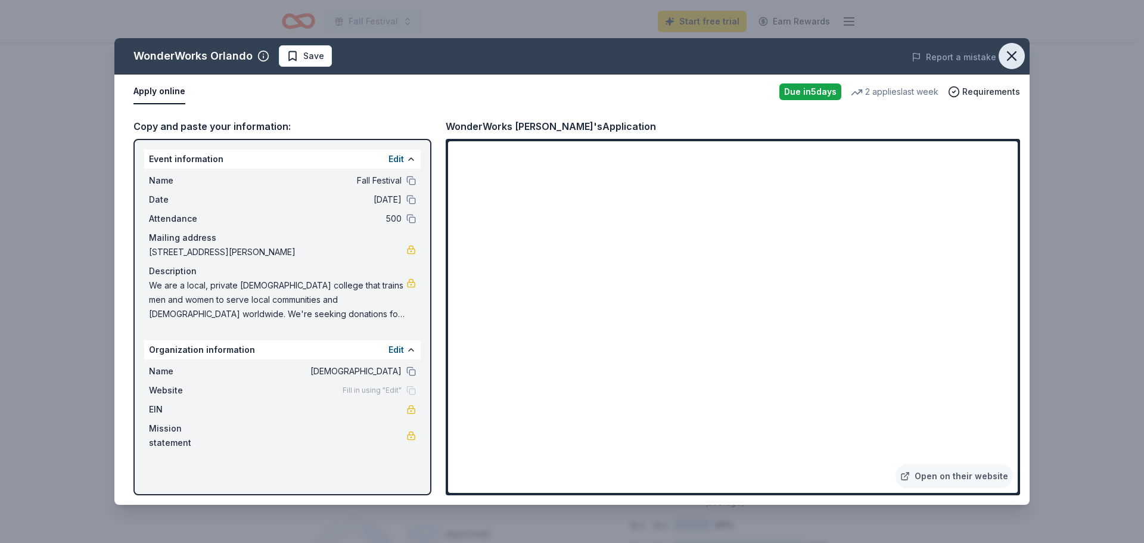
click at [1009, 48] on icon "button" at bounding box center [1012, 56] width 17 height 17
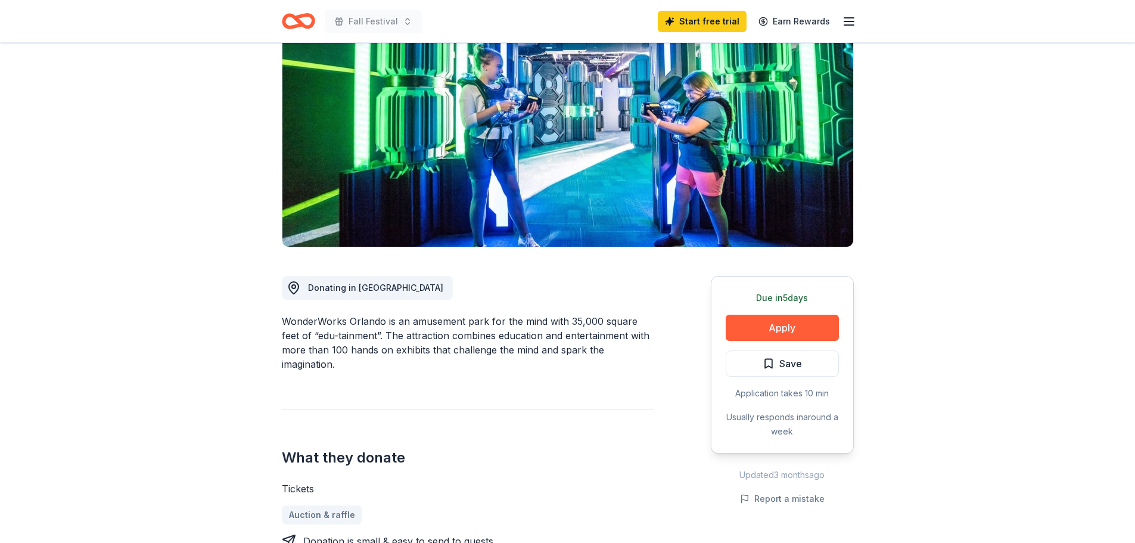
scroll to position [0, 0]
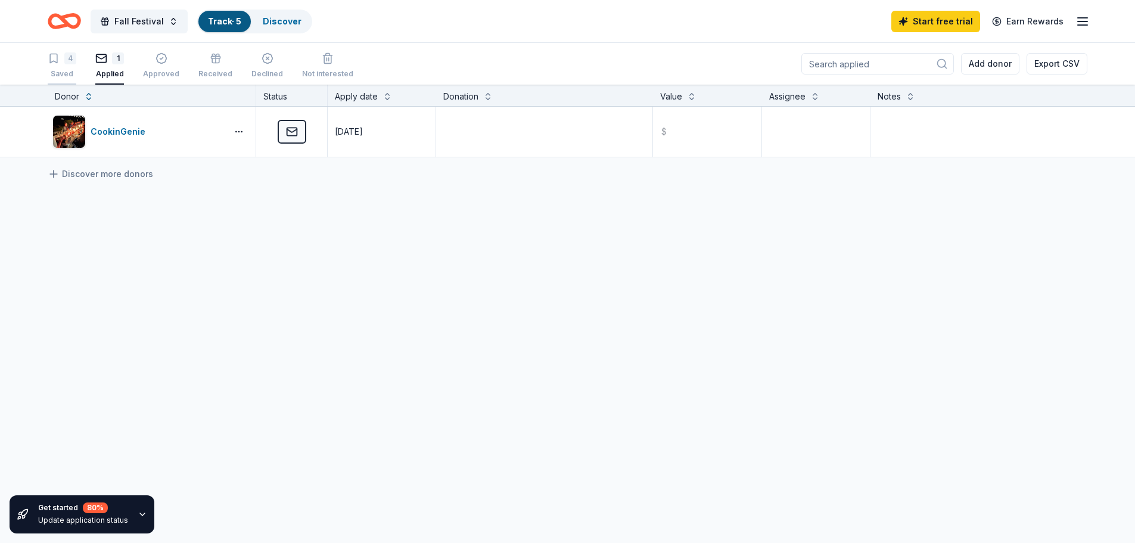
click at [67, 67] on div "4 Saved" at bounding box center [62, 65] width 29 height 26
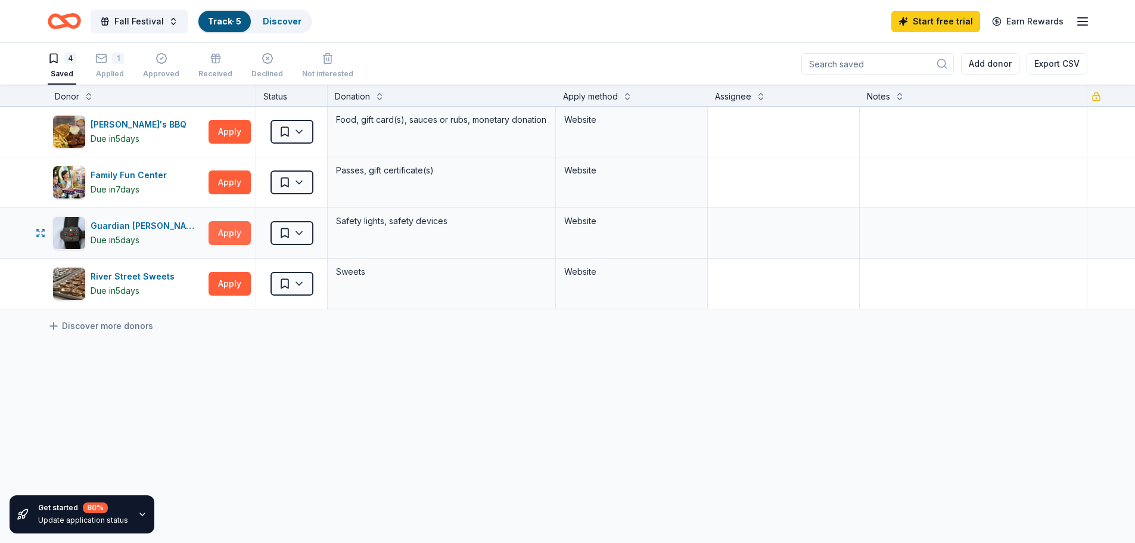
click at [220, 239] on button "Apply" at bounding box center [230, 233] width 42 height 24
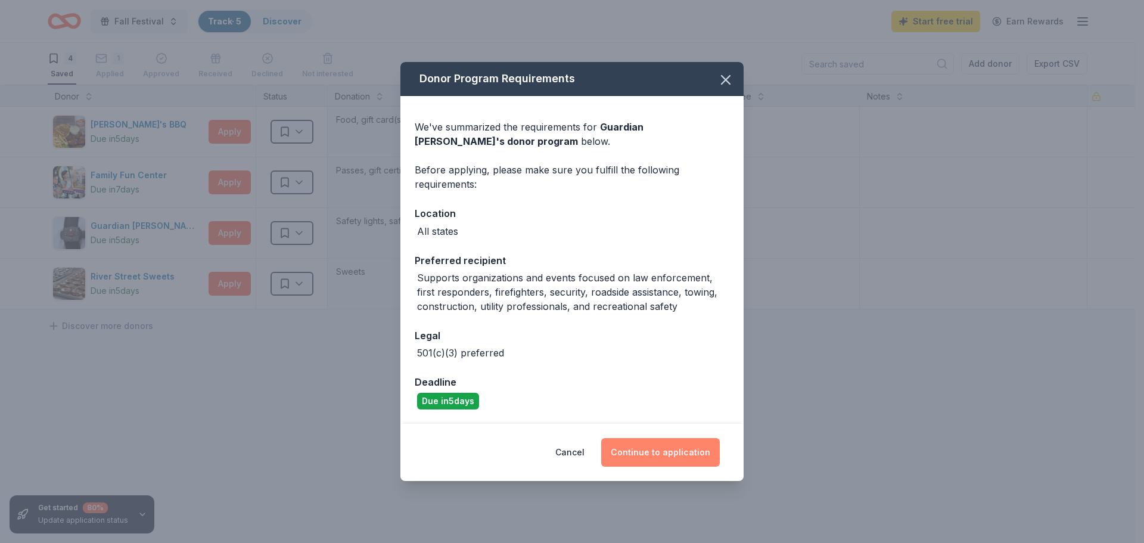
click at [631, 454] on button "Continue to application" at bounding box center [660, 452] width 119 height 29
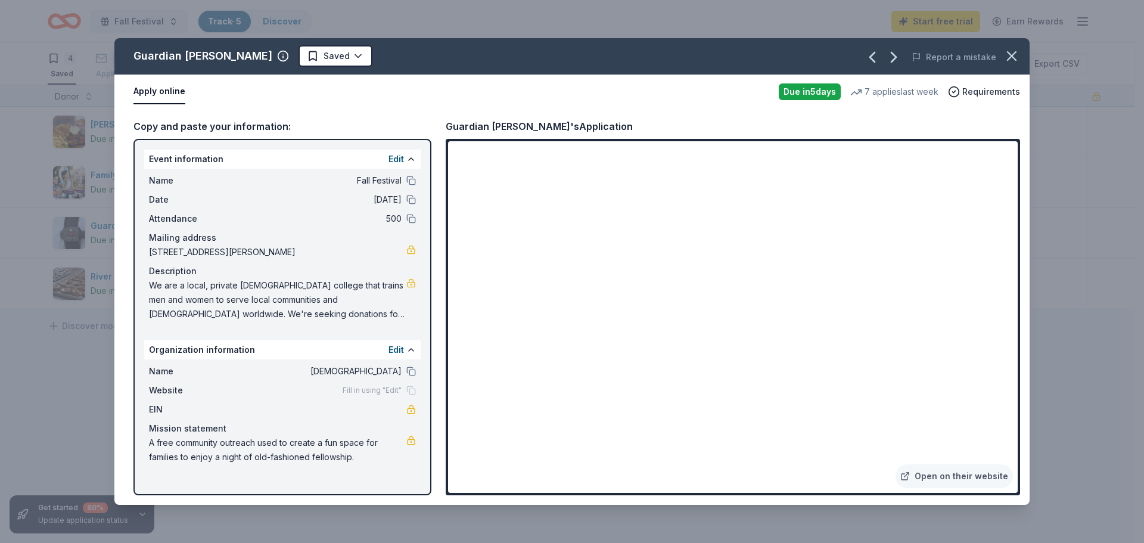
click at [406, 177] on div "Name Fall Festival" at bounding box center [282, 180] width 267 height 14
click at [959, 92] on icon "button" at bounding box center [954, 92] width 12 height 12
click at [1026, 91] on div "Apply online Due in 5 days 7 applies last week Requirements" at bounding box center [571, 91] width 915 height 35
click at [1008, 53] on icon "button" at bounding box center [1012, 56] width 17 height 17
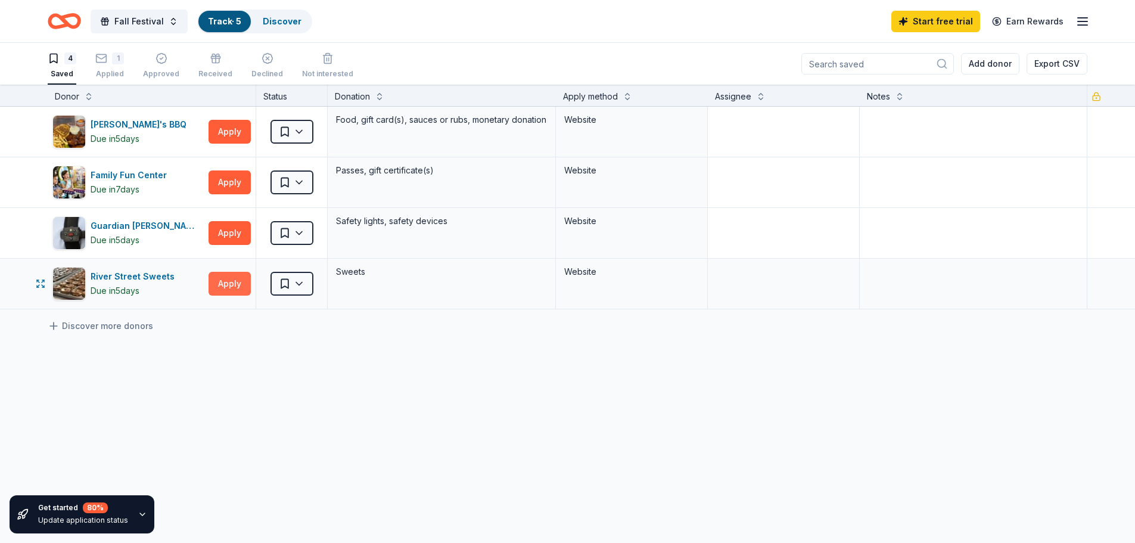
click at [223, 287] on button "Apply" at bounding box center [230, 284] width 42 height 24
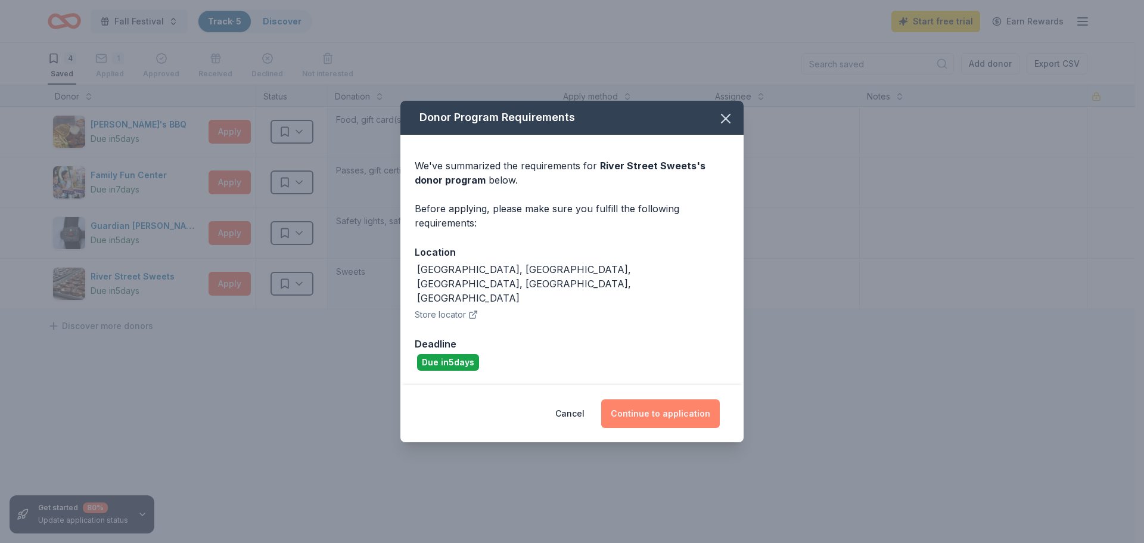
click at [629, 403] on button "Continue to application" at bounding box center [660, 413] width 119 height 29
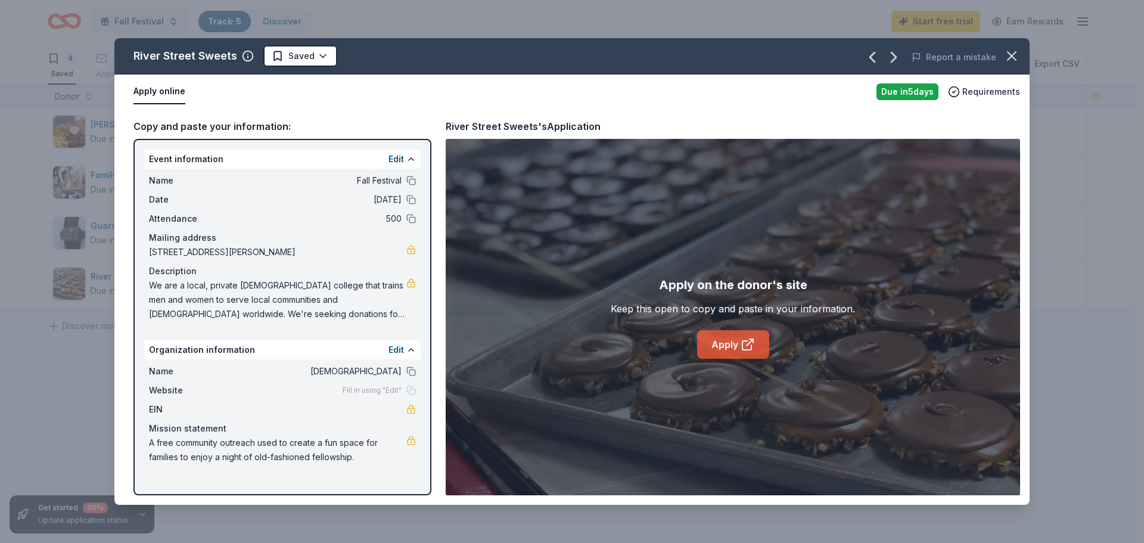
click at [734, 341] on link "Apply" at bounding box center [733, 344] width 72 height 29
click at [1009, 49] on icon "button" at bounding box center [1012, 56] width 17 height 17
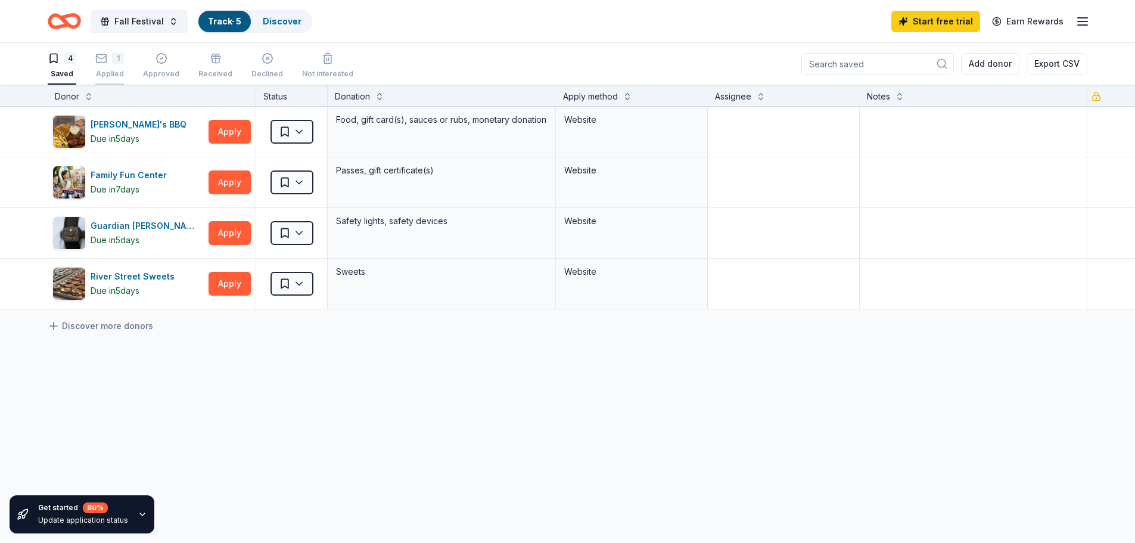
click at [111, 63] on div "1" at bounding box center [109, 58] width 29 height 12
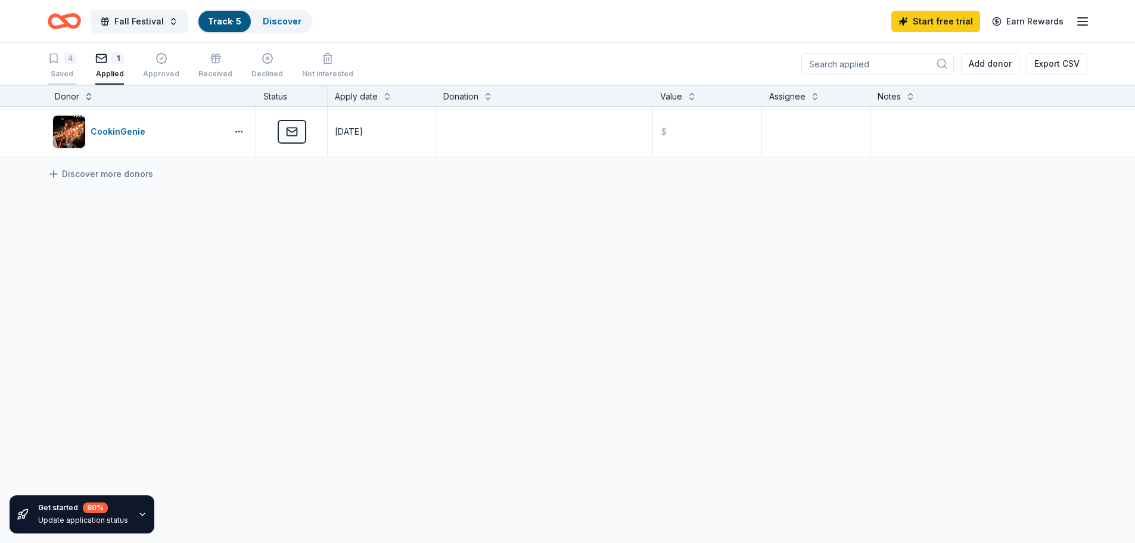
click at [59, 64] on div "4 Saved" at bounding box center [62, 65] width 29 height 26
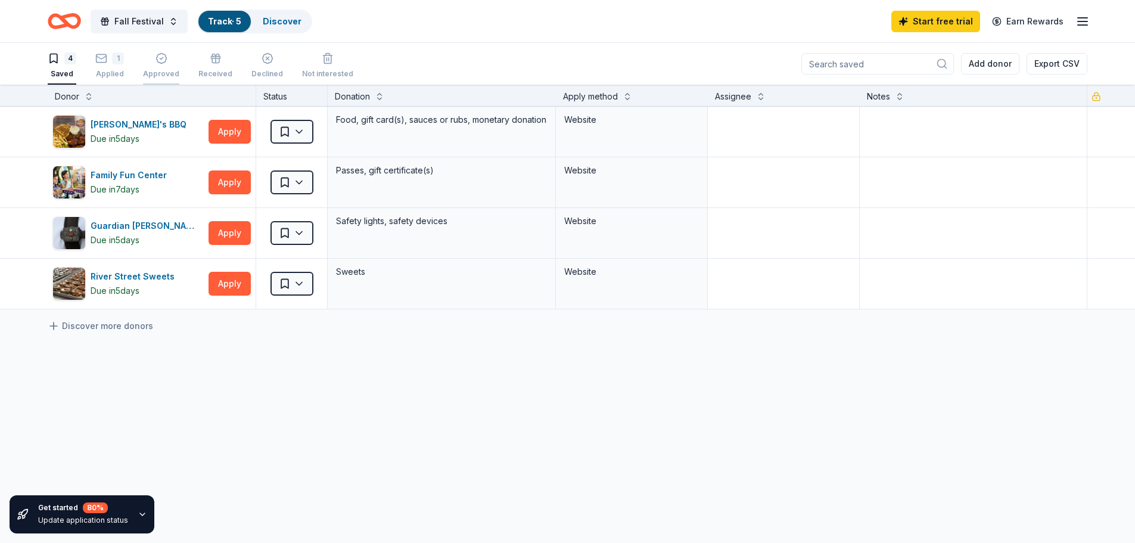
click at [172, 67] on div "Approved" at bounding box center [161, 65] width 36 height 26
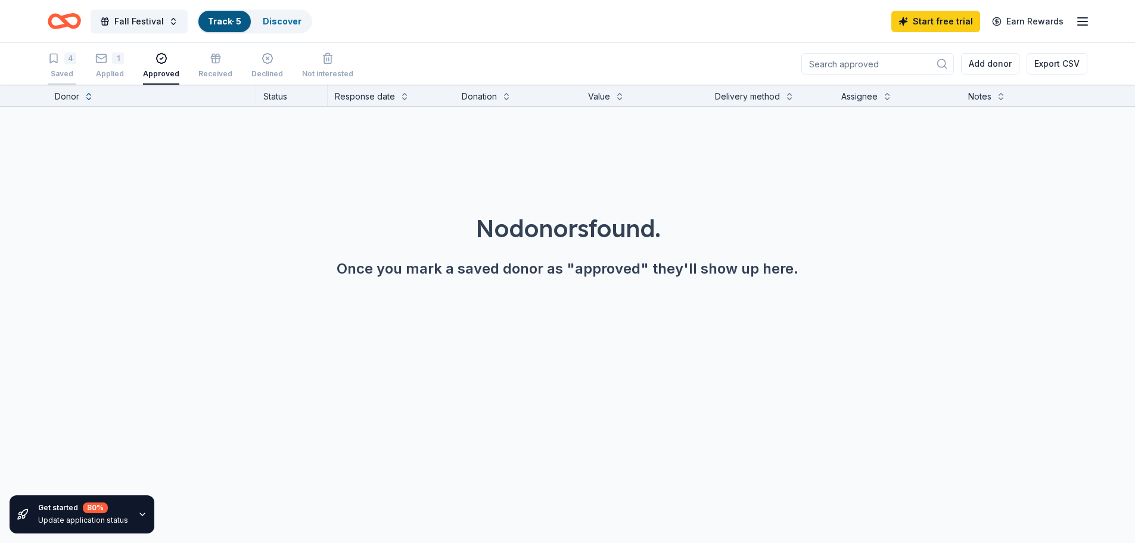
click at [56, 59] on icon "button" at bounding box center [54, 58] width 12 height 12
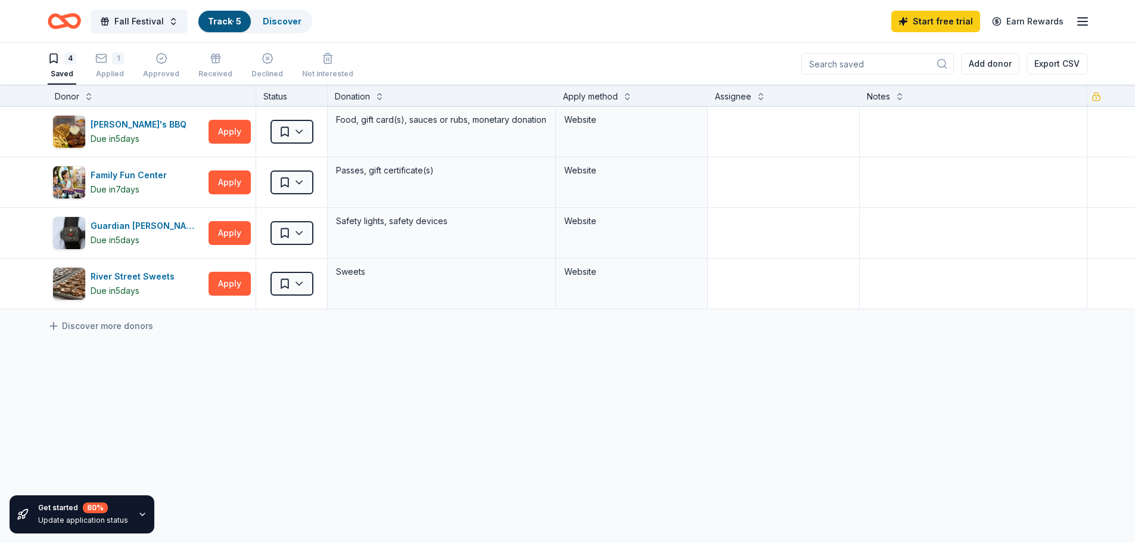
click at [265, 8] on div "Fall Festival Track · 5 Discover" at bounding box center [180, 21] width 265 height 28
click at [271, 21] on link "Discover" at bounding box center [282, 21] width 39 height 10
click at [269, 24] on link "Discover" at bounding box center [282, 21] width 39 height 10
click at [283, 20] on link "Discover" at bounding box center [282, 21] width 39 height 10
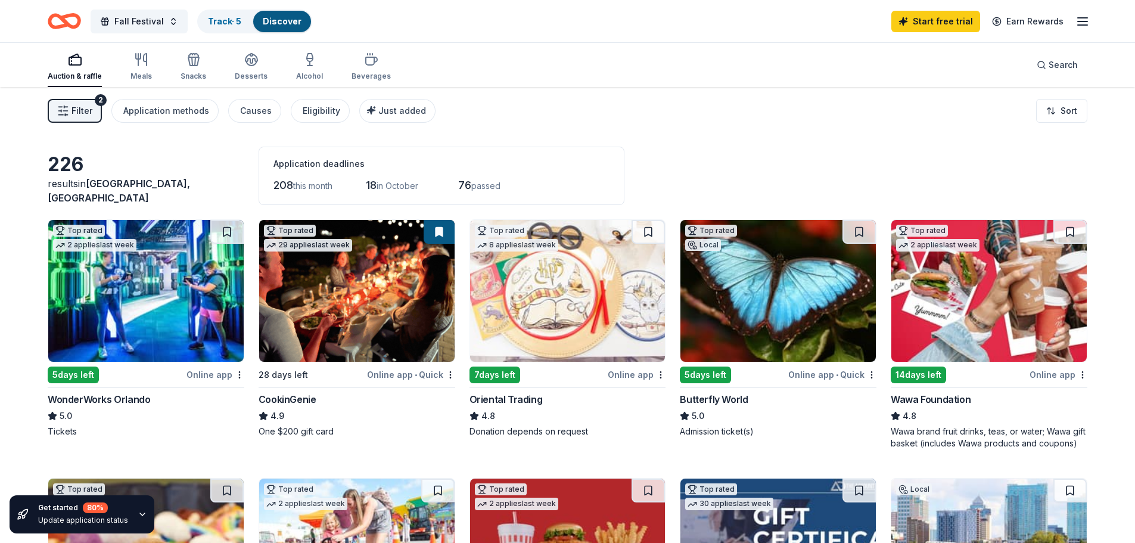
click at [194, 306] on img at bounding box center [145, 291] width 195 height 142
click at [147, 300] on img at bounding box center [145, 291] width 195 height 142
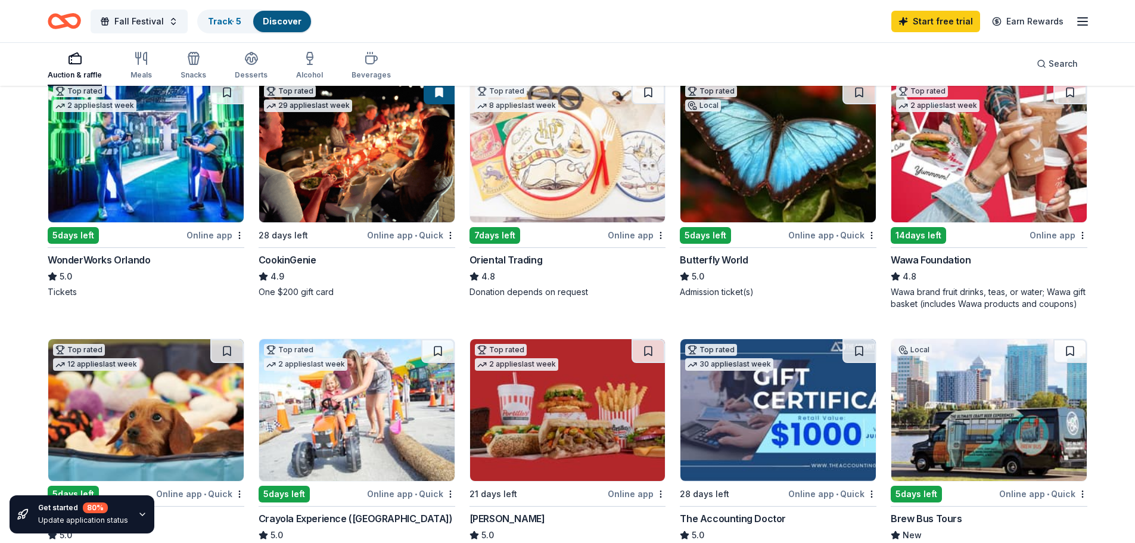
scroll to position [119, 0]
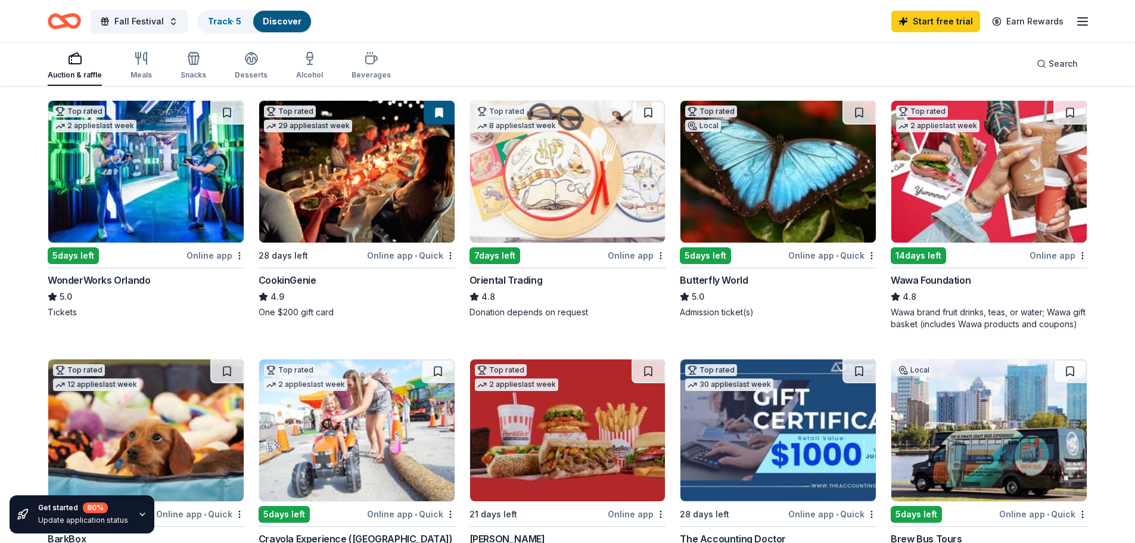
click at [955, 173] on img at bounding box center [989, 172] width 195 height 142
click at [922, 254] on div "14 days left" at bounding box center [918, 255] width 55 height 17
click at [234, 17] on link "Track · 5" at bounding box center [224, 21] width 33 height 10
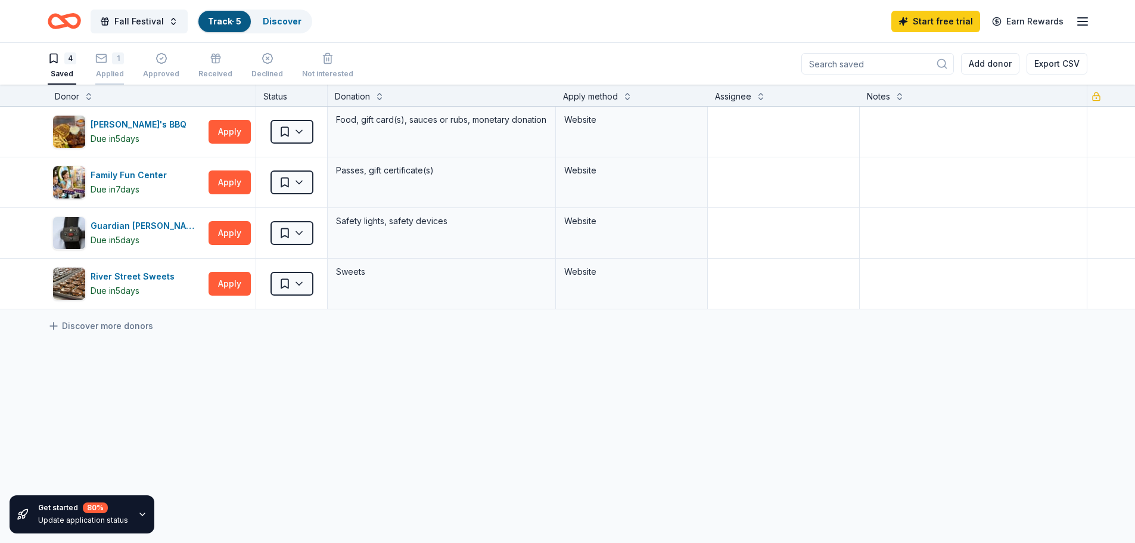
click at [117, 66] on div "1 Applied" at bounding box center [109, 65] width 29 height 26
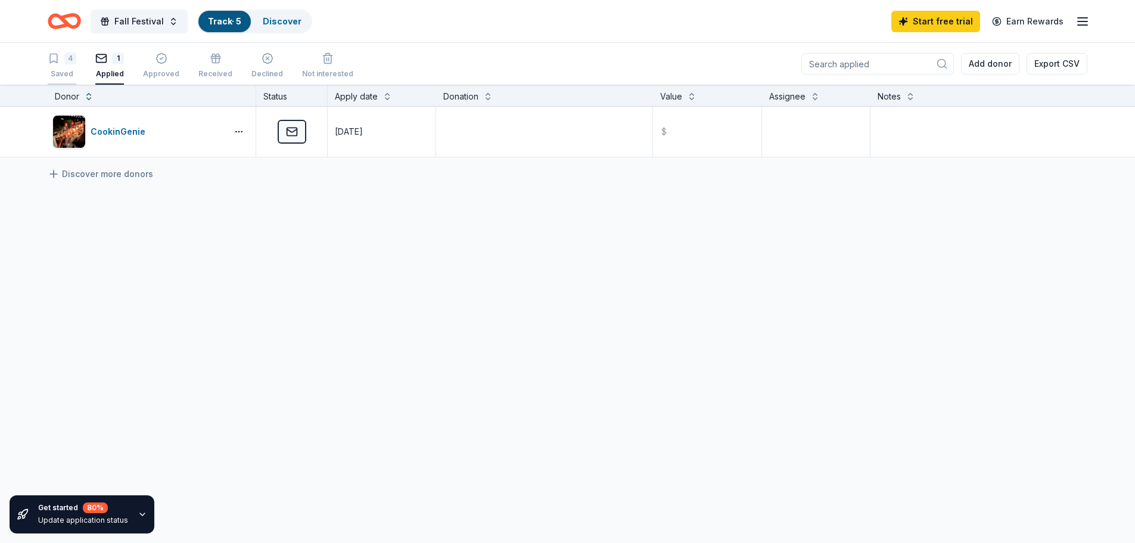
click at [71, 54] on div "4" at bounding box center [70, 58] width 12 height 12
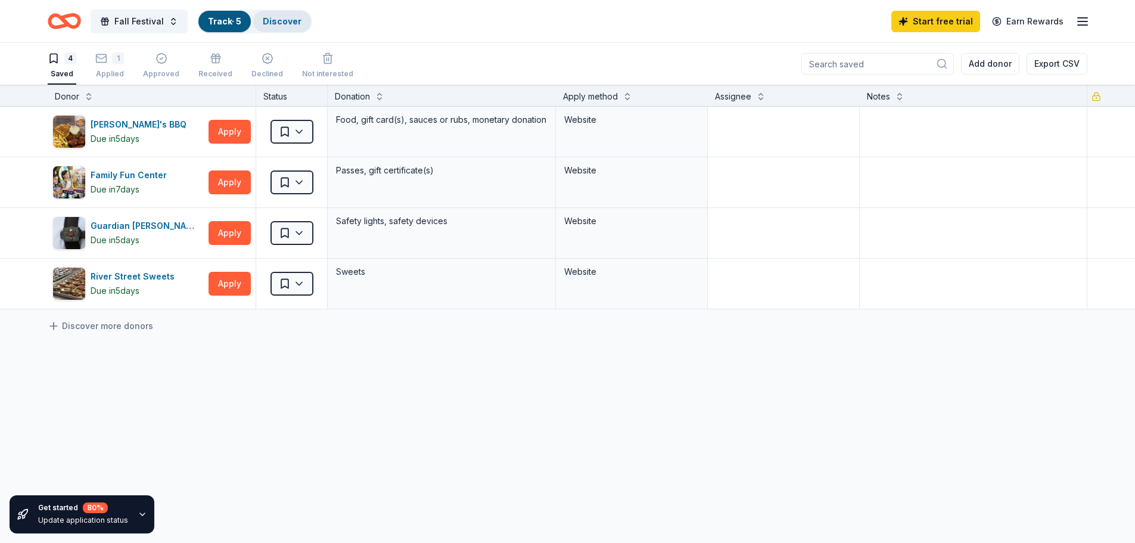
click at [268, 17] on link "Discover" at bounding box center [282, 21] width 39 height 10
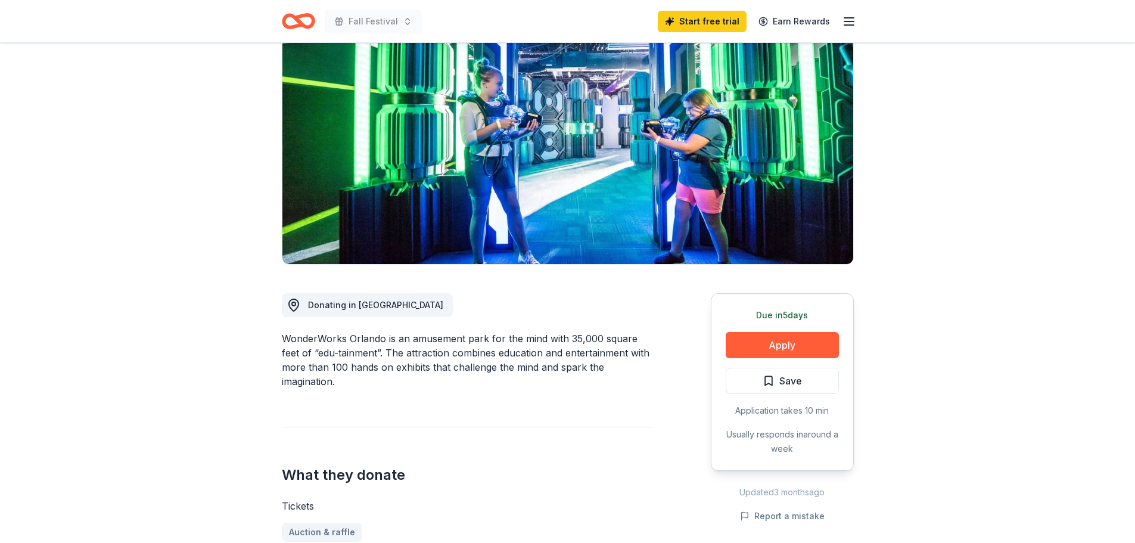
scroll to position [119, 0]
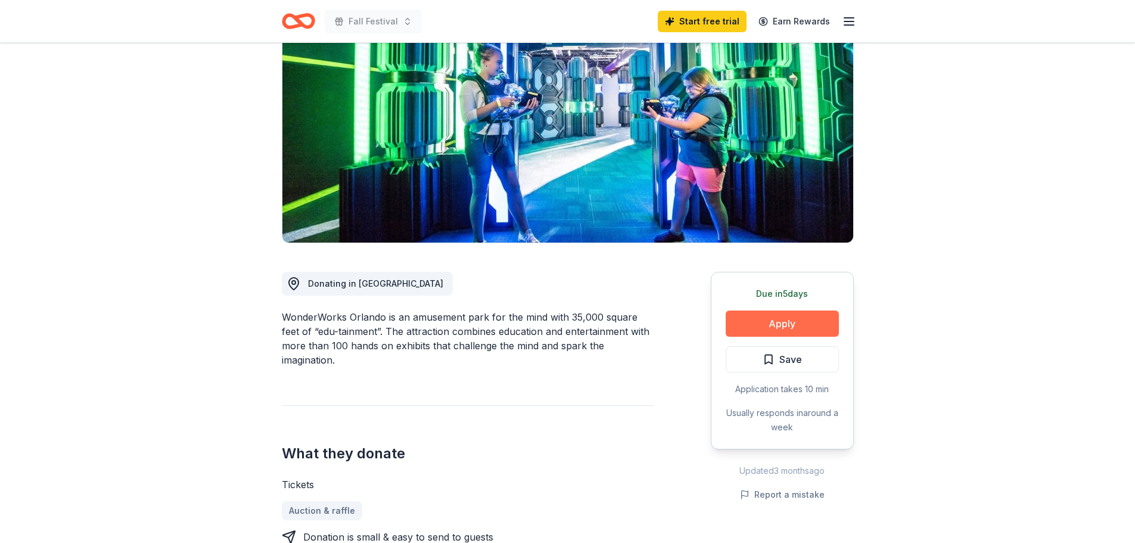
click at [786, 331] on button "Apply" at bounding box center [782, 324] width 113 height 26
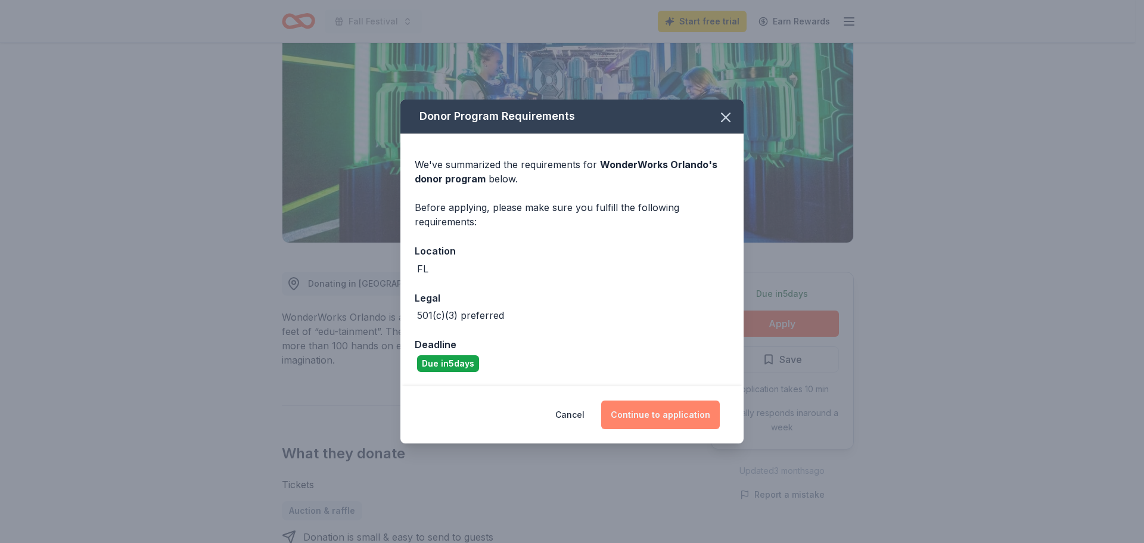
click at [618, 418] on button "Continue to application" at bounding box center [660, 415] width 119 height 29
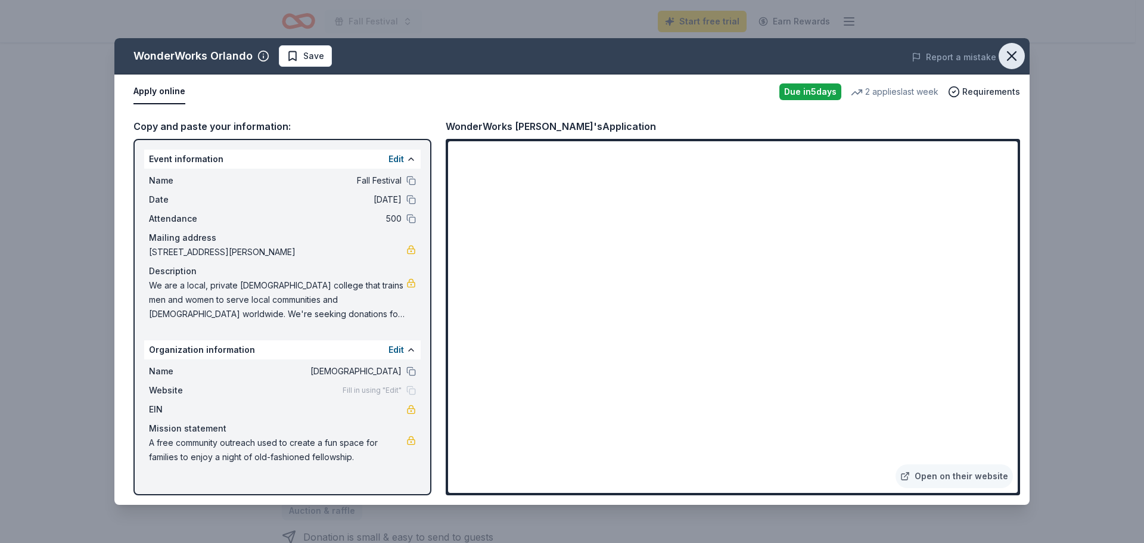
click at [1007, 58] on icon "button" at bounding box center [1012, 56] width 17 height 17
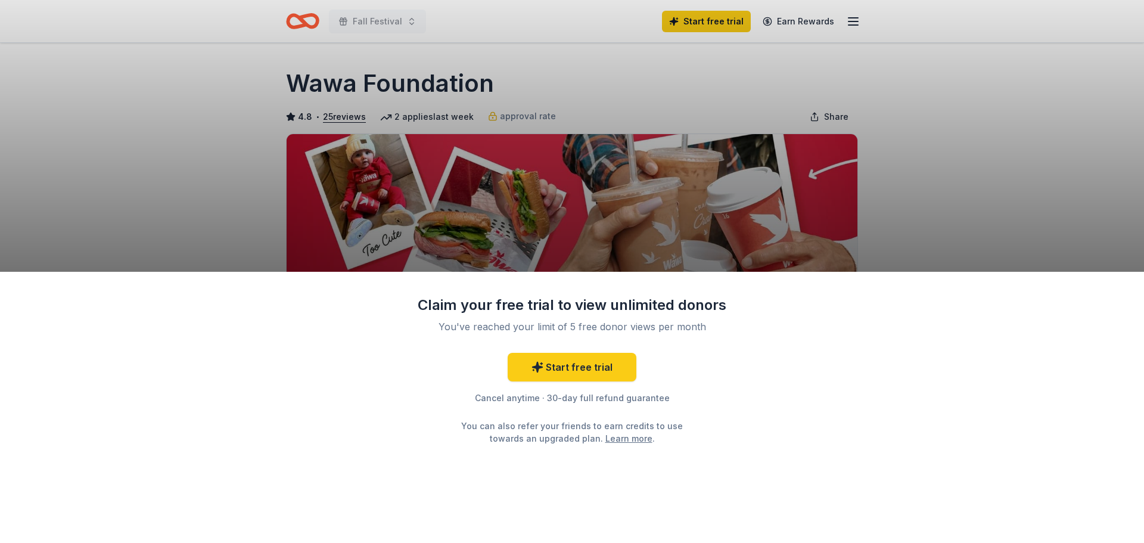
click at [776, 221] on div "Claim your free trial to view unlimited donors You've reached your limit of 5 f…" at bounding box center [572, 271] width 1144 height 543
click at [789, 92] on div "Claim your free trial to view unlimited donors You've reached your limit of 5 f…" at bounding box center [572, 271] width 1144 height 543
